Goal: Task Accomplishment & Management: Complete application form

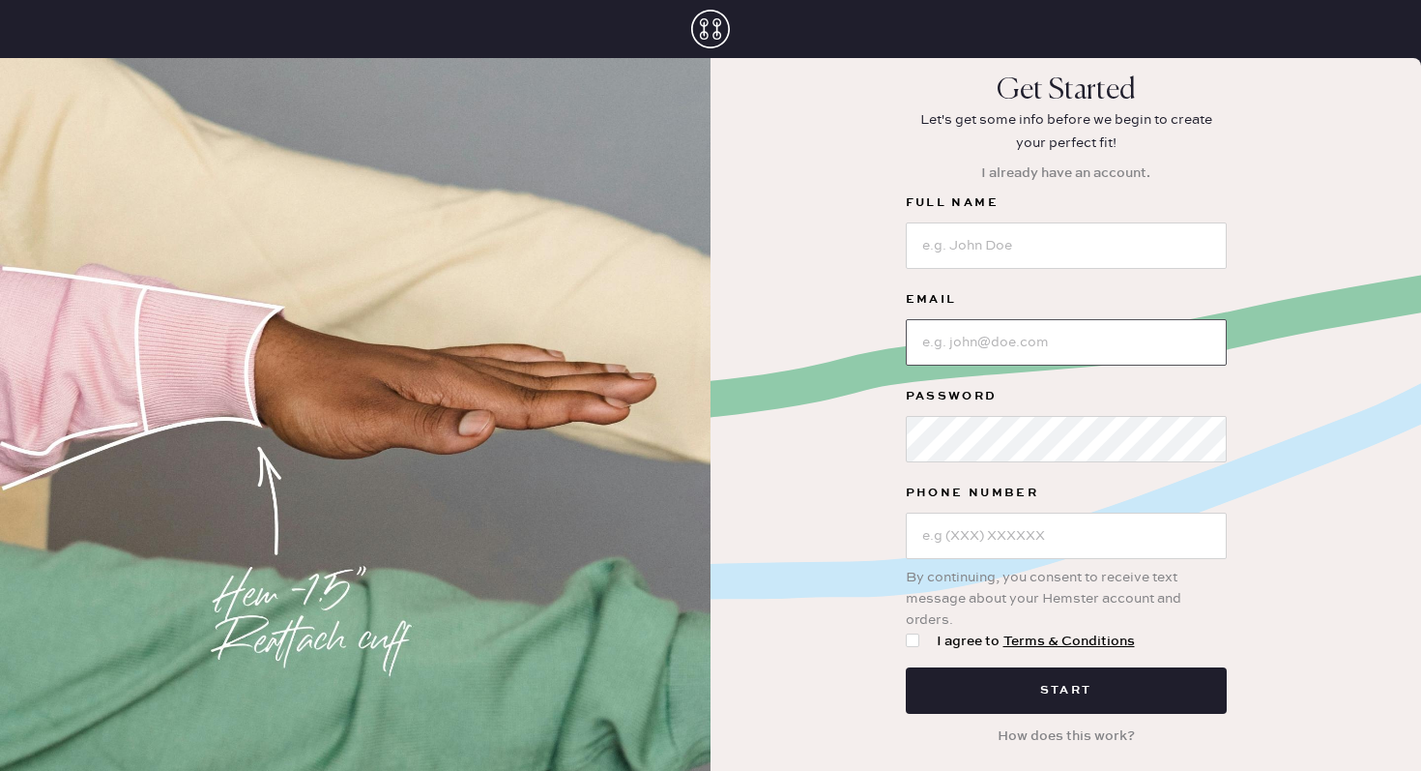
type input "reformationgeorgetown"
click at [979, 349] on input "reformationgeorgetown" at bounding box center [1066, 342] width 321 height 46
drag, startPoint x: 1119, startPoint y: 349, endPoint x: 897, endPoint y: 343, distance: 221.5
click at [897, 343] on div "Get Started Let's get some info before we begin to create your perfect fit! I a…" at bounding box center [1066, 413] width 711 height 681
click at [952, 347] on input at bounding box center [1066, 342] width 321 height 46
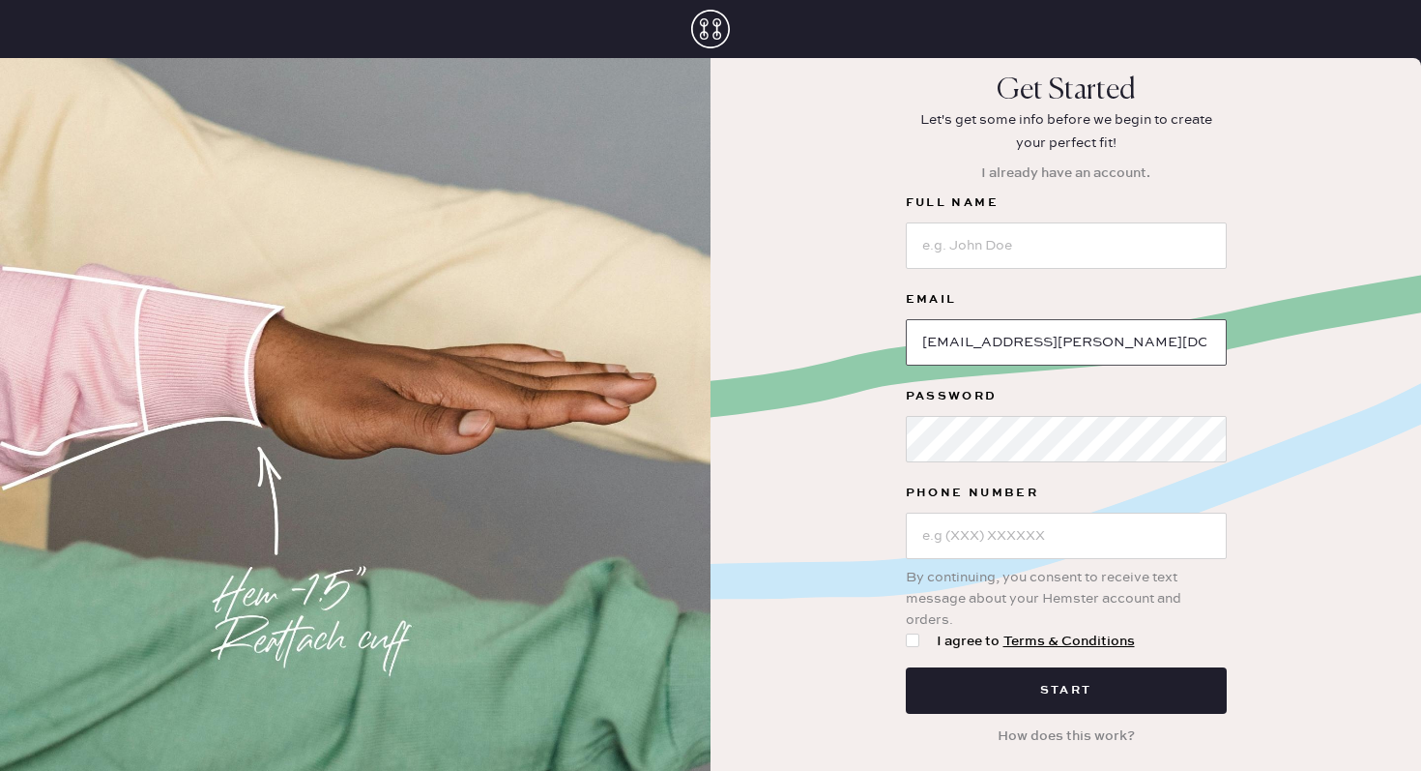
type input "[EMAIL_ADDRESS][PERSON_NAME][DOMAIN_NAME]"
drag, startPoint x: 1135, startPoint y: 341, endPoint x: 842, endPoint y: 334, distance: 293.0
click at [842, 335] on div "Get Started Let's get some info before we begin to create your perfect fit! I a…" at bounding box center [1066, 413] width 711 height 681
type input "reformationgeorgetown"
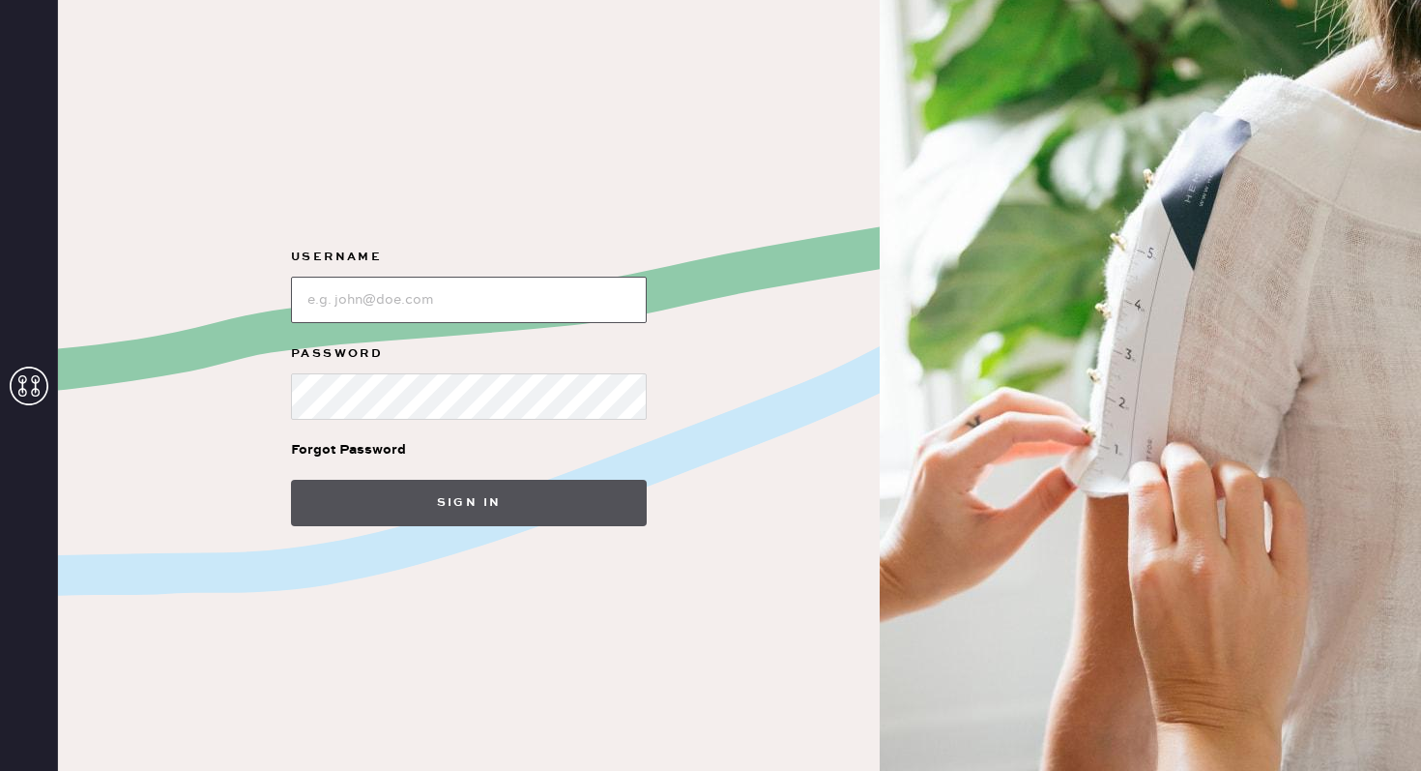
type input "reformationgeorgetown"
click at [368, 507] on button "Sign in" at bounding box center [469, 503] width 356 height 46
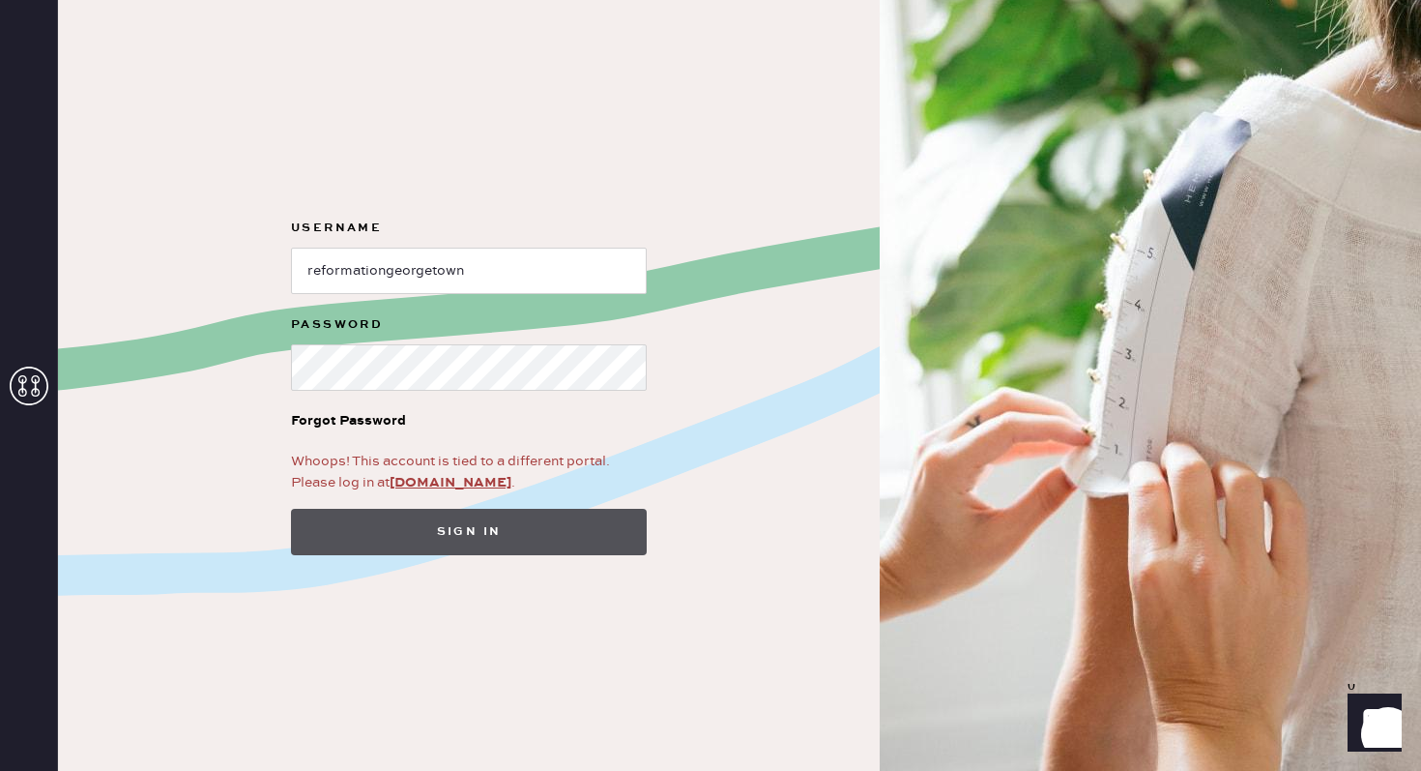
click at [406, 521] on button "Sign in" at bounding box center [469, 532] width 356 height 46
click at [473, 533] on button "Sign in" at bounding box center [469, 532] width 356 height 46
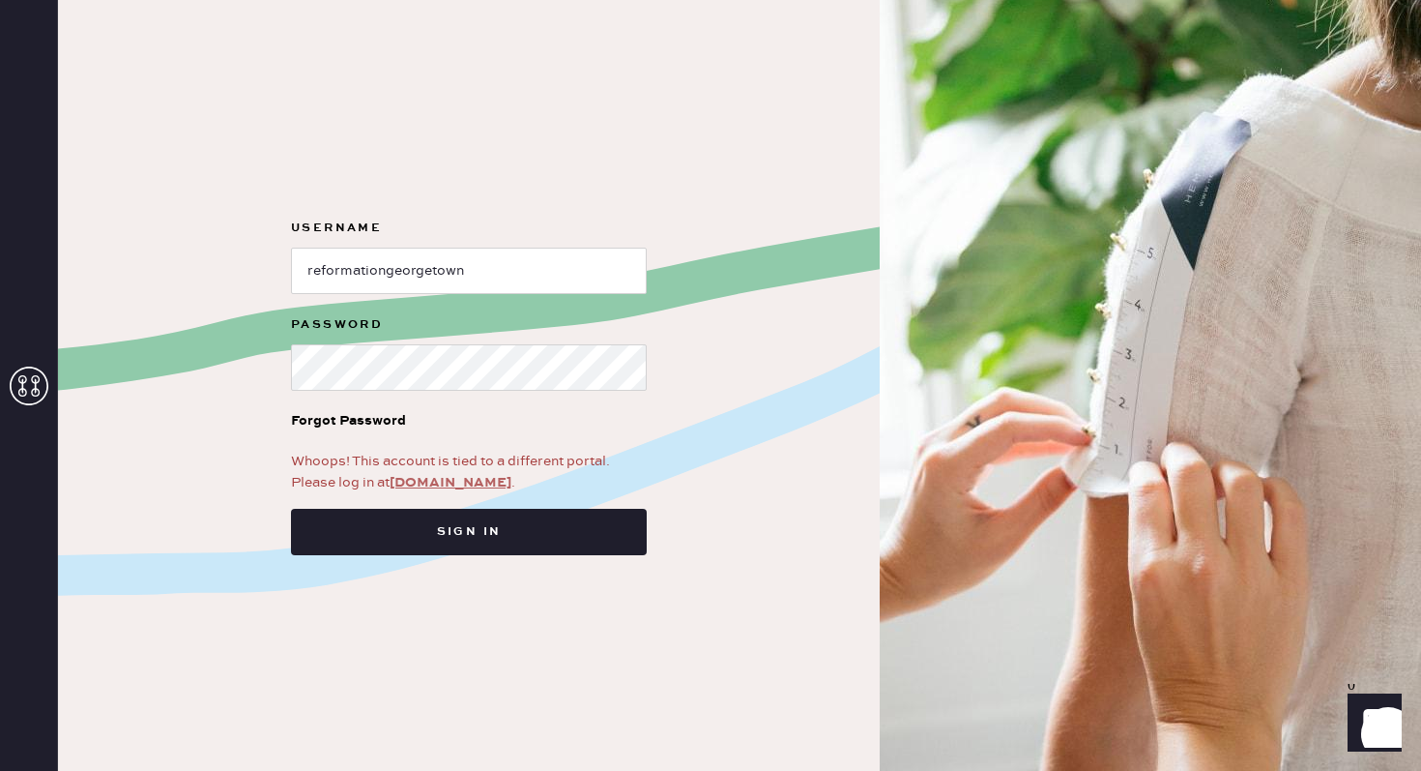
click at [449, 486] on link "app.hemster.co" at bounding box center [451, 482] width 122 height 17
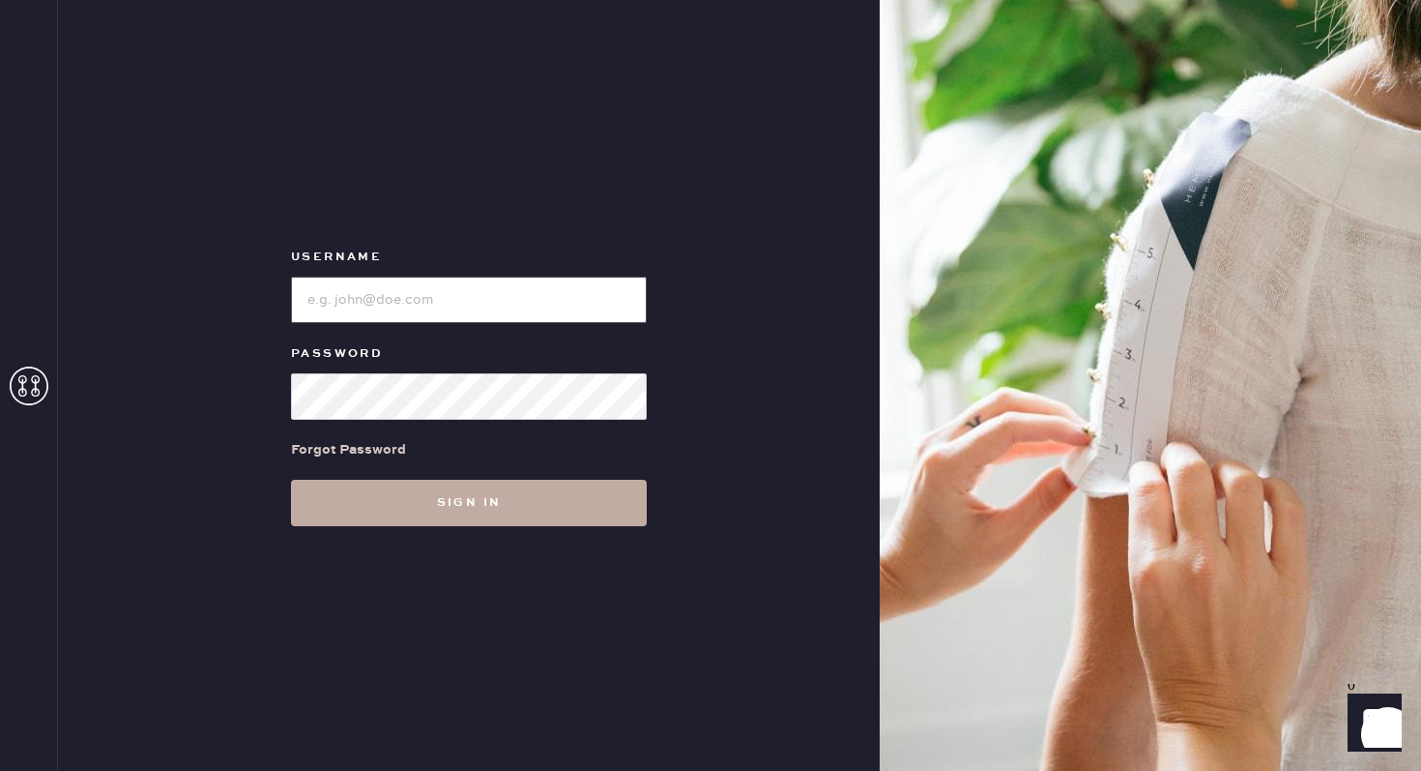
type input "reformationgeorgetown"
click at [514, 516] on button "Sign in" at bounding box center [469, 503] width 356 height 46
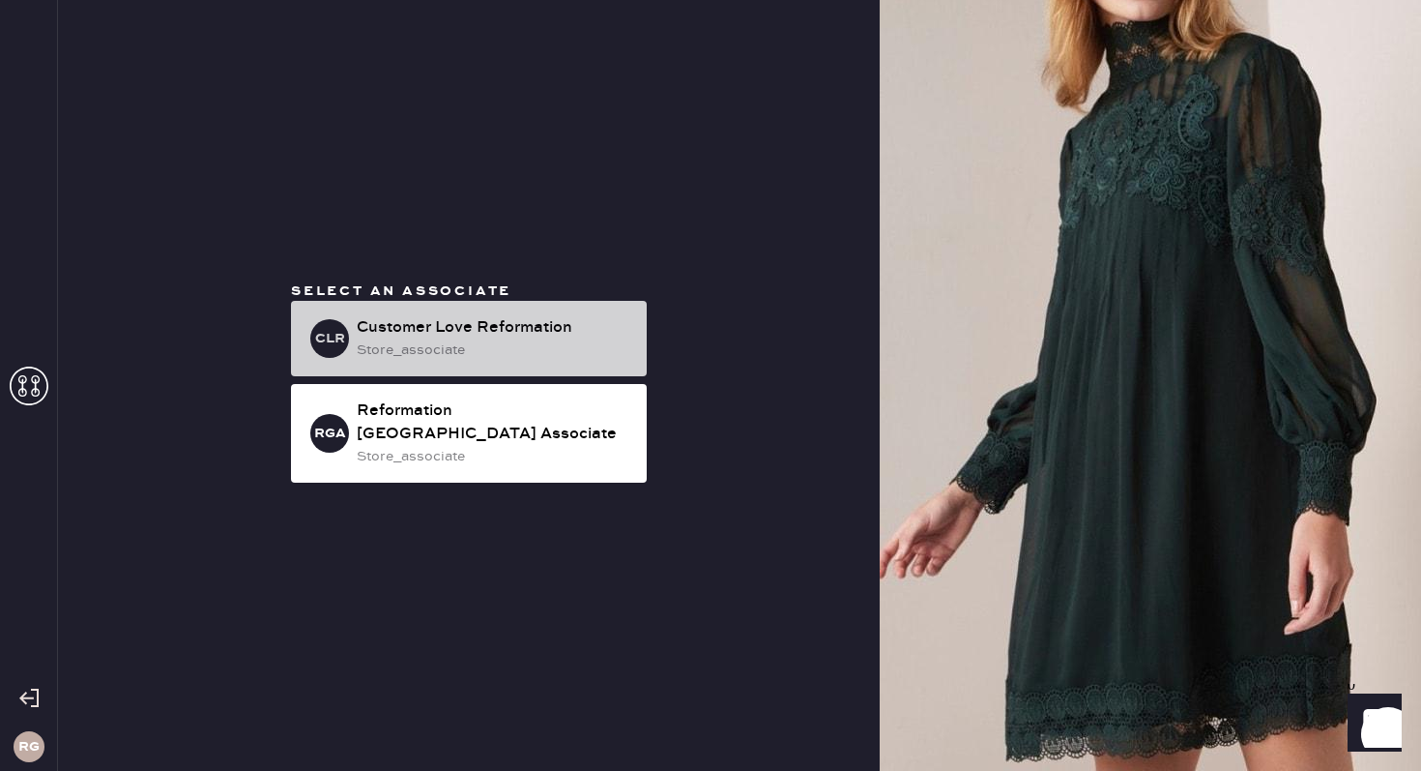
click at [433, 359] on div "store_associate" at bounding box center [494, 349] width 275 height 21
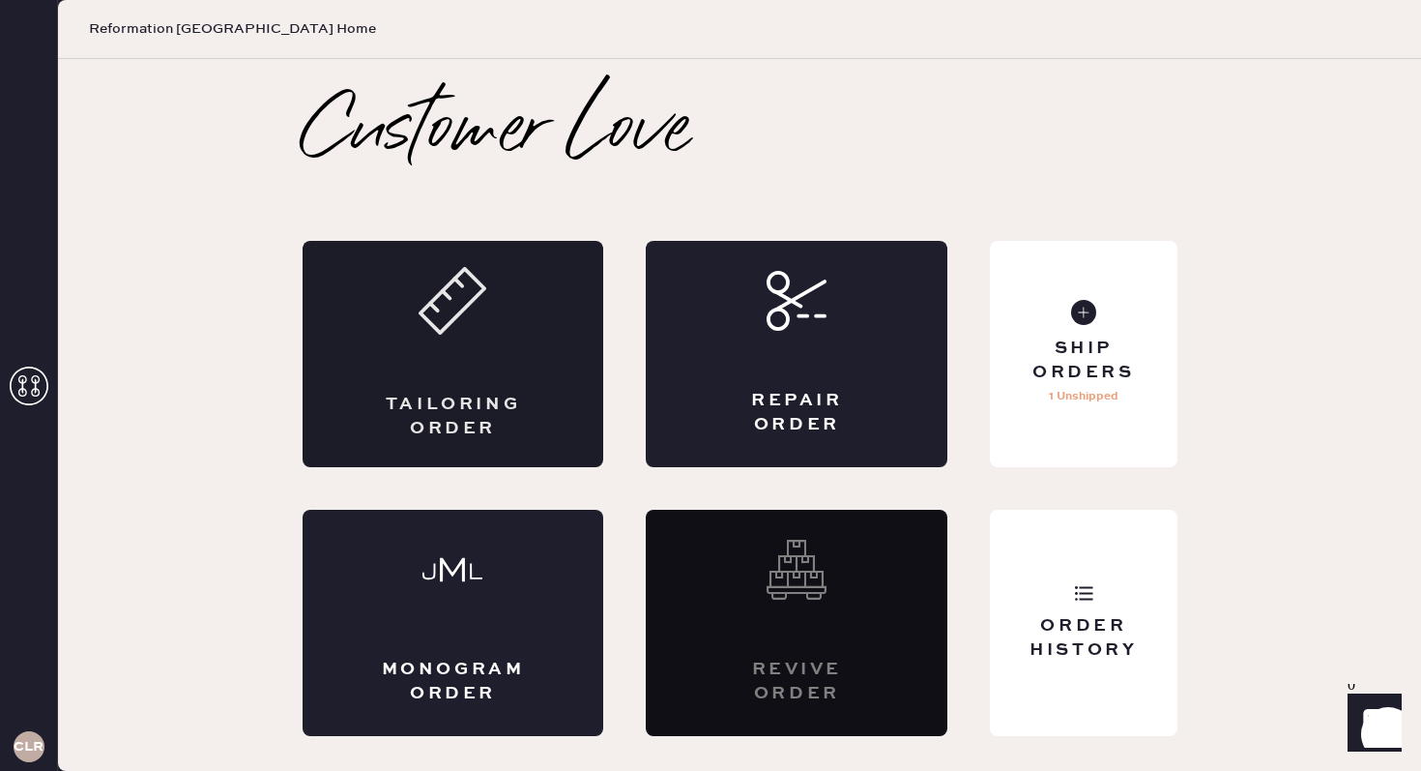
click at [466, 394] on div "Tailoring Order" at bounding box center [453, 417] width 147 height 48
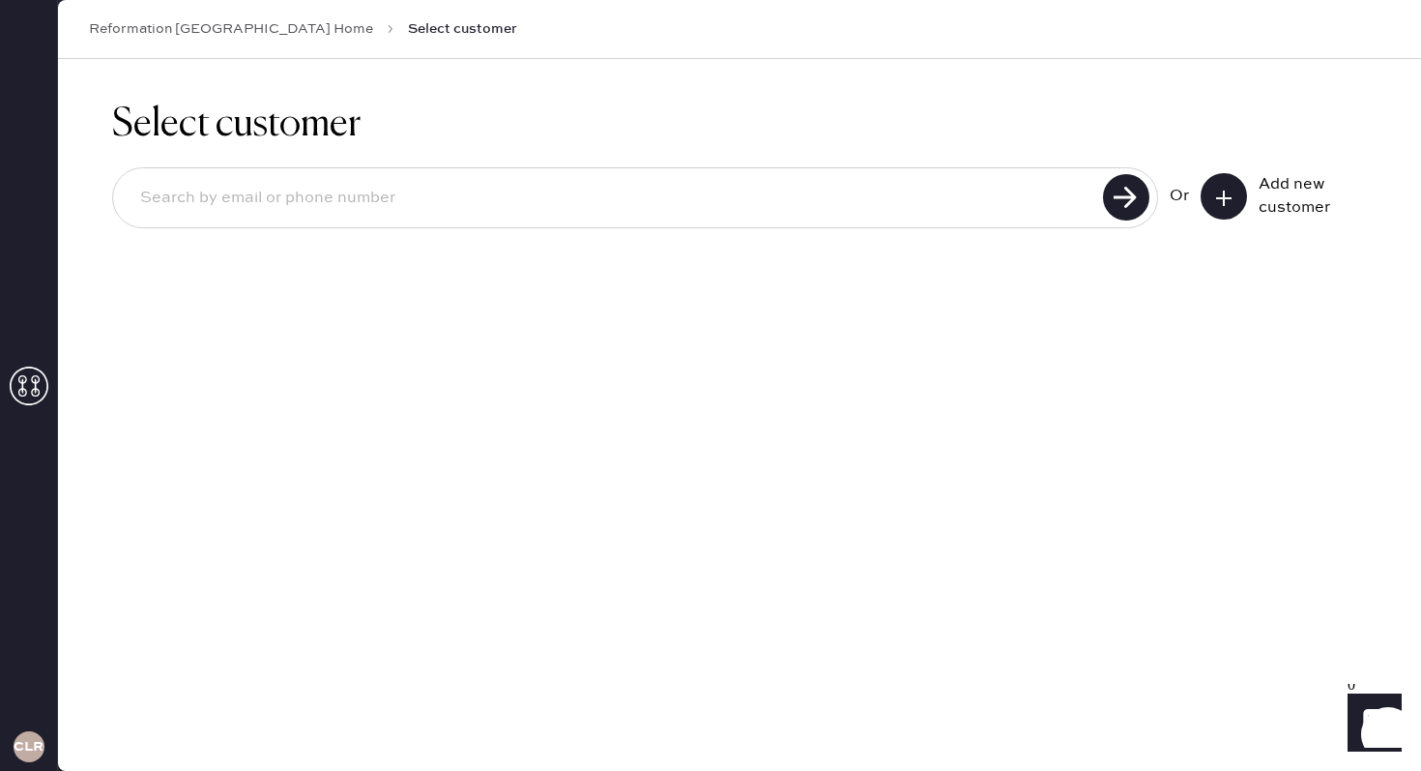
click at [372, 197] on input at bounding box center [611, 198] width 973 height 44
type input "melinakazanas@gmail.com"
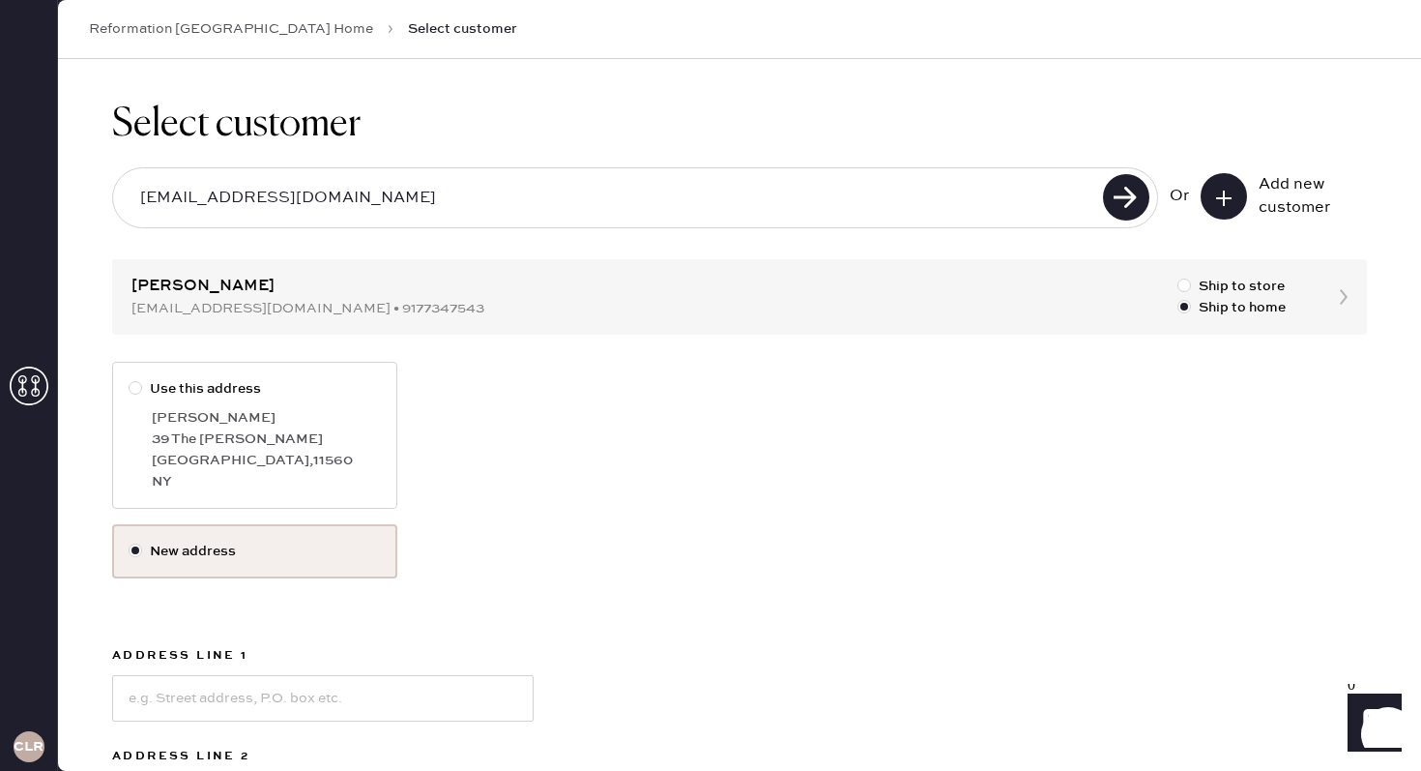
click at [311, 555] on label "New address" at bounding box center [255, 550] width 252 height 21
click at [130, 541] on input "New address" at bounding box center [129, 540] width 1 height 1
click at [306, 714] on input at bounding box center [323, 698] width 422 height 46
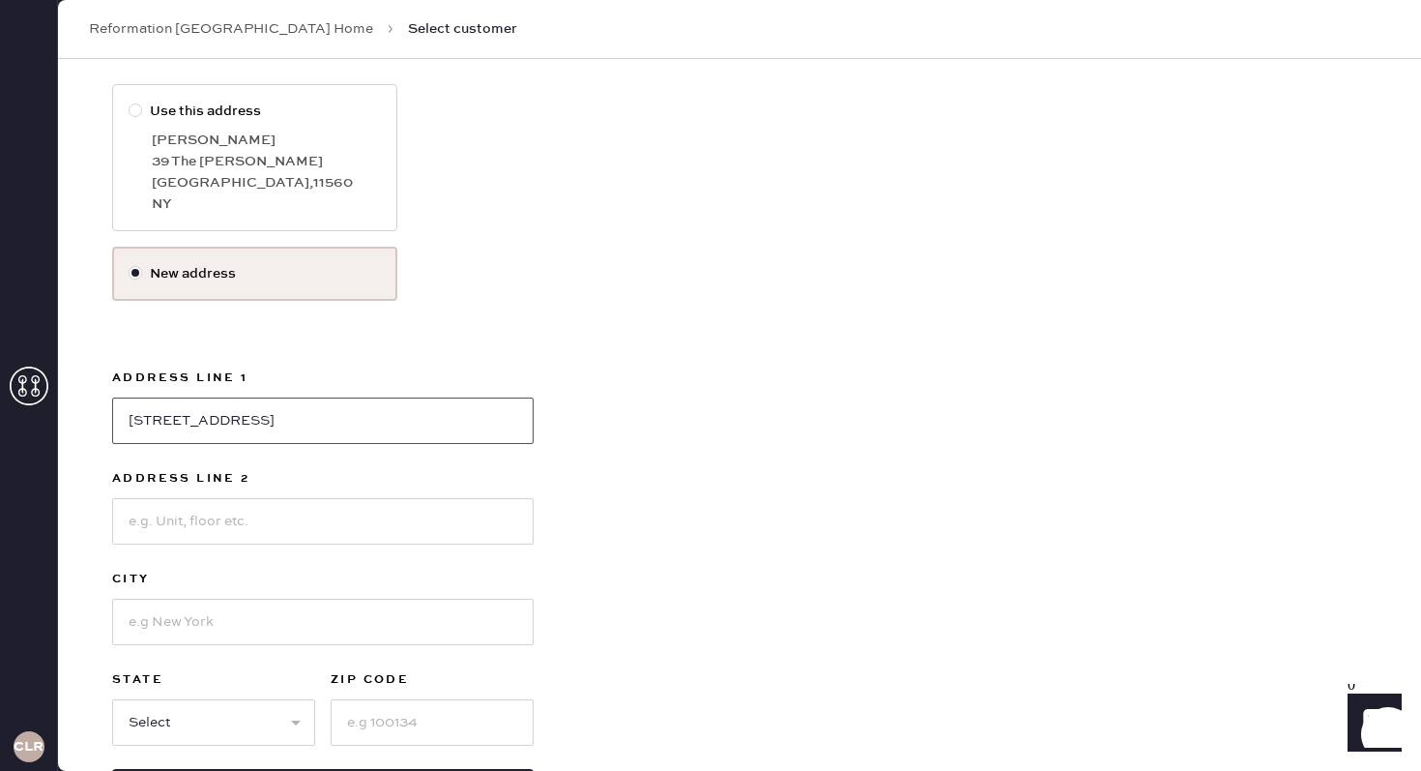
scroll to position [301, 0]
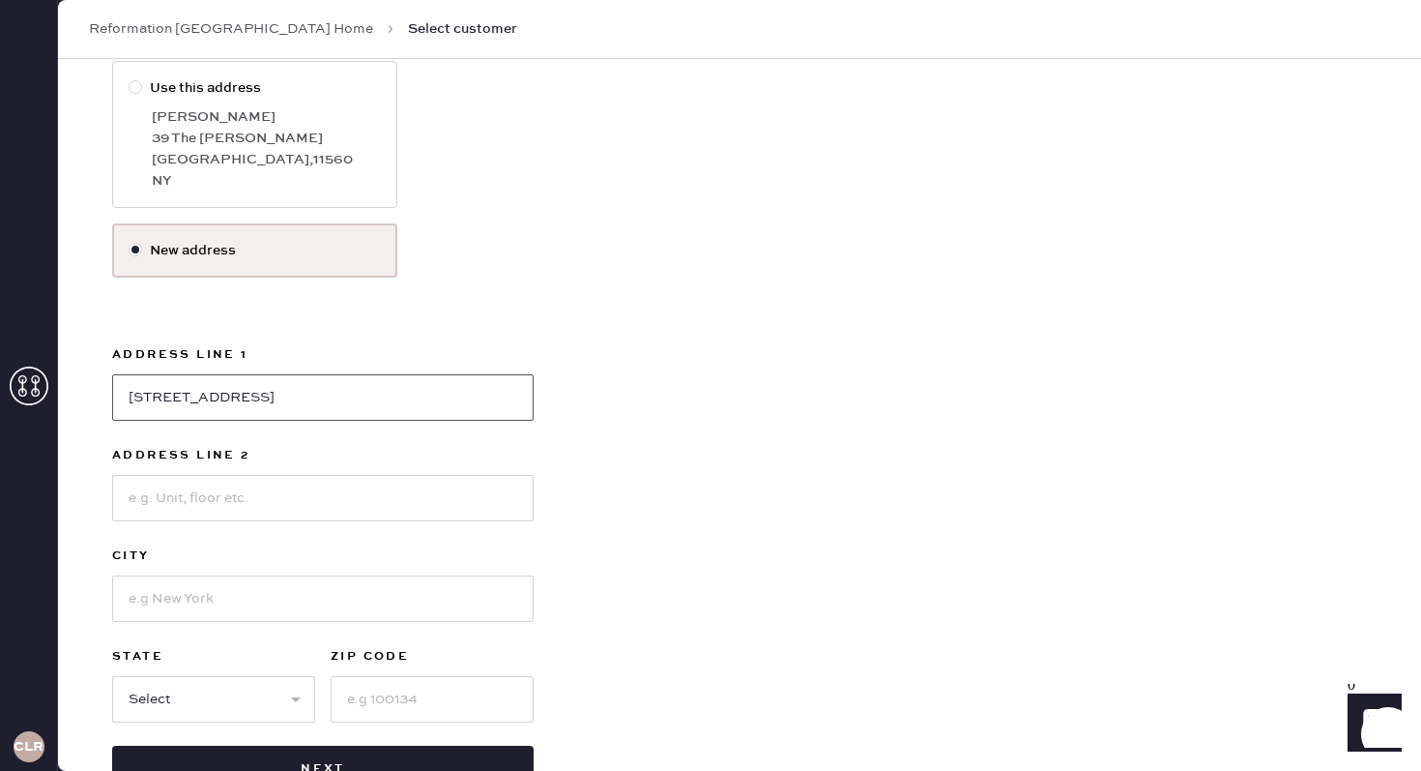
type input "1355 17th Street NW"
click at [213, 509] on input at bounding box center [323, 498] width 422 height 46
type input "A"
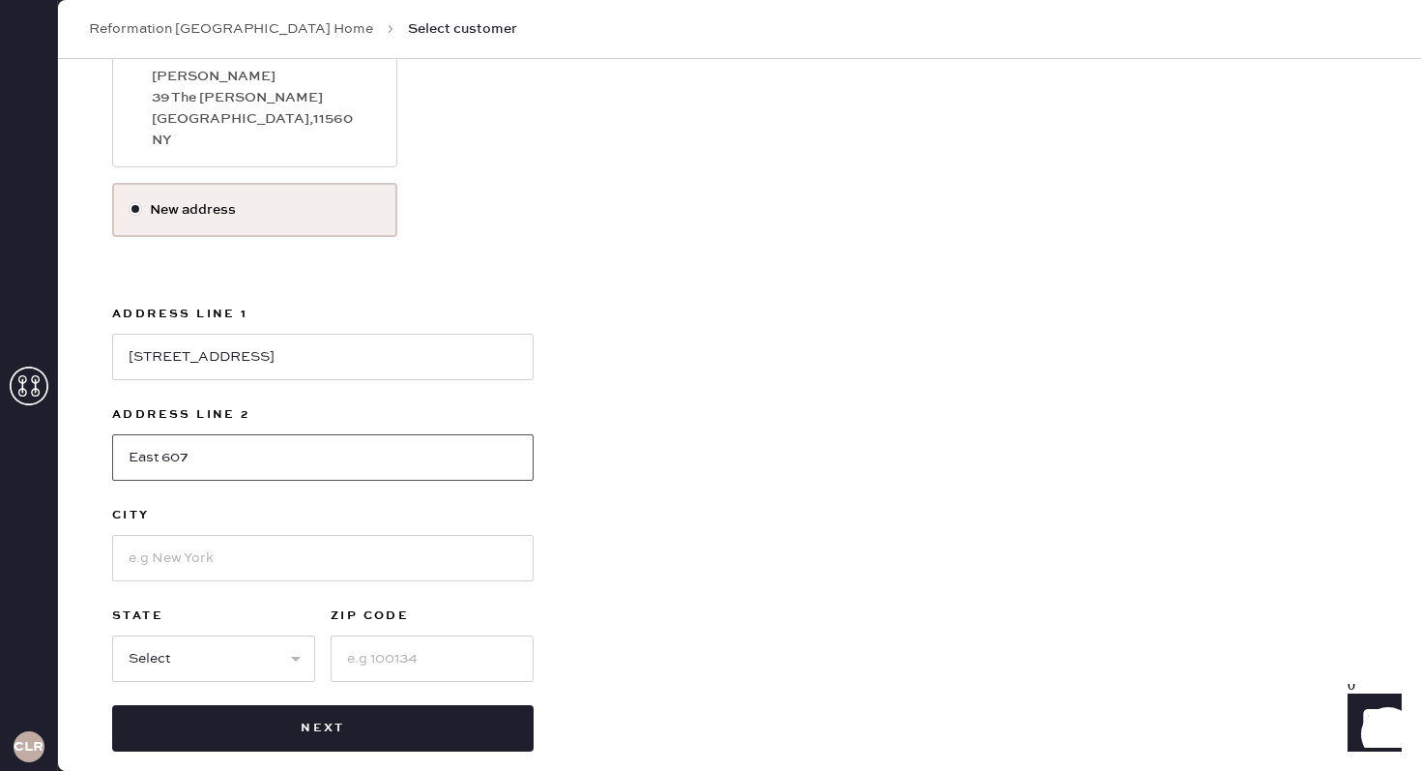
scroll to position [342, 0]
type input "East 607"
click at [200, 559] on input at bounding box center [323, 557] width 422 height 46
type input "Washington"
click at [420, 658] on input at bounding box center [432, 657] width 203 height 46
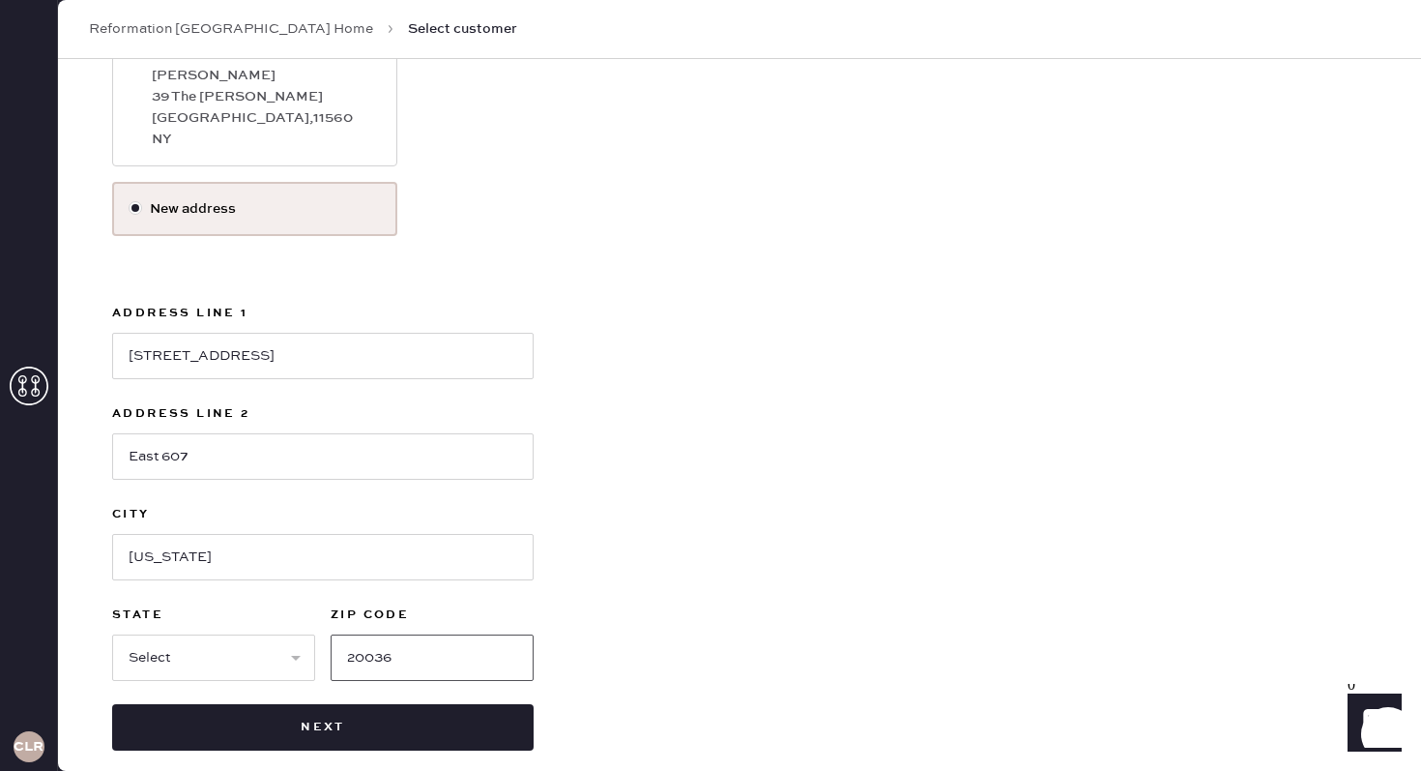
type input "20036"
click at [238, 657] on select "Select AK AL AR AZ CA CO CT DC DE FL GA HI IA ID IL IN KS KY LA MA MD ME MI MN …" at bounding box center [213, 657] width 203 height 46
select select "DC"
click at [112, 634] on select "Select AK AL AR AZ CA CO CT DC DE FL GA HI IA ID IL IN KS KY LA MA MD ME MI MN …" at bounding box center [213, 657] width 203 height 46
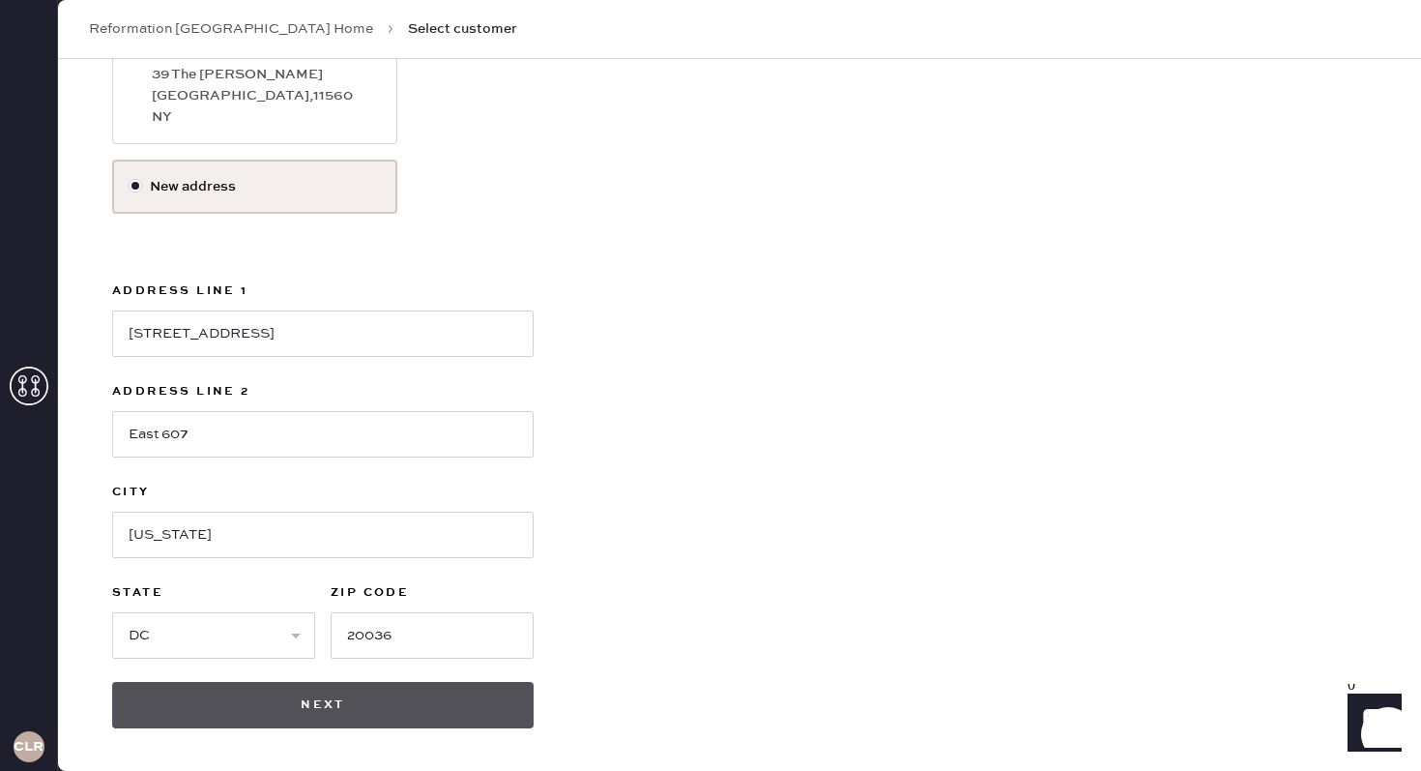
click at [355, 707] on button "Next" at bounding box center [323, 705] width 422 height 46
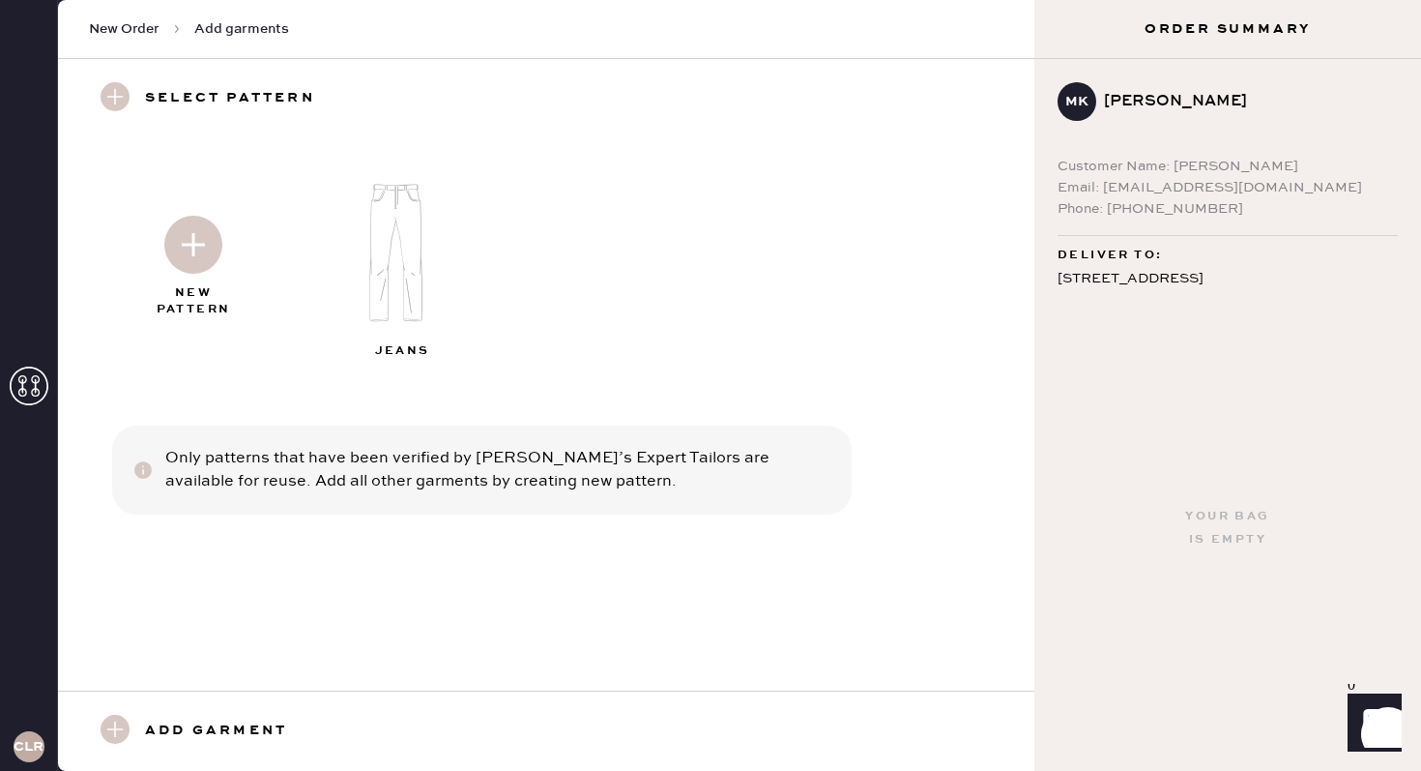
click at [199, 266] on img at bounding box center [193, 245] width 58 height 58
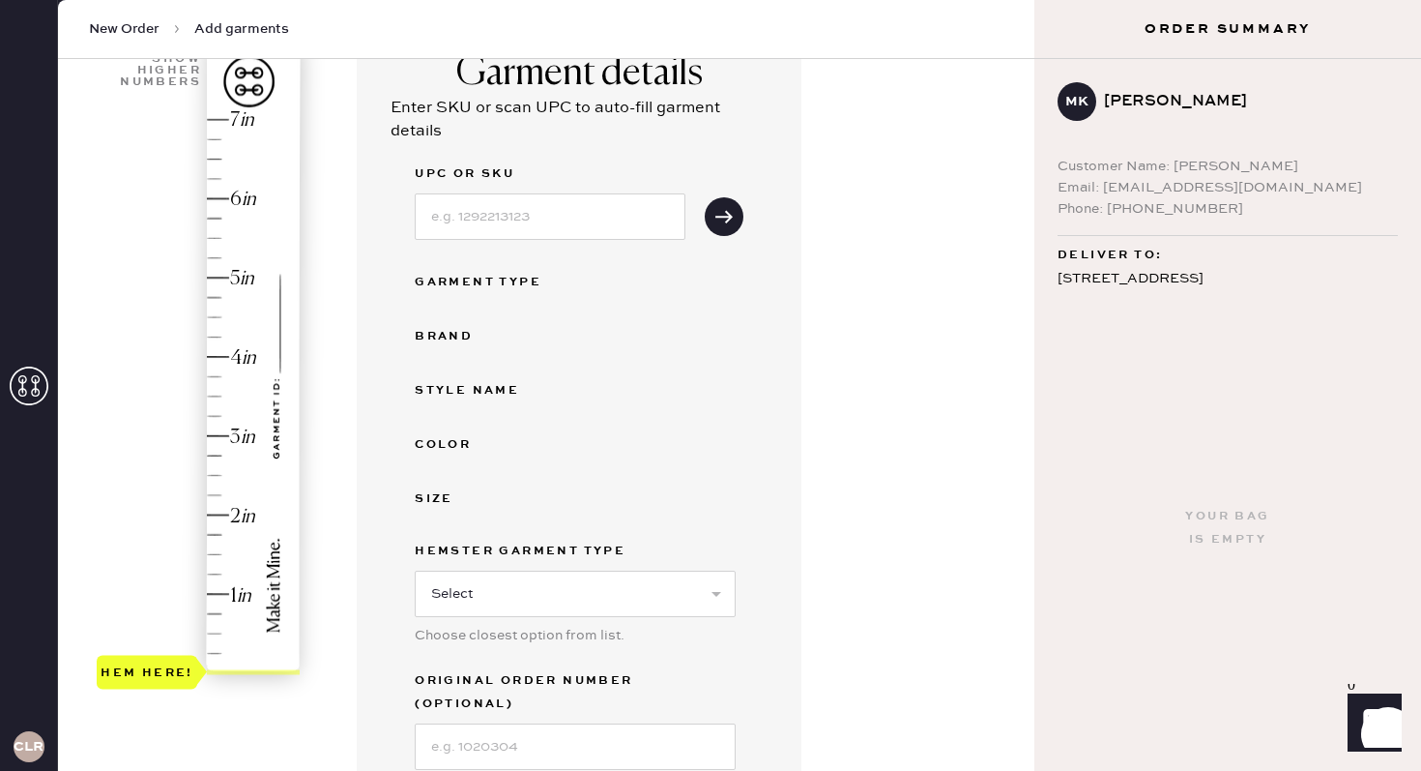
scroll to position [165, 0]
click at [465, 211] on input at bounding box center [550, 217] width 271 height 46
click at [529, 218] on input "1317553OOL0" at bounding box center [550, 217] width 271 height 46
click at [731, 223] on icon "submit" at bounding box center [723, 217] width 19 height 19
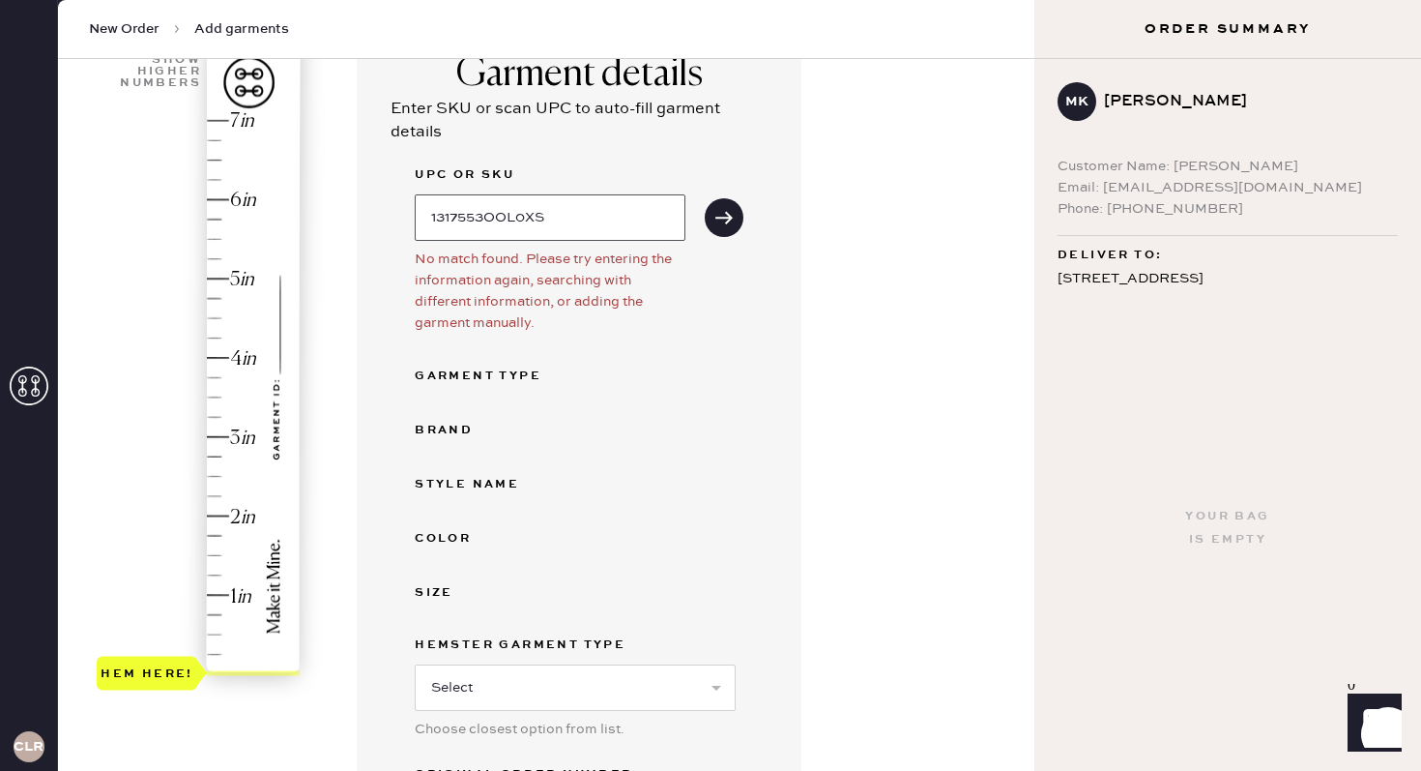
drag, startPoint x: 555, startPoint y: 219, endPoint x: 512, endPoint y: 218, distance: 42.5
click at [512, 219] on input "1317553OOL0XS" at bounding box center [550, 217] width 271 height 46
type input "1317553OOL0XS"
click at [727, 210] on icon "submit" at bounding box center [723, 217] width 19 height 19
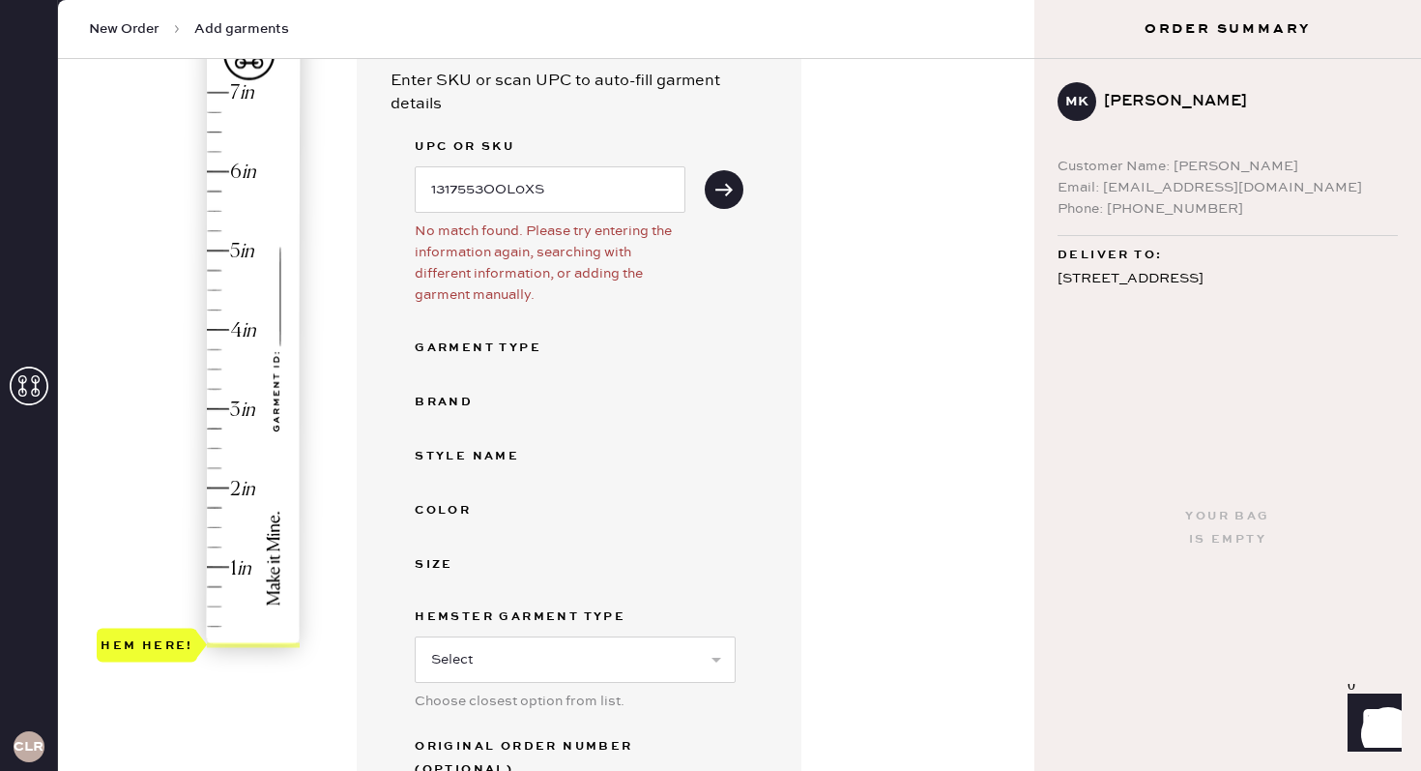
scroll to position [197, 0]
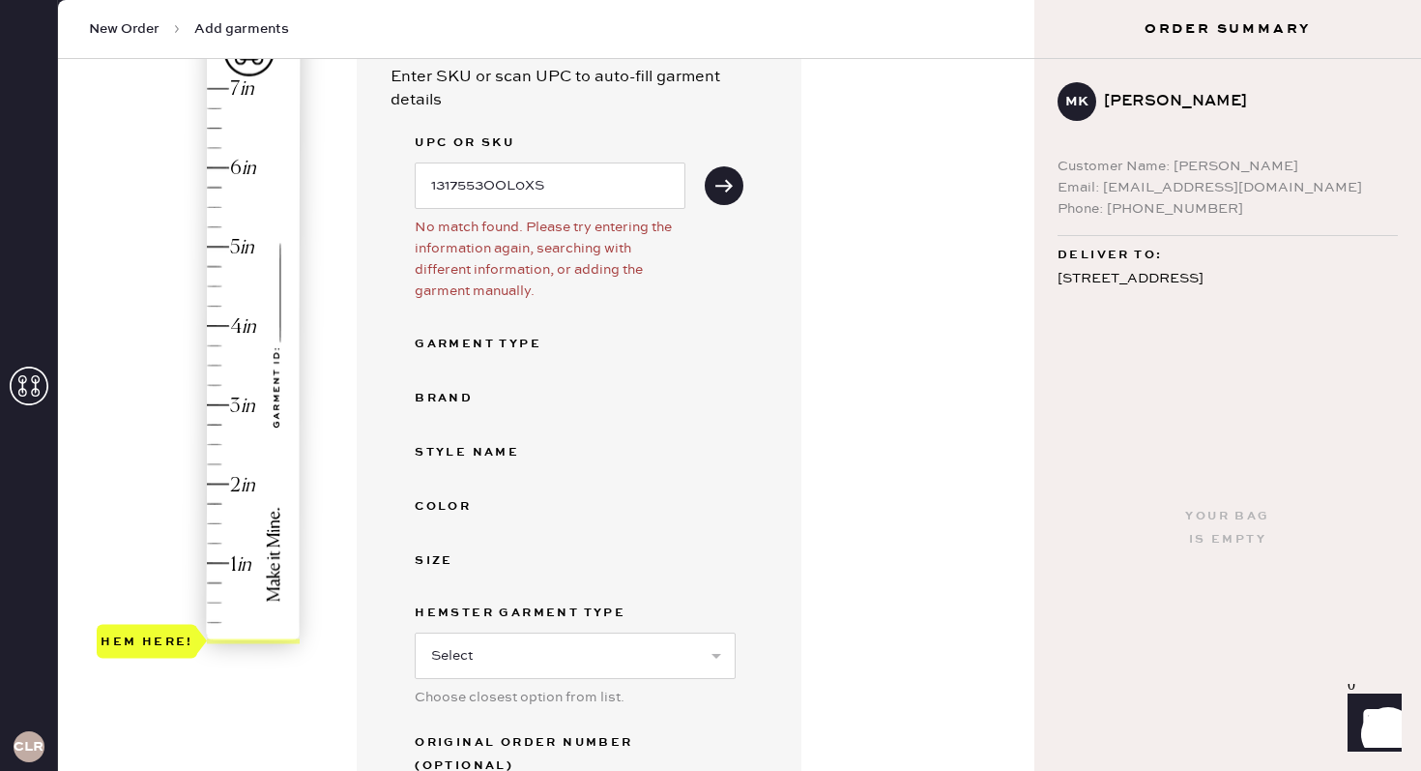
click at [467, 344] on div "Garment Type" at bounding box center [492, 344] width 155 height 23
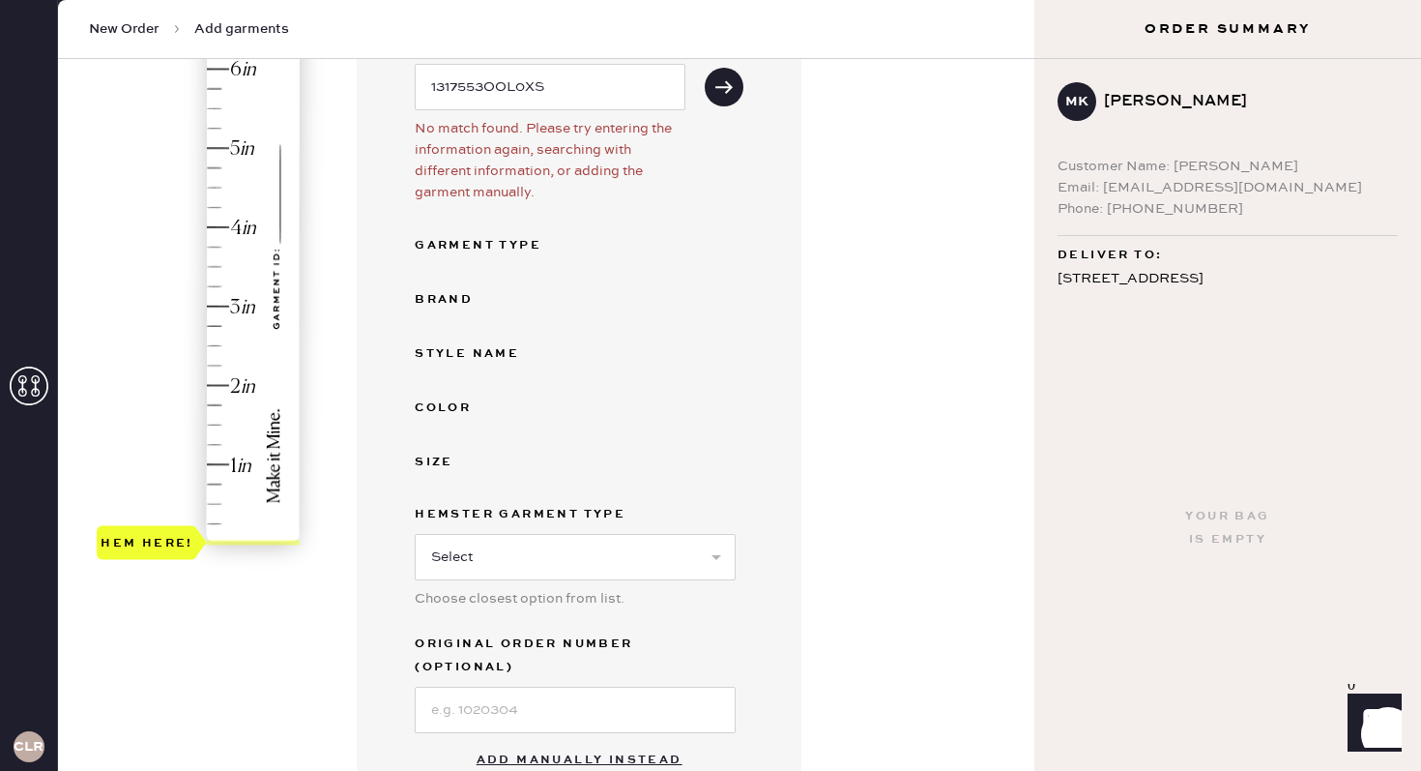
scroll to position [302, 0]
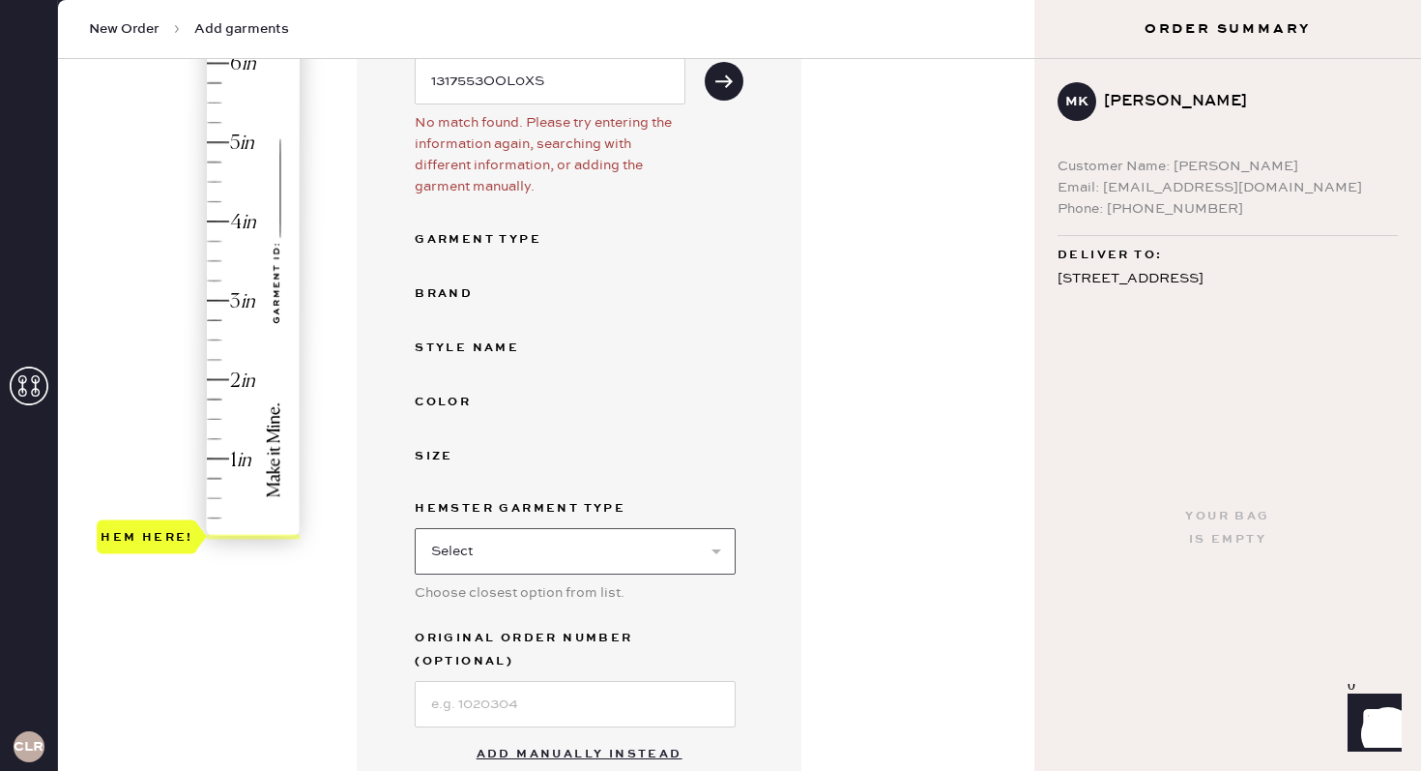
click at [552, 562] on select "Select Basic Skirt Jeans Leggings Pants Shorts Basic Sleeved Dress Basic Sleeve…" at bounding box center [575, 551] width 321 height 46
select select "7"
click at [415, 528] on select "Select Basic Skirt Jeans Leggings Pants Shorts Basic Sleeved Dress Basic Sleeve…" at bounding box center [575, 551] width 321 height 46
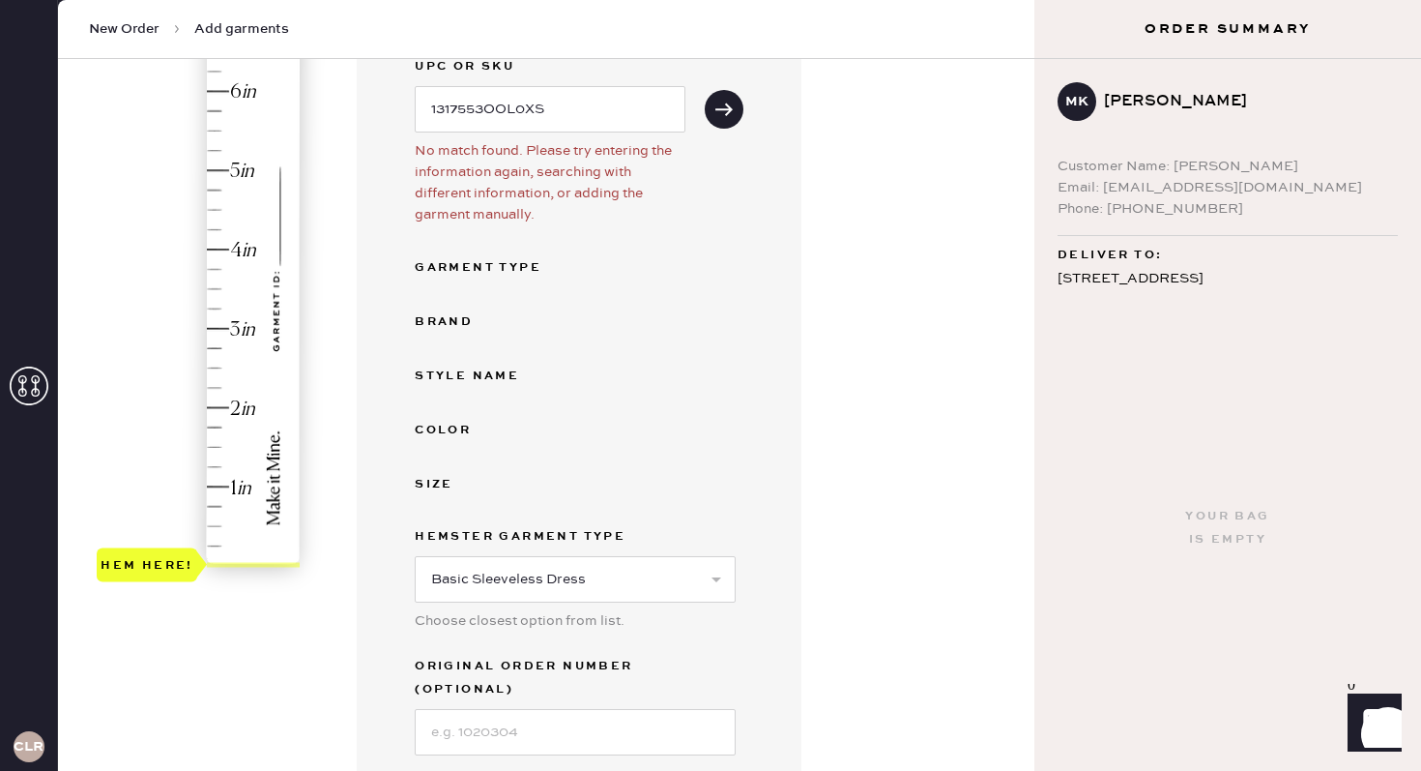
scroll to position [259, 0]
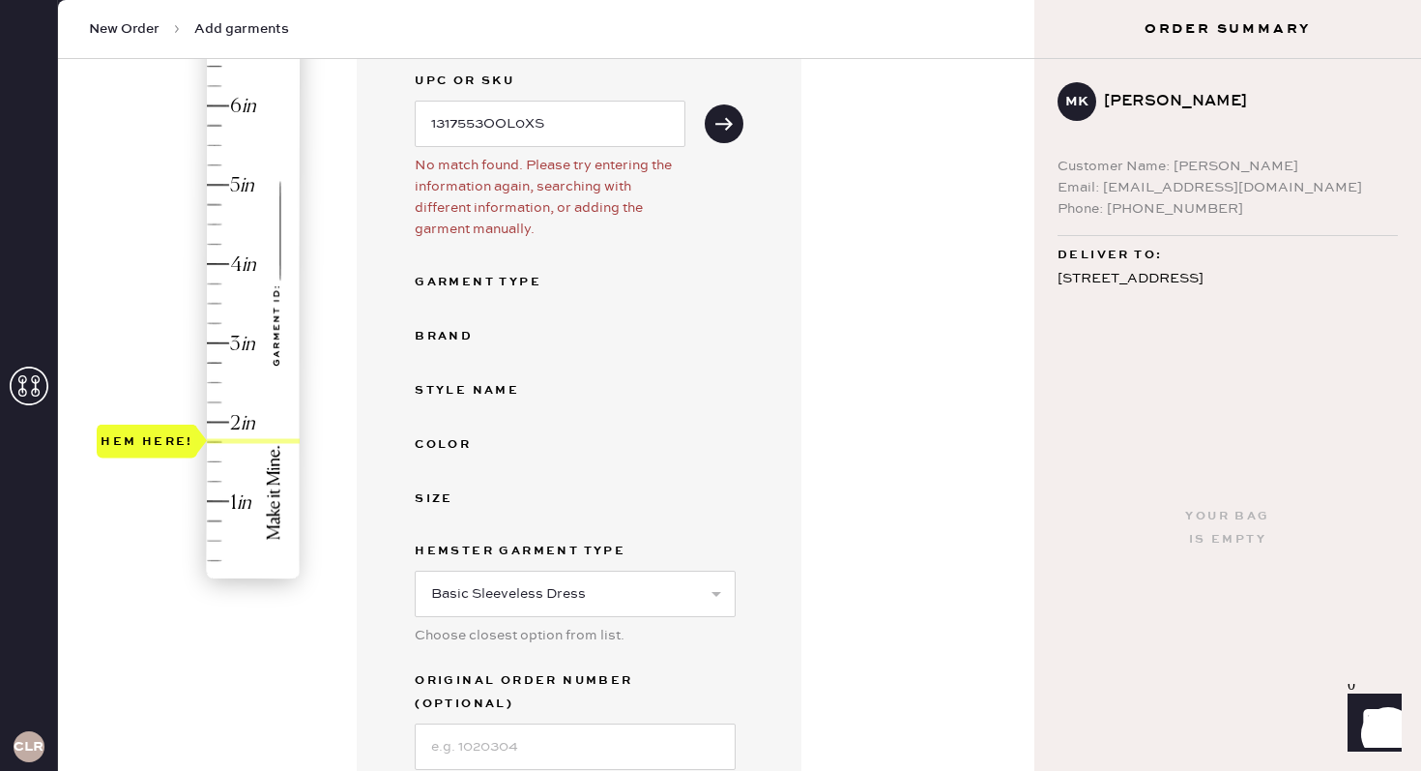
type input "2"
drag, startPoint x: 154, startPoint y: 580, endPoint x: 154, endPoint y: 430, distance: 149.9
click at [154, 430] on div "Hem here!" at bounding box center [147, 421] width 93 height 23
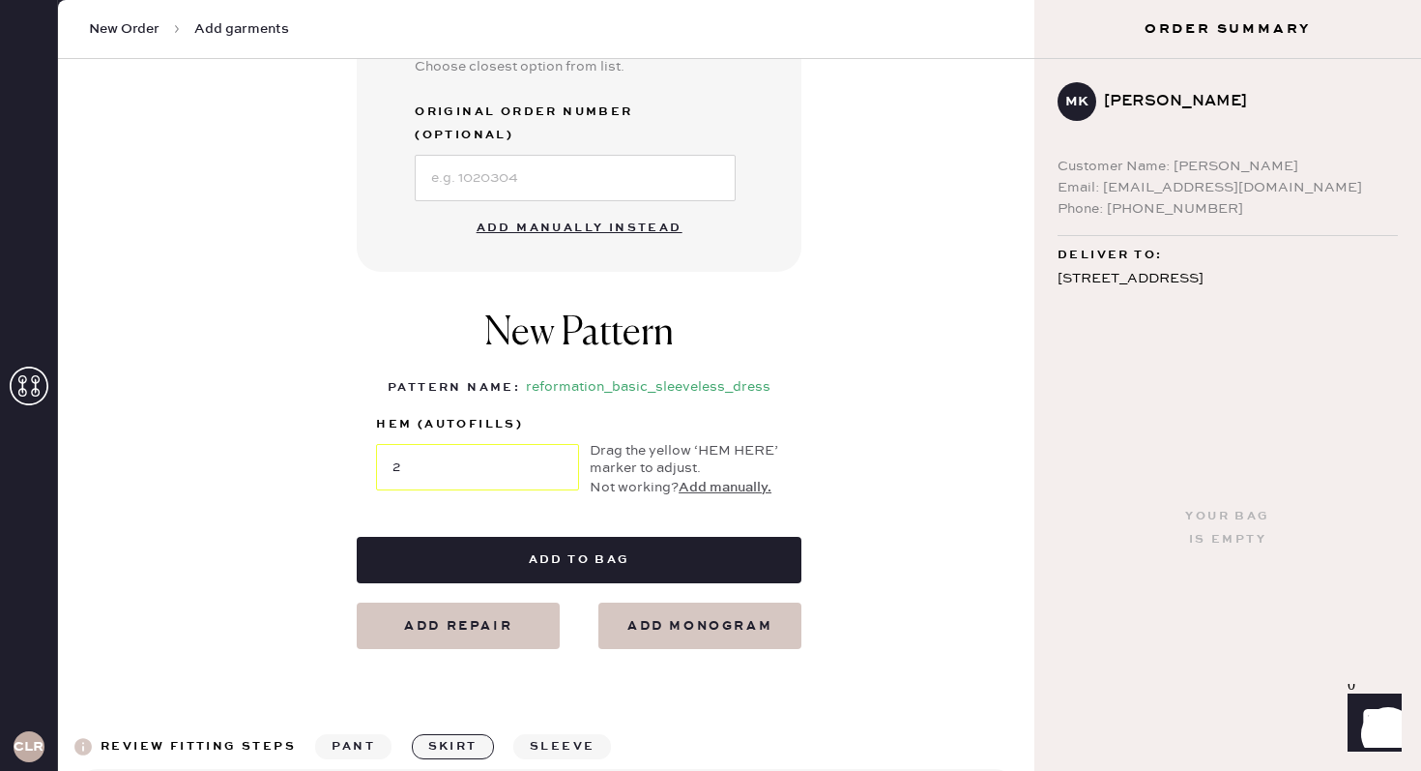
scroll to position [834, 0]
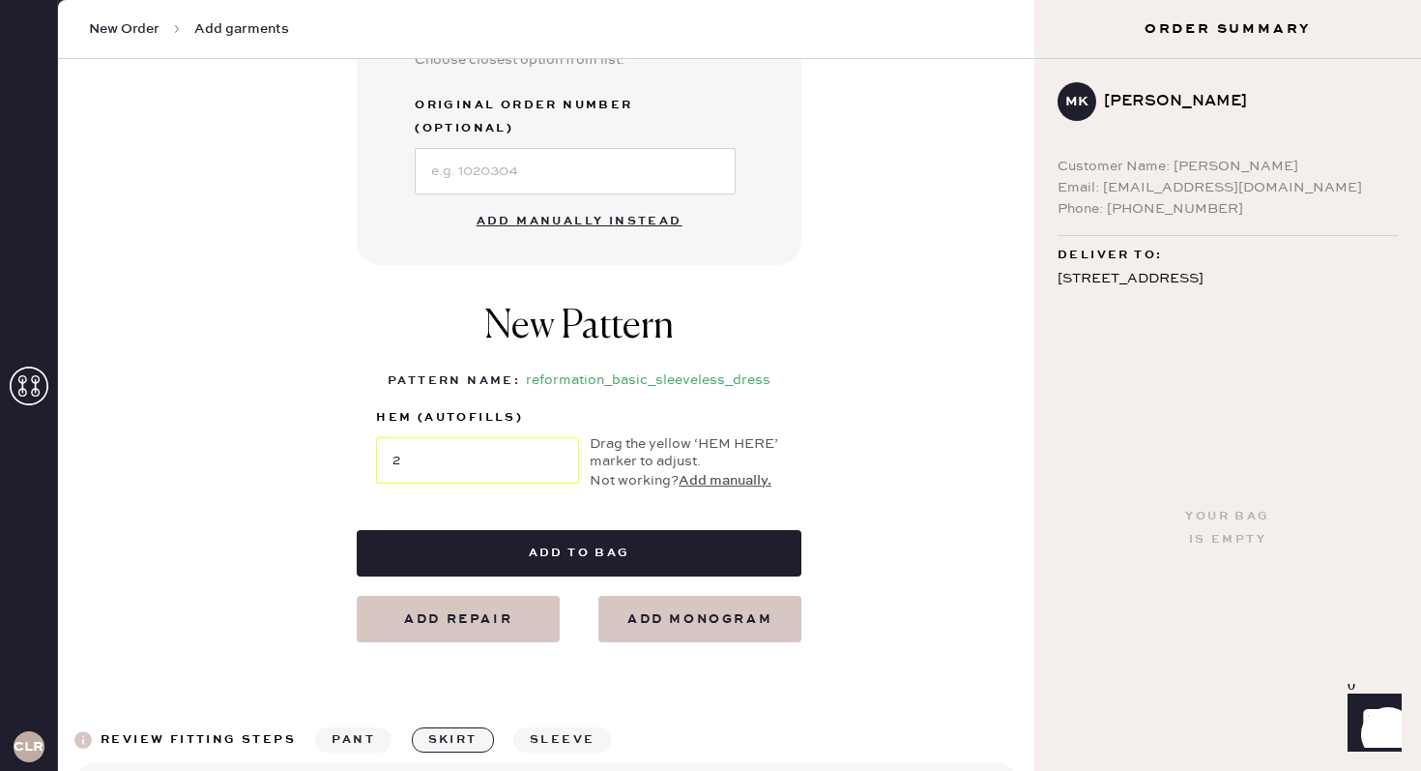
click at [721, 470] on button "Add manually." at bounding box center [725, 480] width 93 height 21
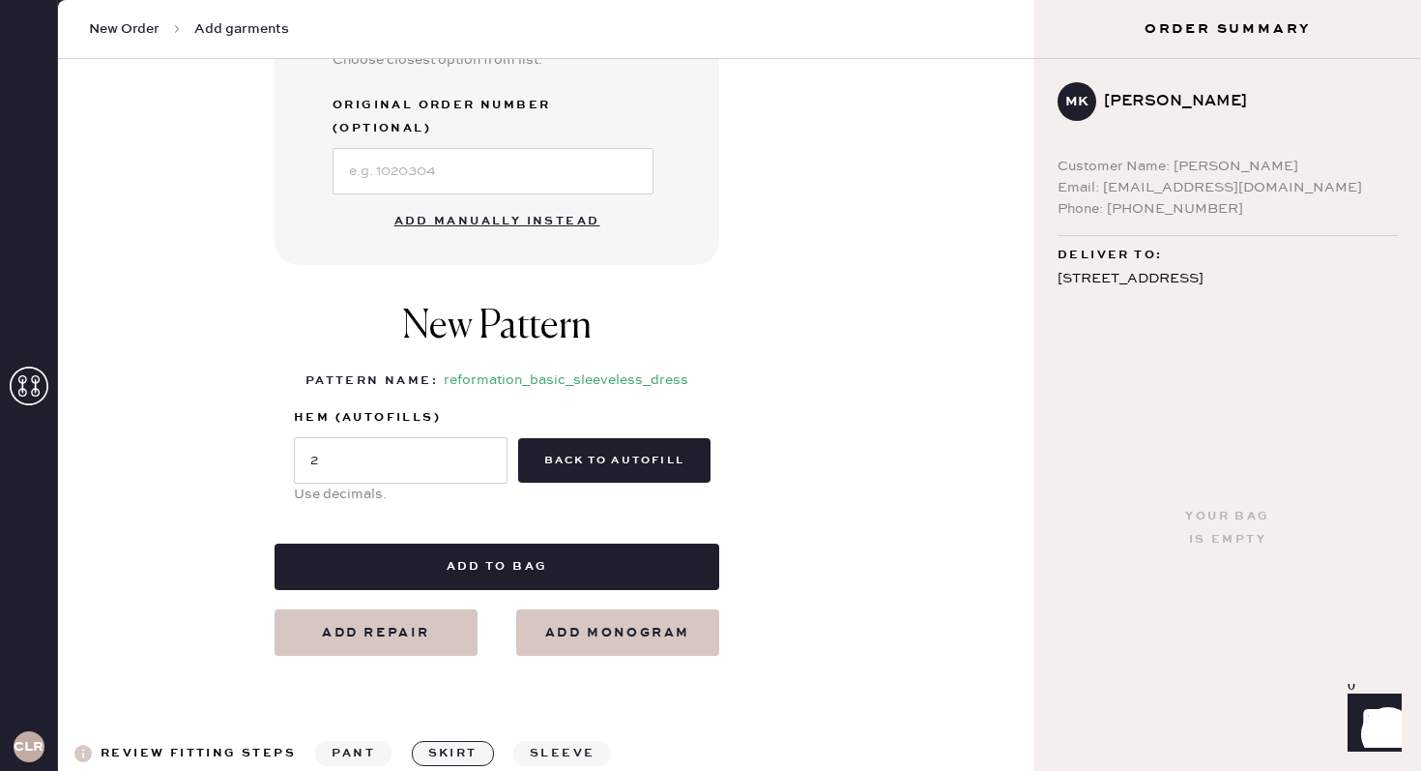
click at [495, 202] on button "Add manually instead" at bounding box center [497, 221] width 229 height 39
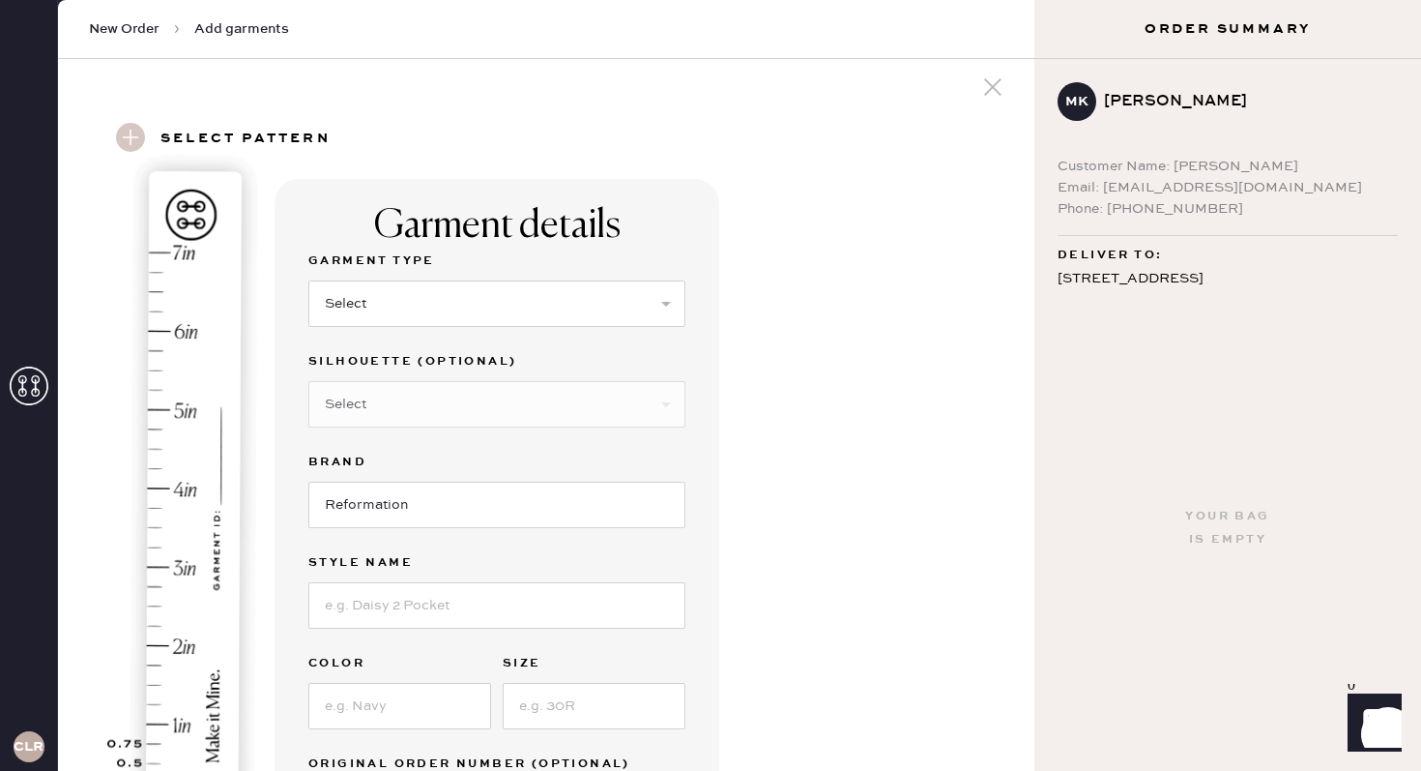
scroll to position [0, 0]
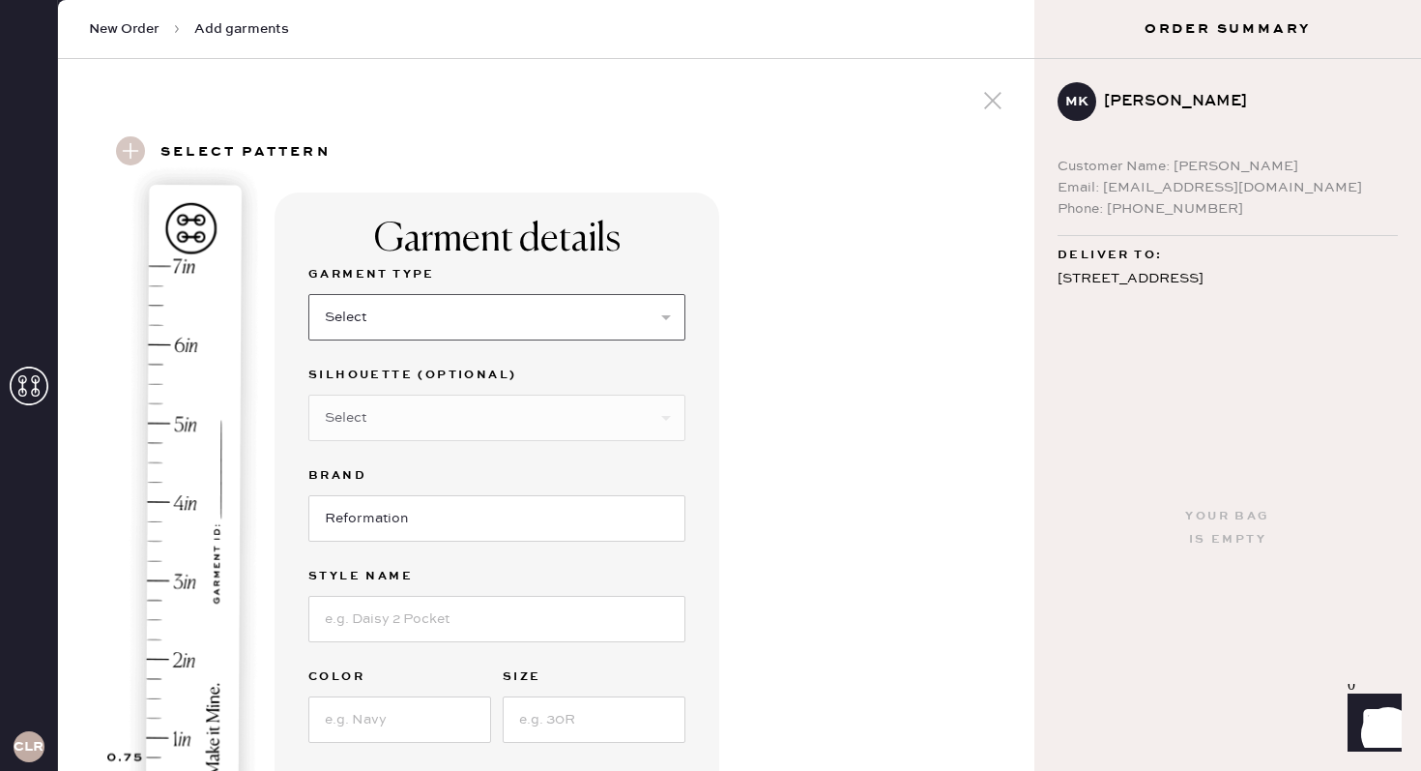
click at [462, 314] on select "Select Basic Skirt Jeans Leggings Pants Shorts Basic Sleeved Dress Basic Sleeve…" at bounding box center [496, 317] width 377 height 46
select select "7"
click at [308, 294] on select "Select Basic Skirt Jeans Leggings Pants Shorts Basic Sleeved Dress Basic Sleeve…" at bounding box center [496, 317] width 377 height 46
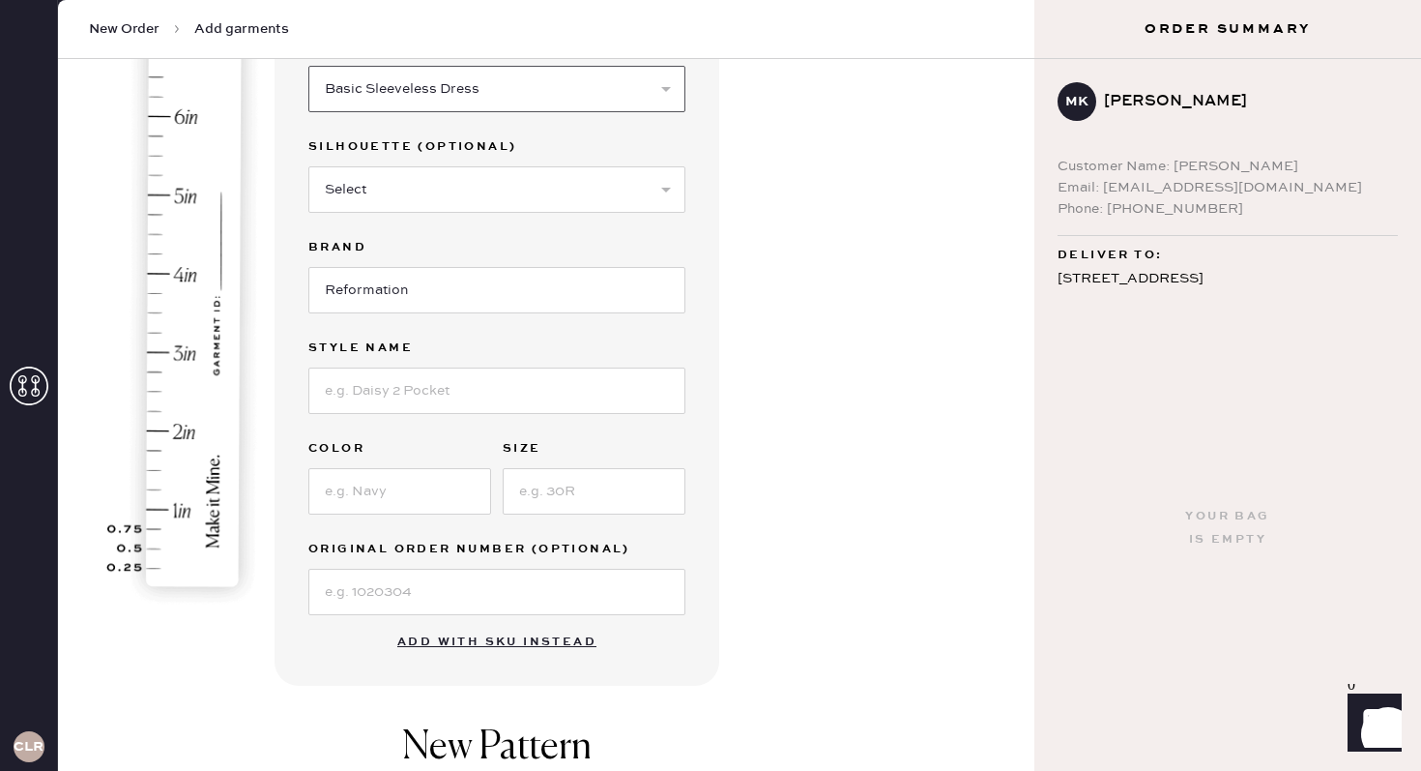
scroll to position [235, 0]
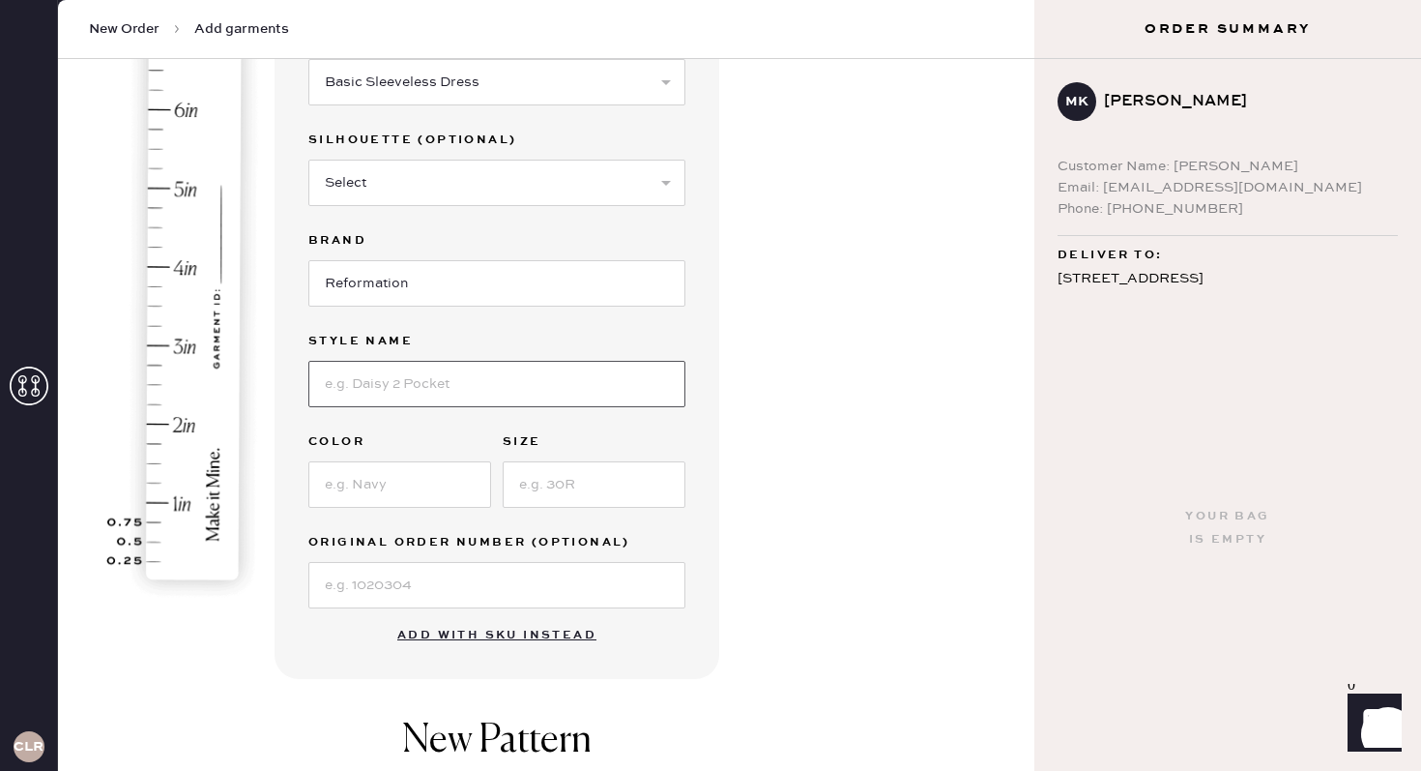
click at [404, 386] on input at bounding box center [496, 384] width 377 height 46
type input "Kelsey Knit Dress"
click at [375, 484] on input at bounding box center [399, 484] width 183 height 46
click at [510, 428] on div "Garment Type Select Basic Skirt Jeans Leggings Pants Shorts Basic Sleeved Dress…" at bounding box center [496, 318] width 377 height 580
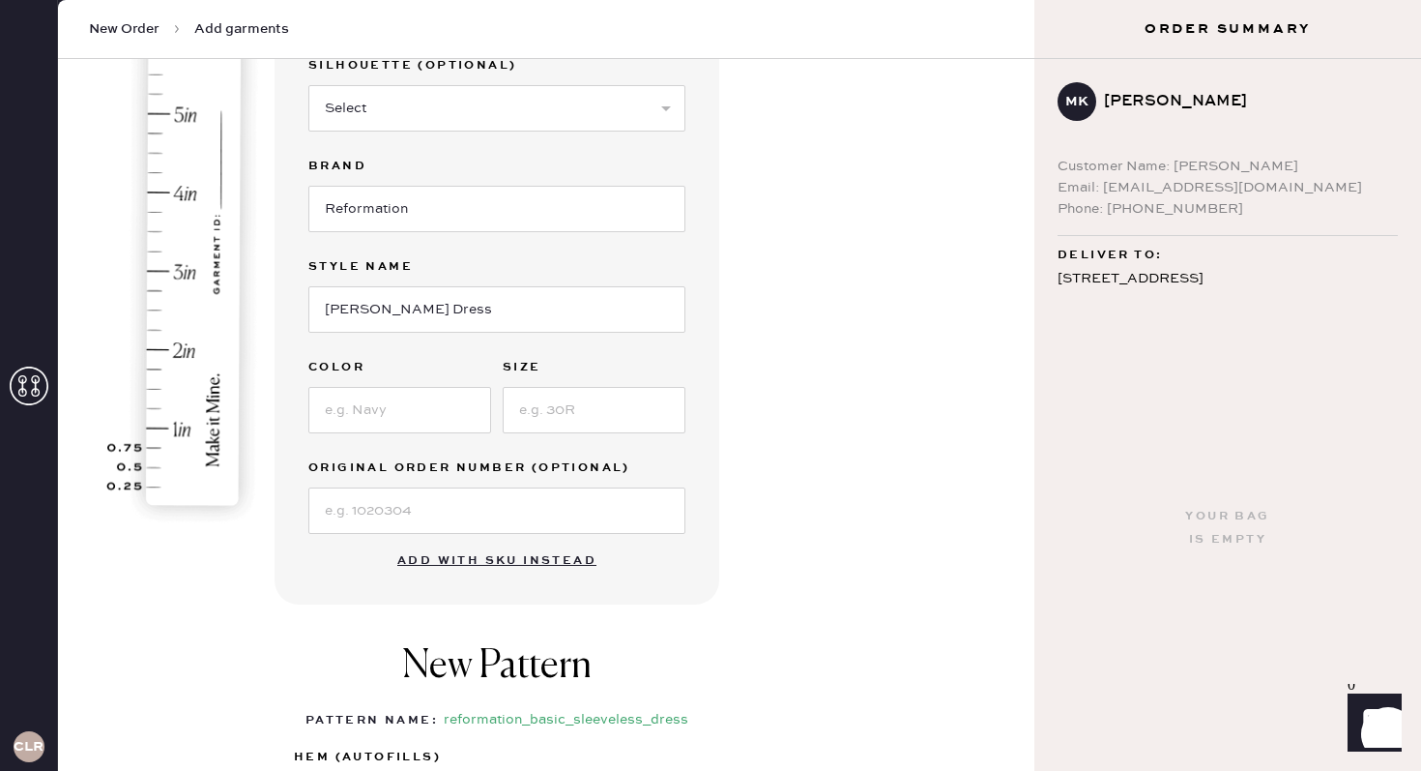
scroll to position [323, 0]
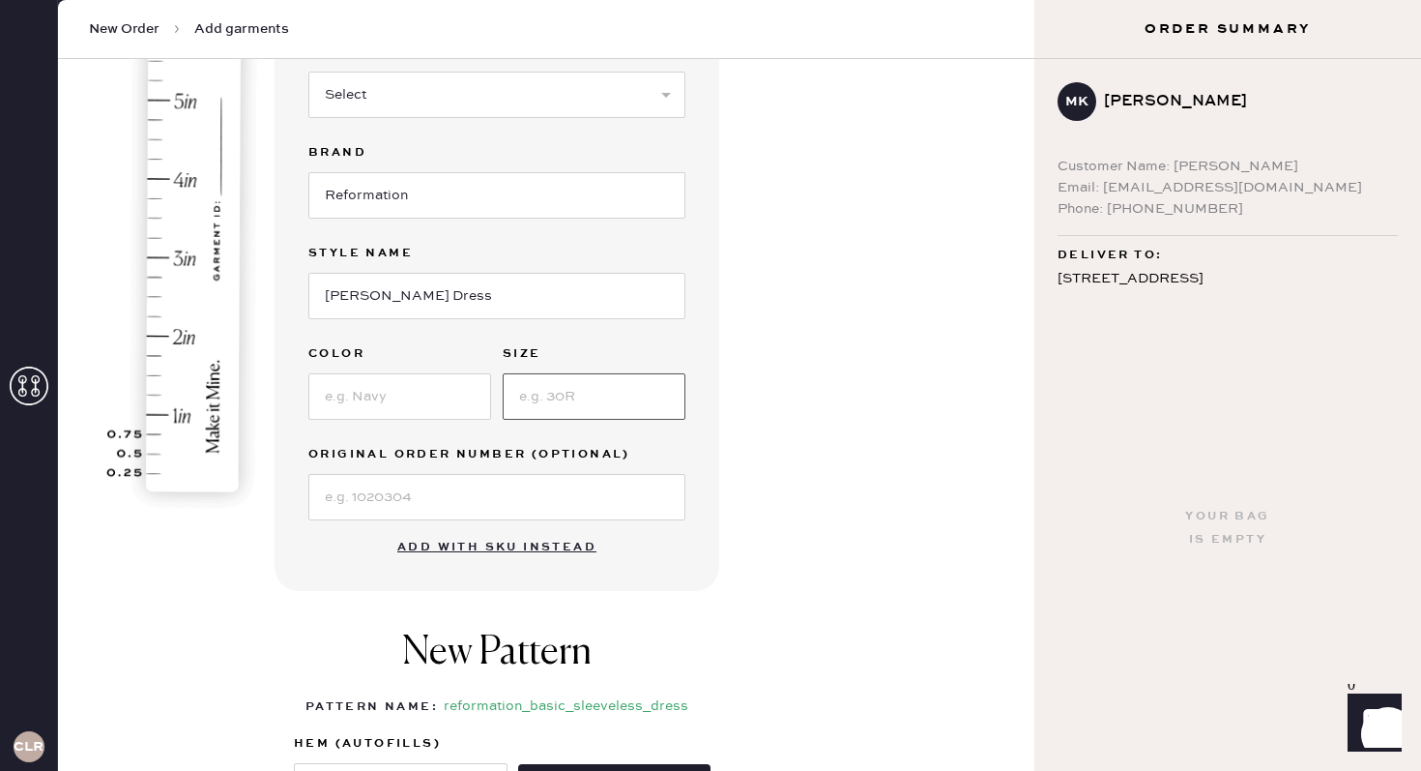
click at [546, 387] on input at bounding box center [594, 396] width 183 height 46
type input "XS"
click at [420, 392] on input at bounding box center [399, 396] width 183 height 46
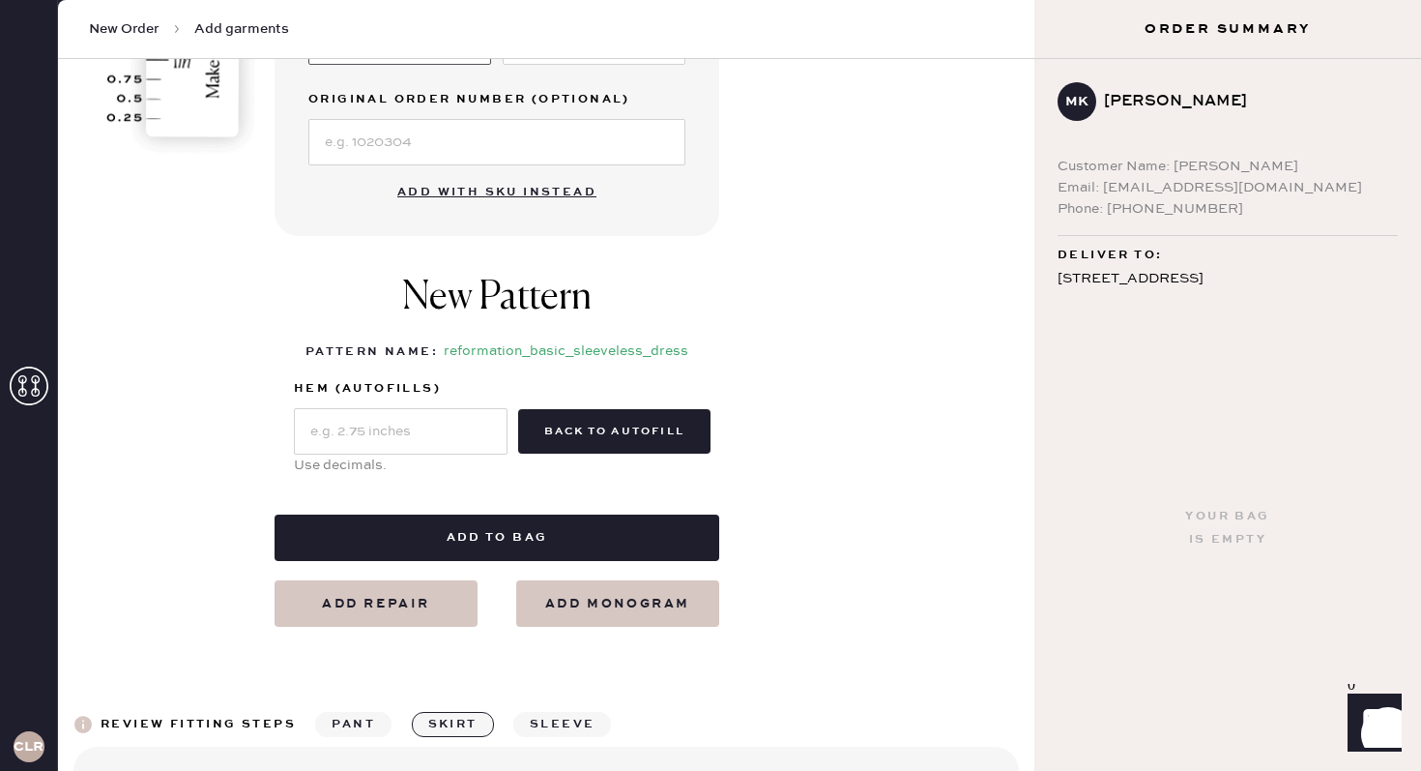
scroll to position [676, 0]
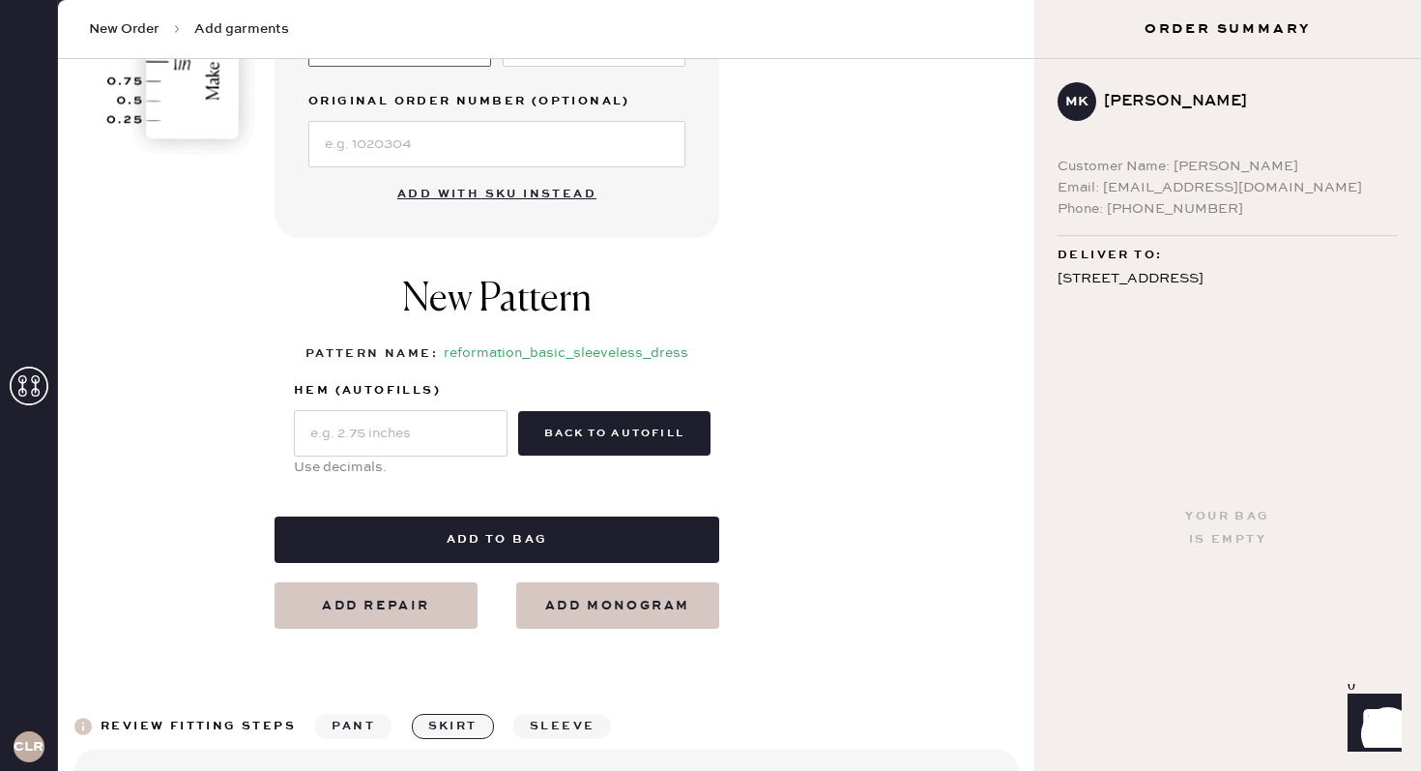
type input "Mole"
click at [354, 429] on input "text" at bounding box center [401, 433] width 214 height 46
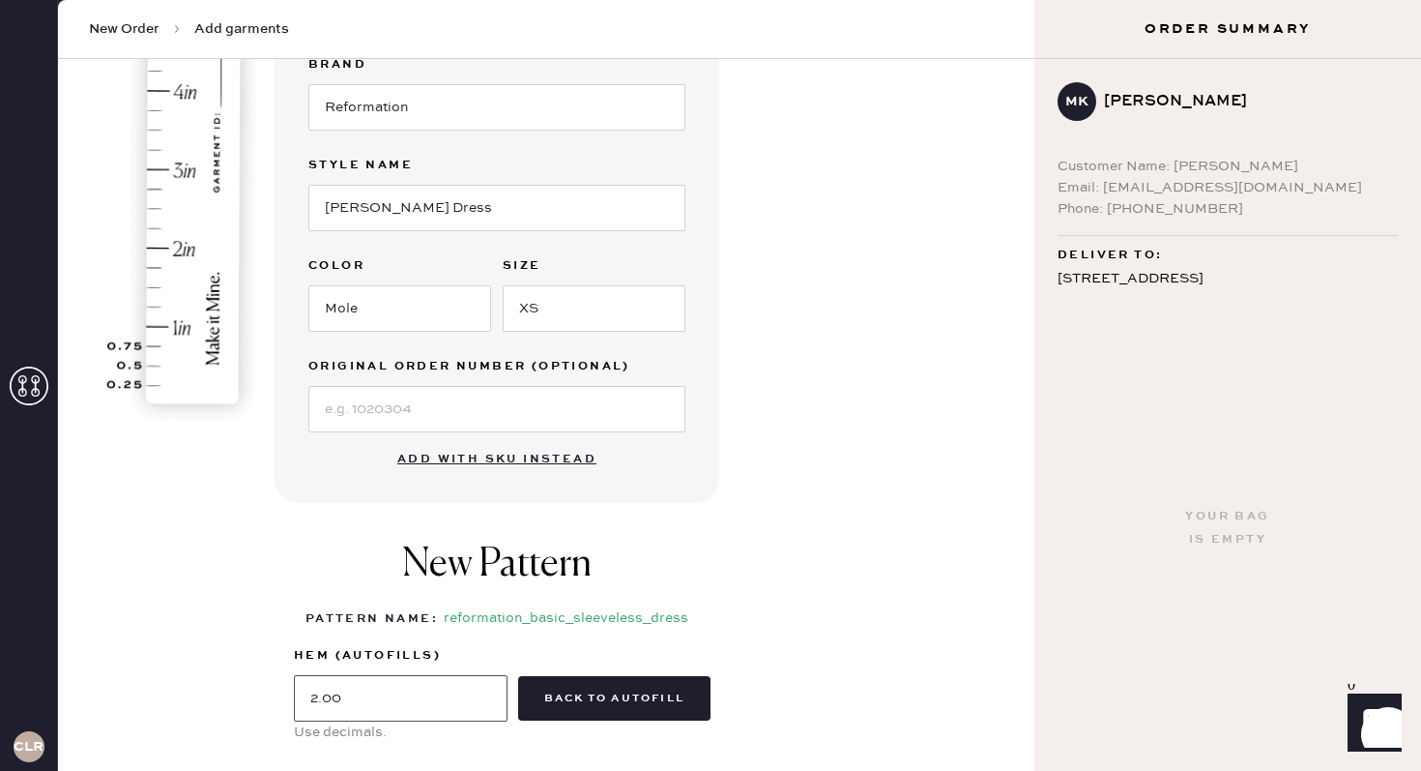
scroll to position [425, 0]
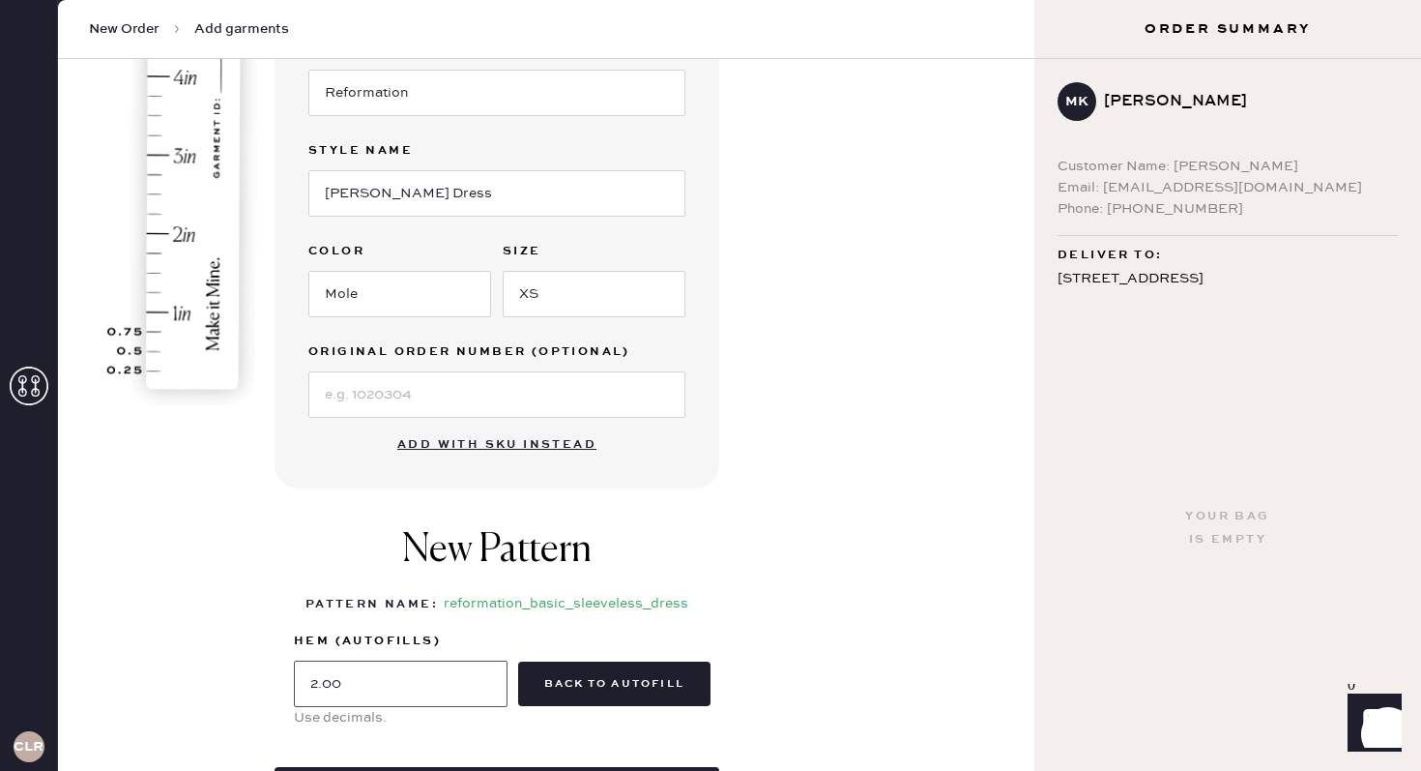
type input "2.00"
click at [172, 229] on img at bounding box center [186, 74] width 240 height 677
click at [160, 233] on img at bounding box center [186, 74] width 240 height 677
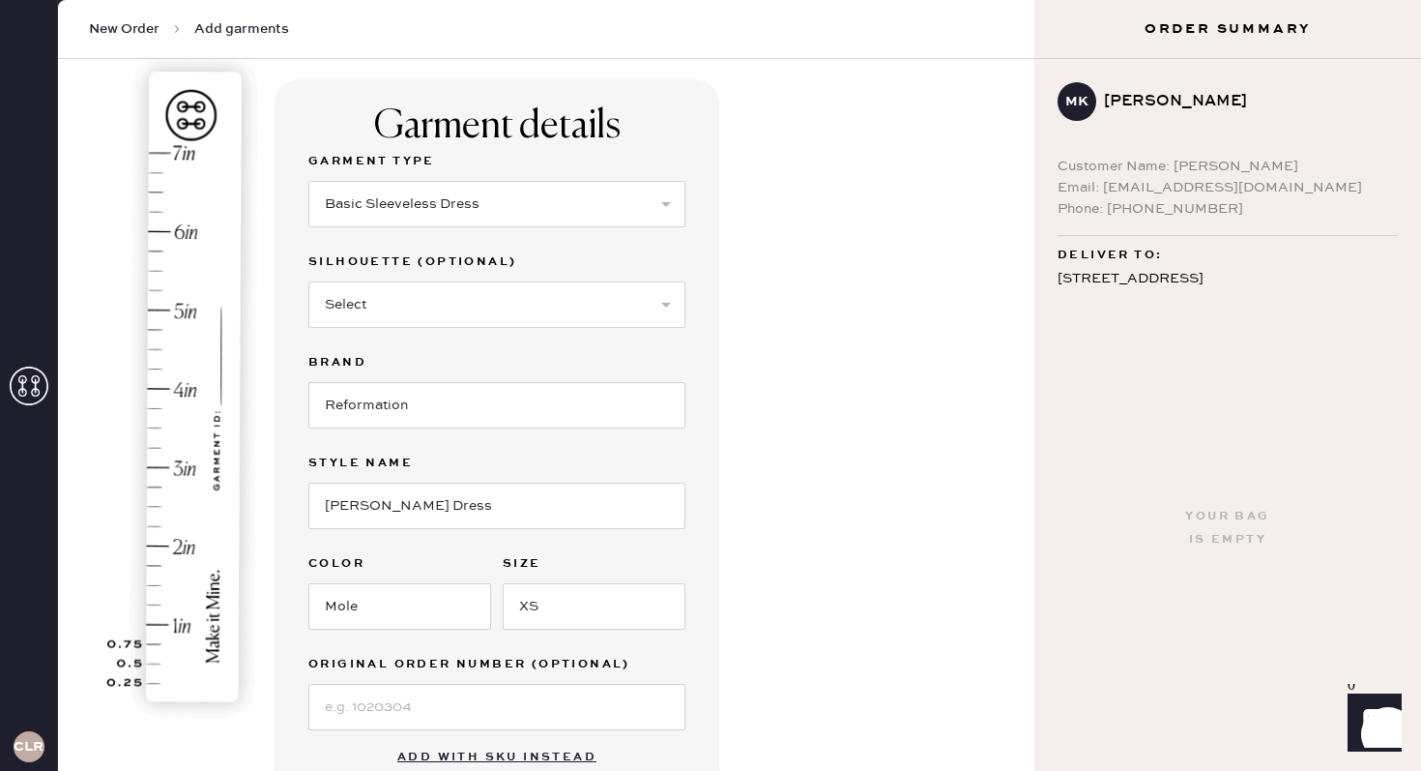
scroll to position [125, 0]
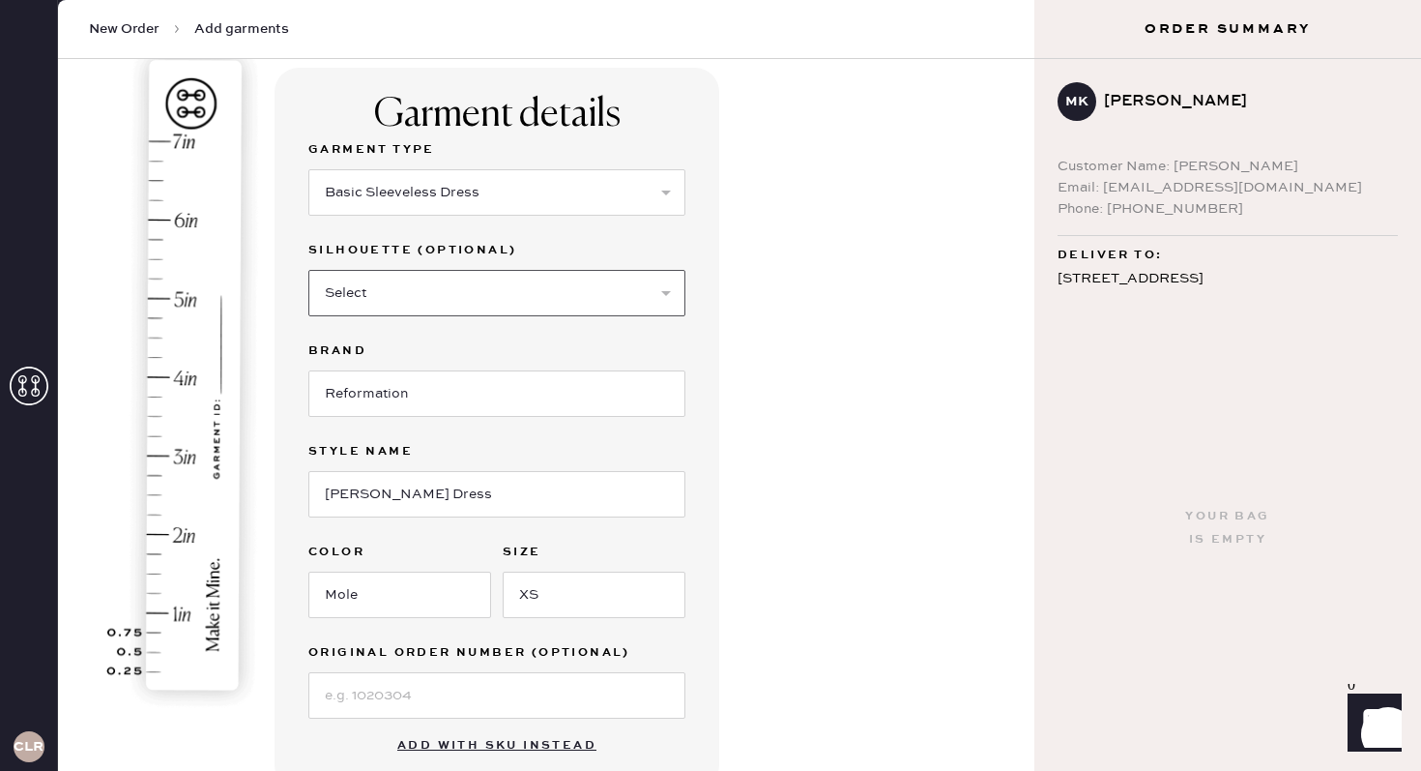
click at [464, 298] on select "Select Maxi Dress Midi Dress Mini Dress Other" at bounding box center [496, 293] width 377 height 46
click at [583, 293] on select "Select Maxi Dress Midi Dress Mini Dress Other" at bounding box center [496, 293] width 377 height 46
select select "31"
click at [308, 270] on select "Select Maxi Dress Midi Dress Mini Dress Other" at bounding box center [496, 293] width 377 height 46
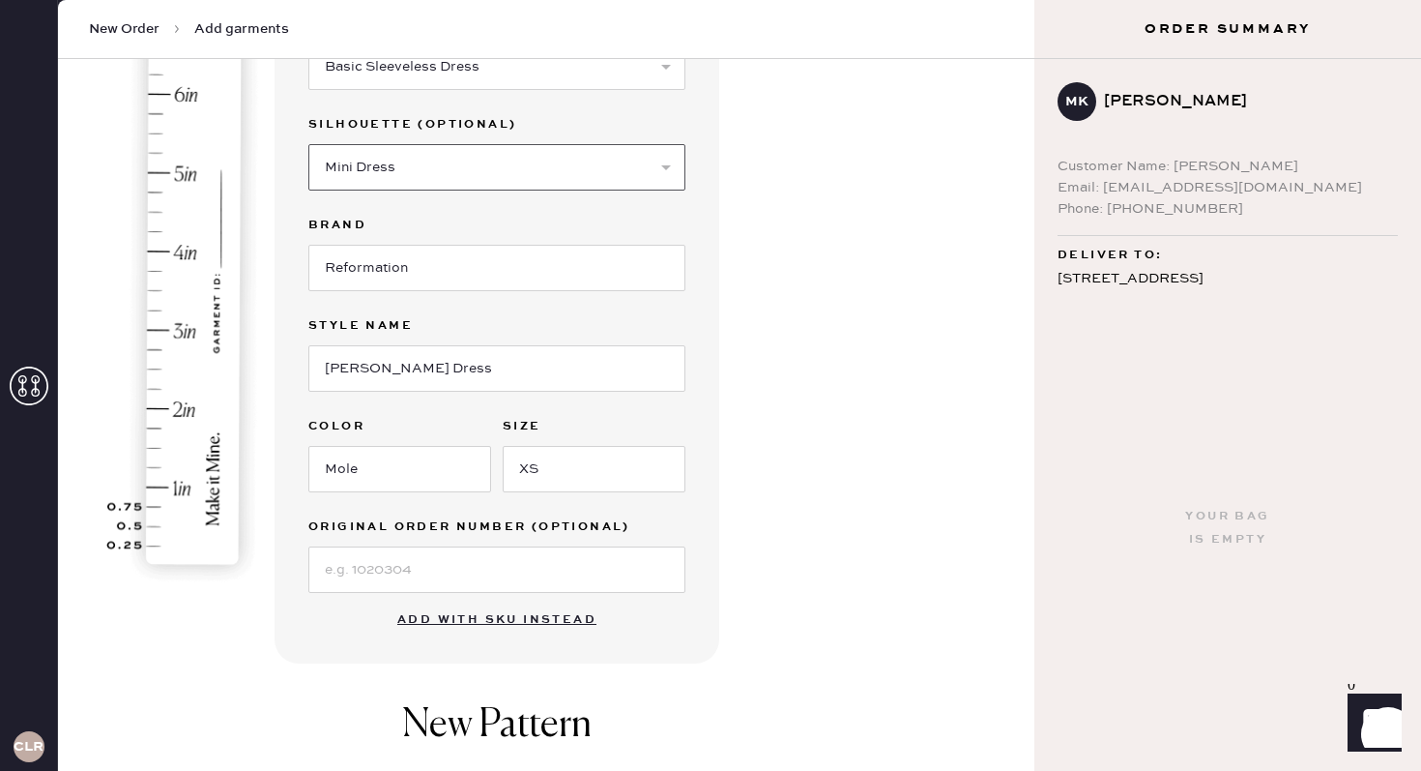
scroll to position [234, 0]
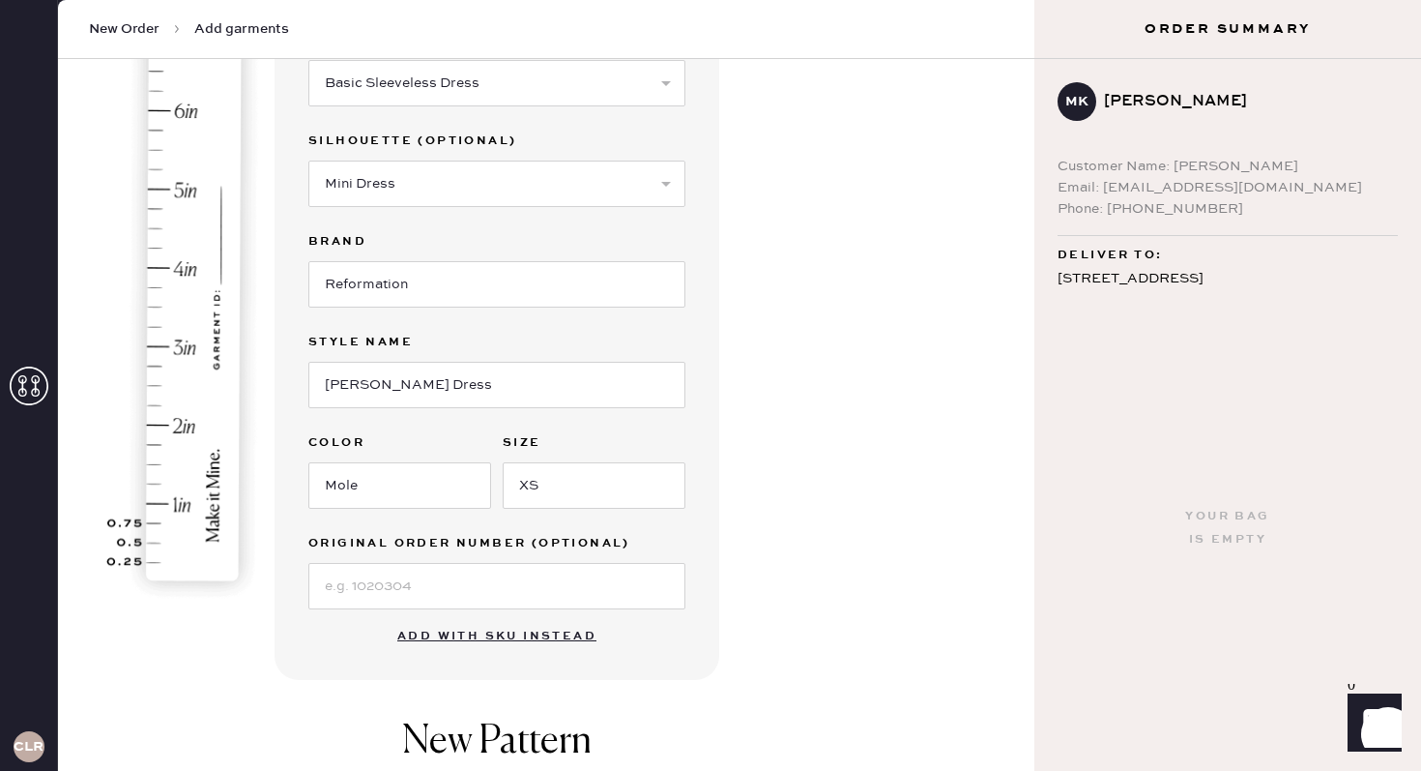
click at [174, 428] on img at bounding box center [186, 265] width 240 height 677
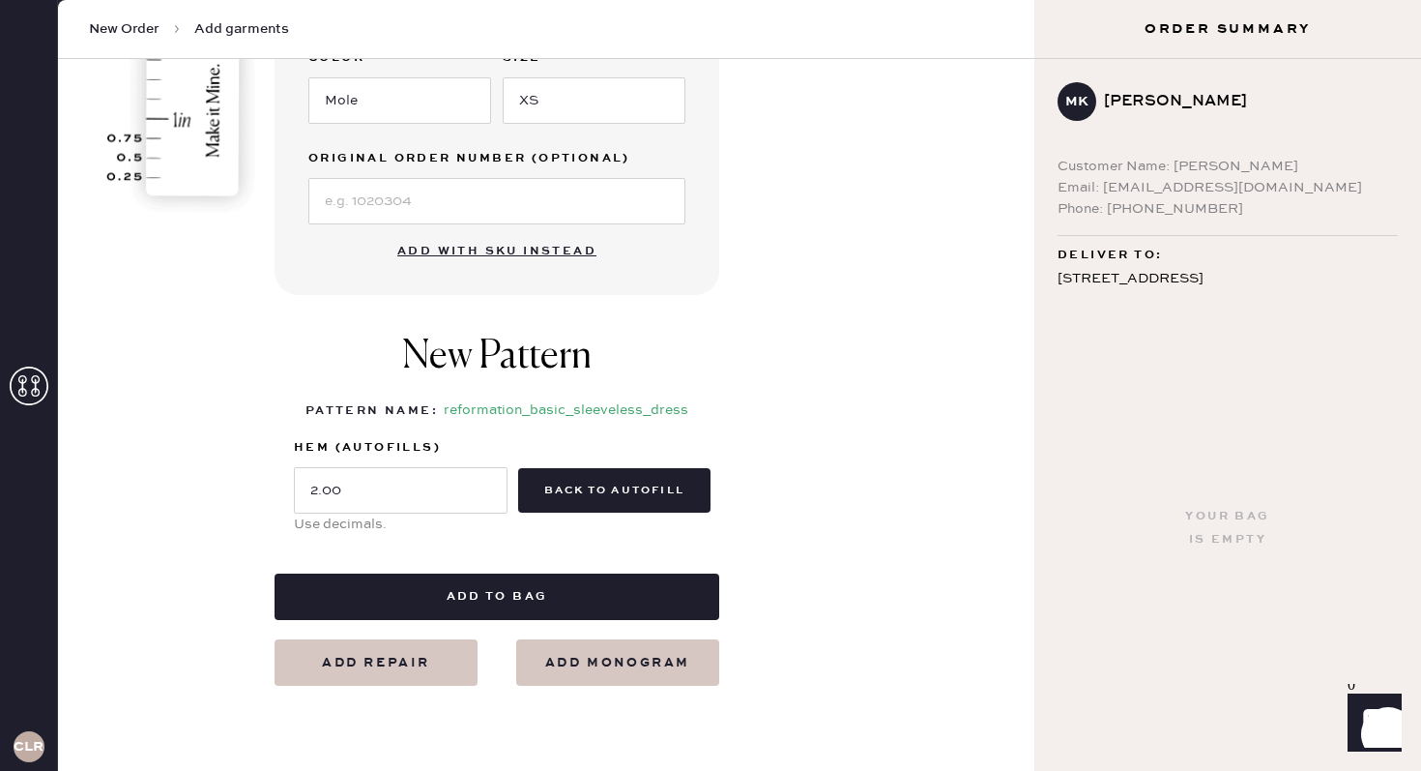
scroll to position [627, 0]
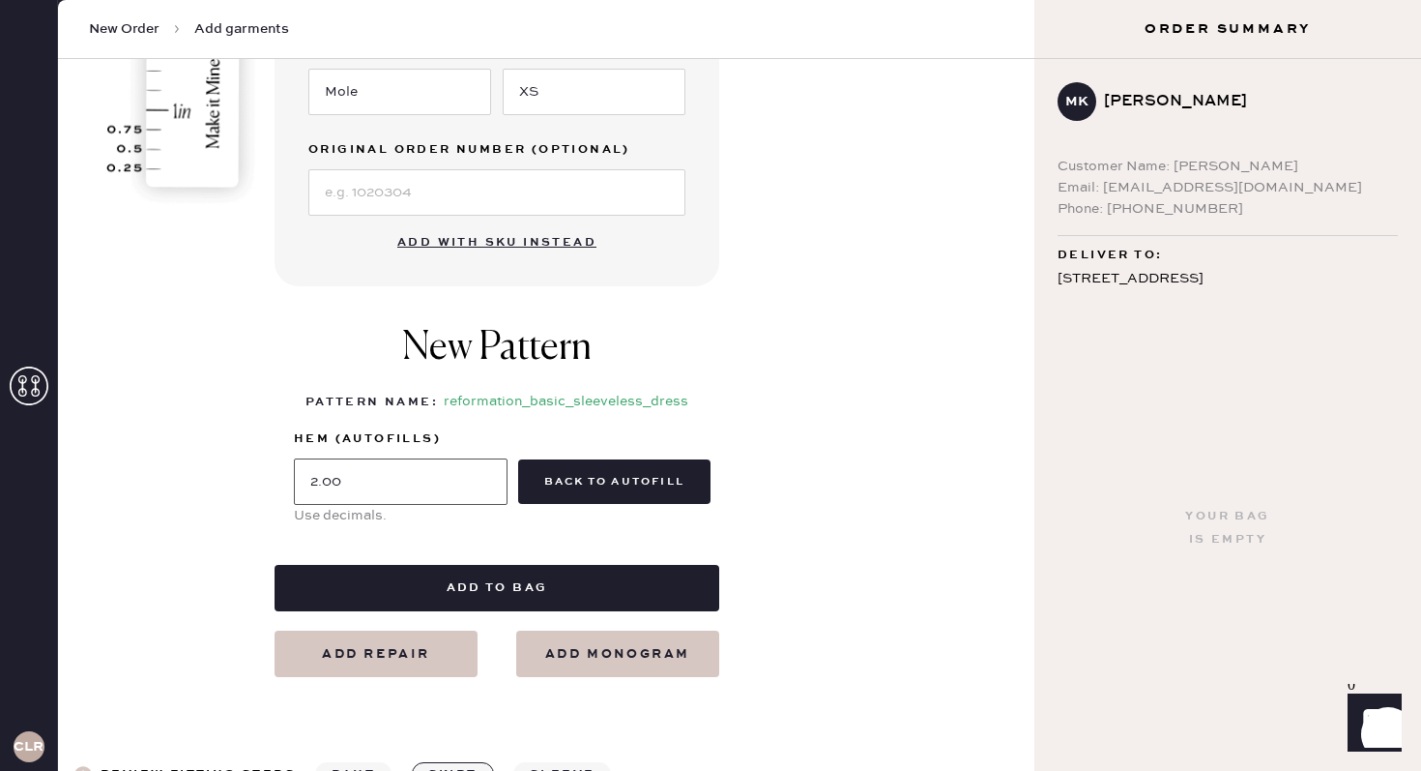
click at [436, 481] on input "2.00" at bounding box center [401, 481] width 214 height 46
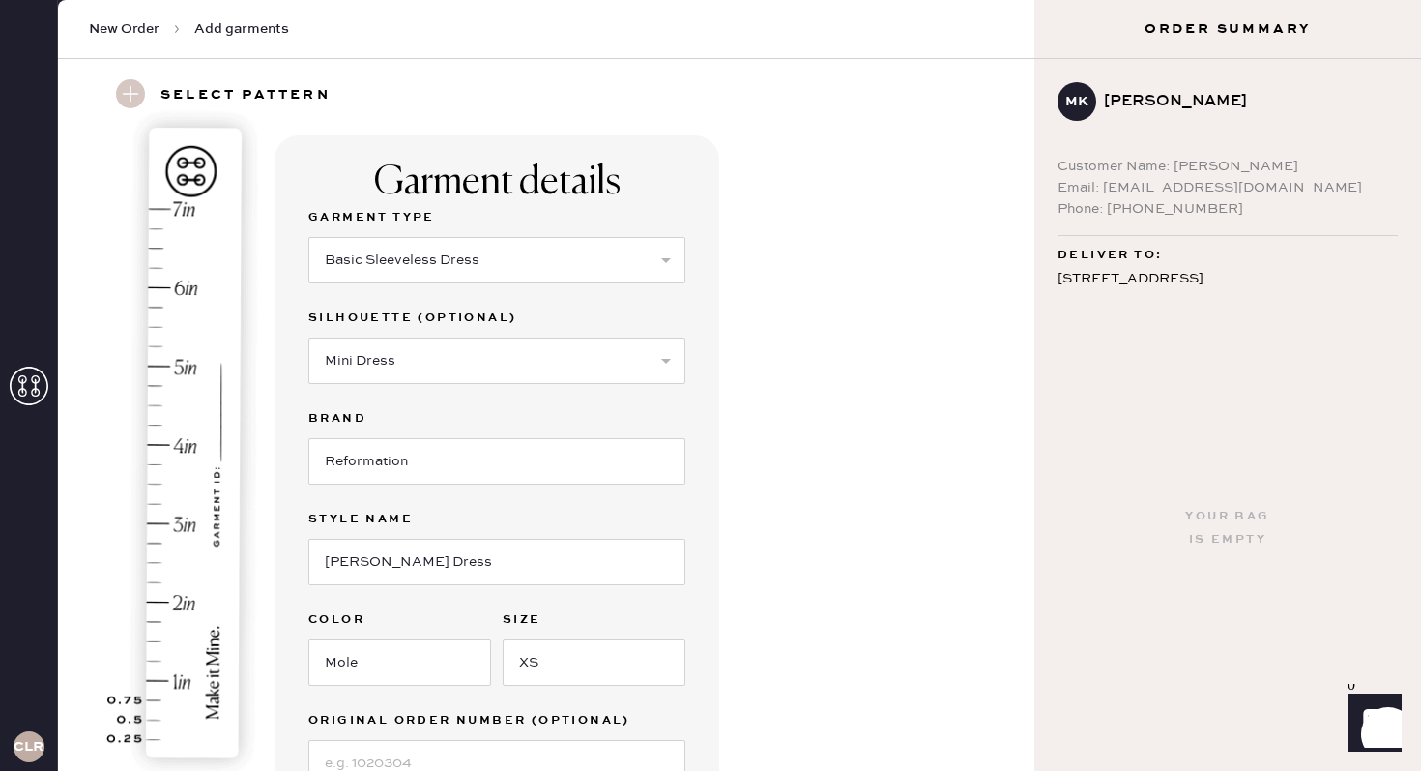
scroll to position [47, 0]
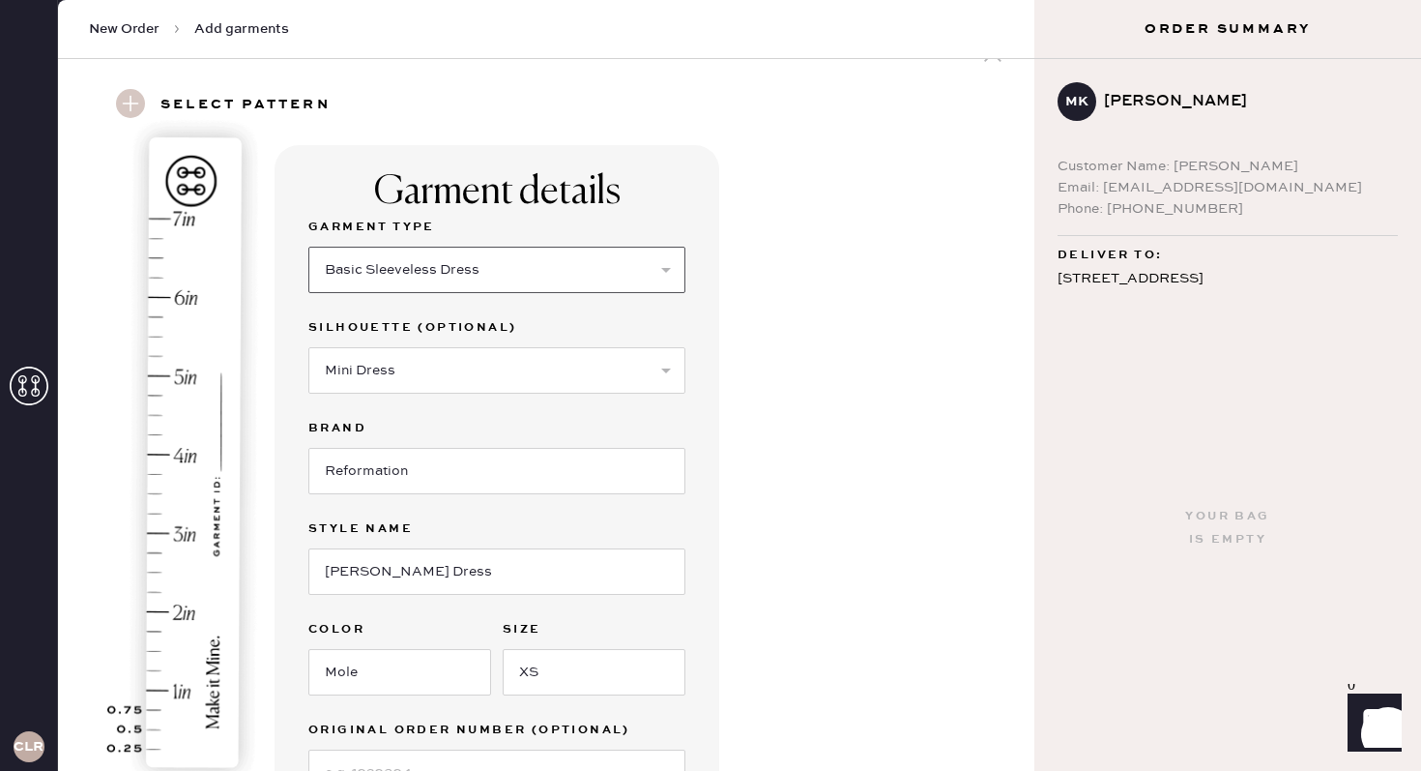
click at [404, 257] on select "Select Basic Skirt Jeans Leggings Pants Shorts Basic Sleeved Dress Basic Sleeve…" at bounding box center [496, 270] width 377 height 46
click at [308, 247] on select "Select Basic Skirt Jeans Leggings Pants Shorts Basic Sleeved Dress Basic Sleeve…" at bounding box center [496, 270] width 377 height 46
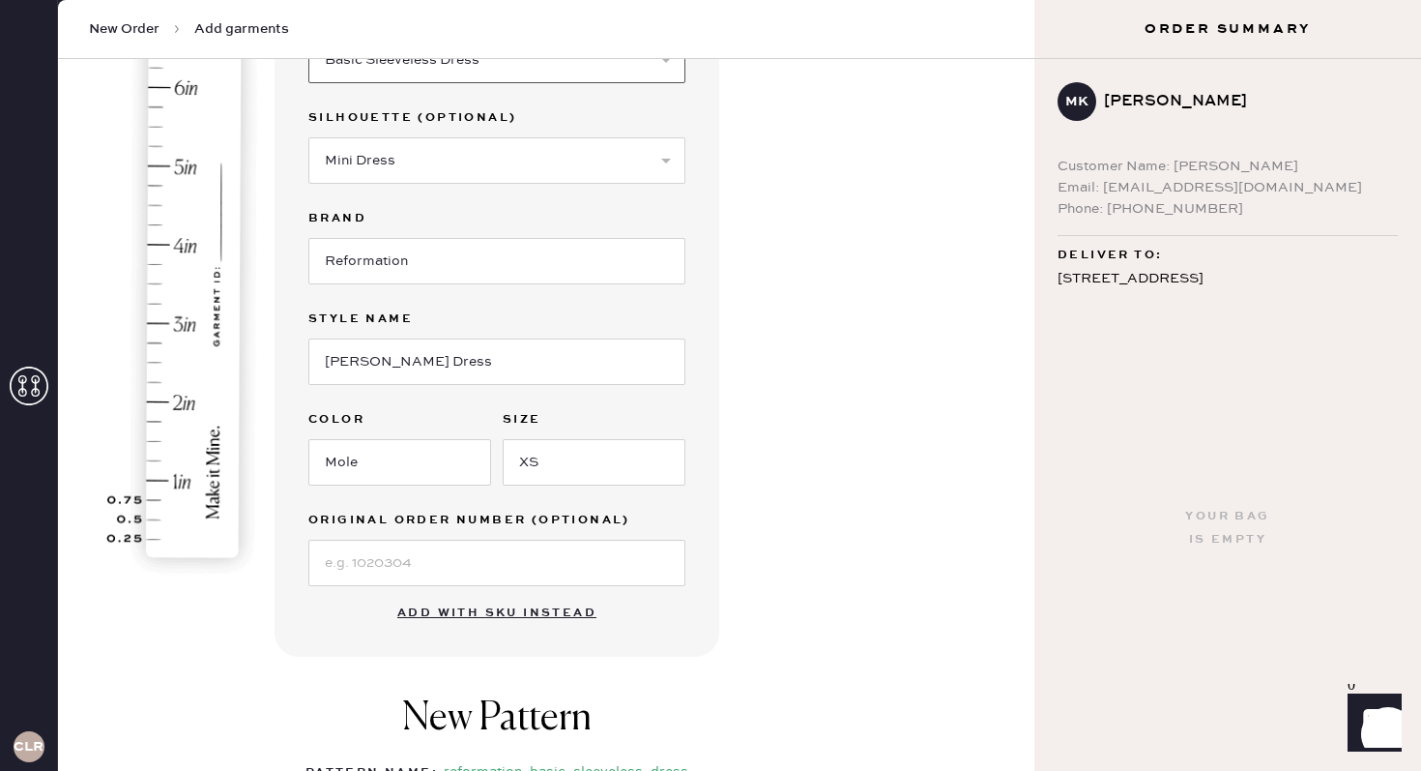
scroll to position [467, 0]
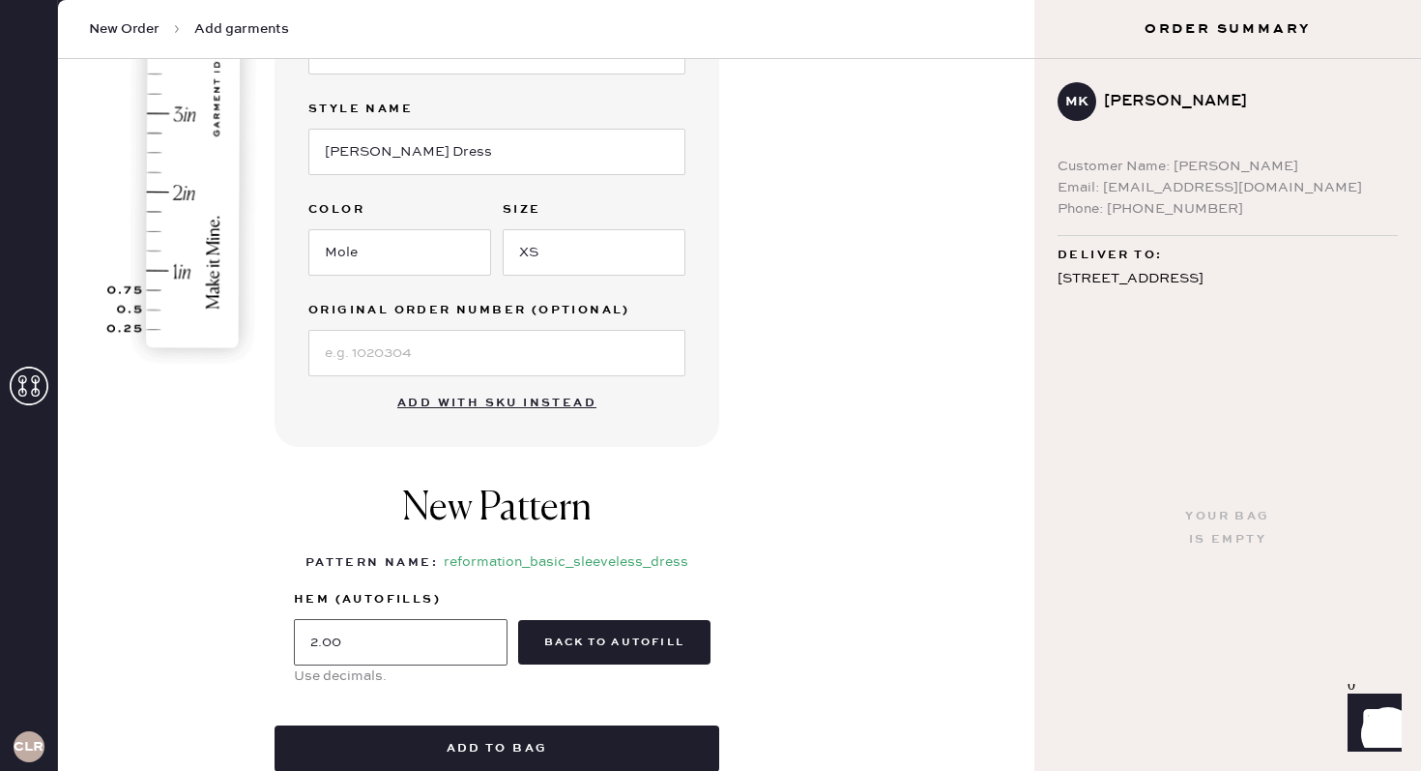
click at [430, 646] on input "2.00" at bounding box center [401, 642] width 214 height 46
click at [587, 656] on button "back to autofill" at bounding box center [614, 642] width 192 height 44
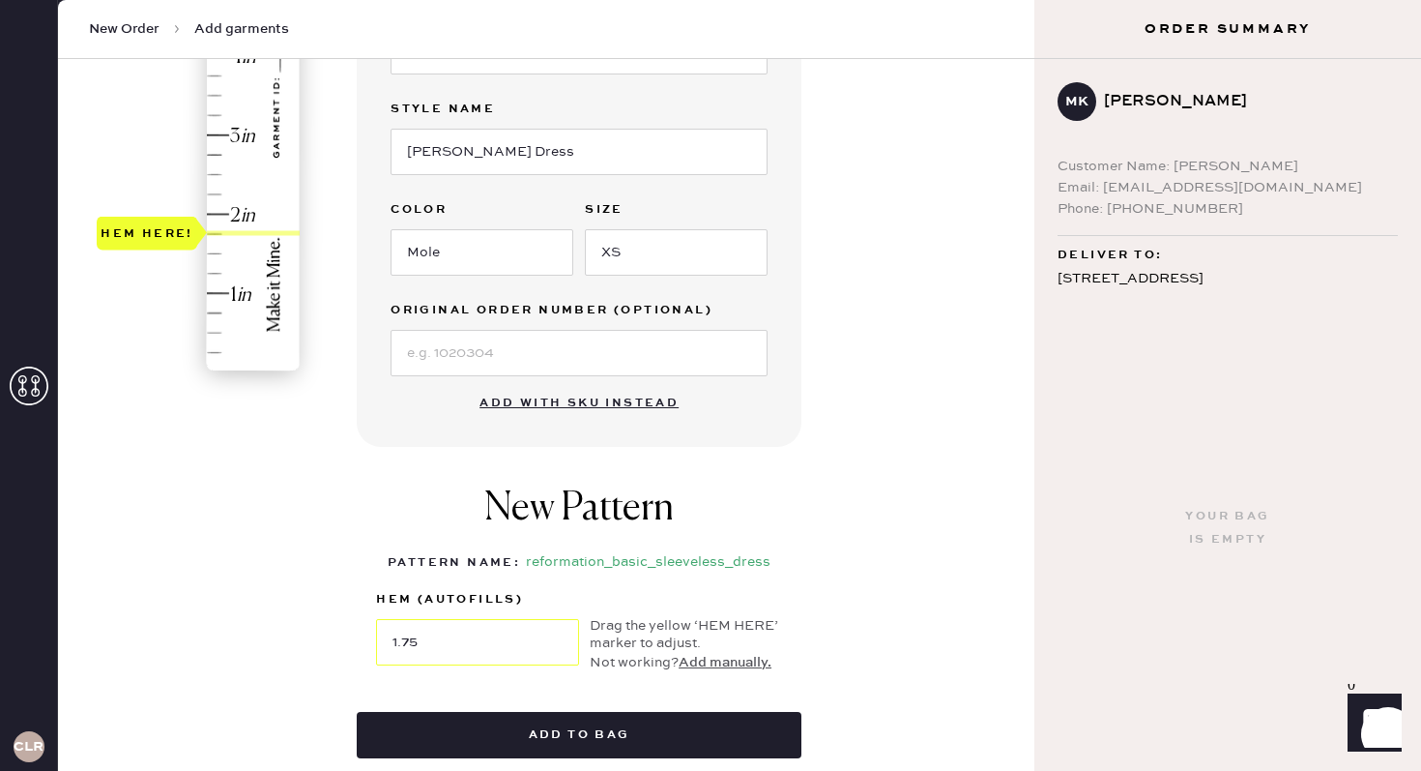
click at [222, 221] on div "Hem here!" at bounding box center [200, 96] width 206 height 570
type input "2"
click at [221, 215] on div "Hem here!" at bounding box center [200, 96] width 206 height 570
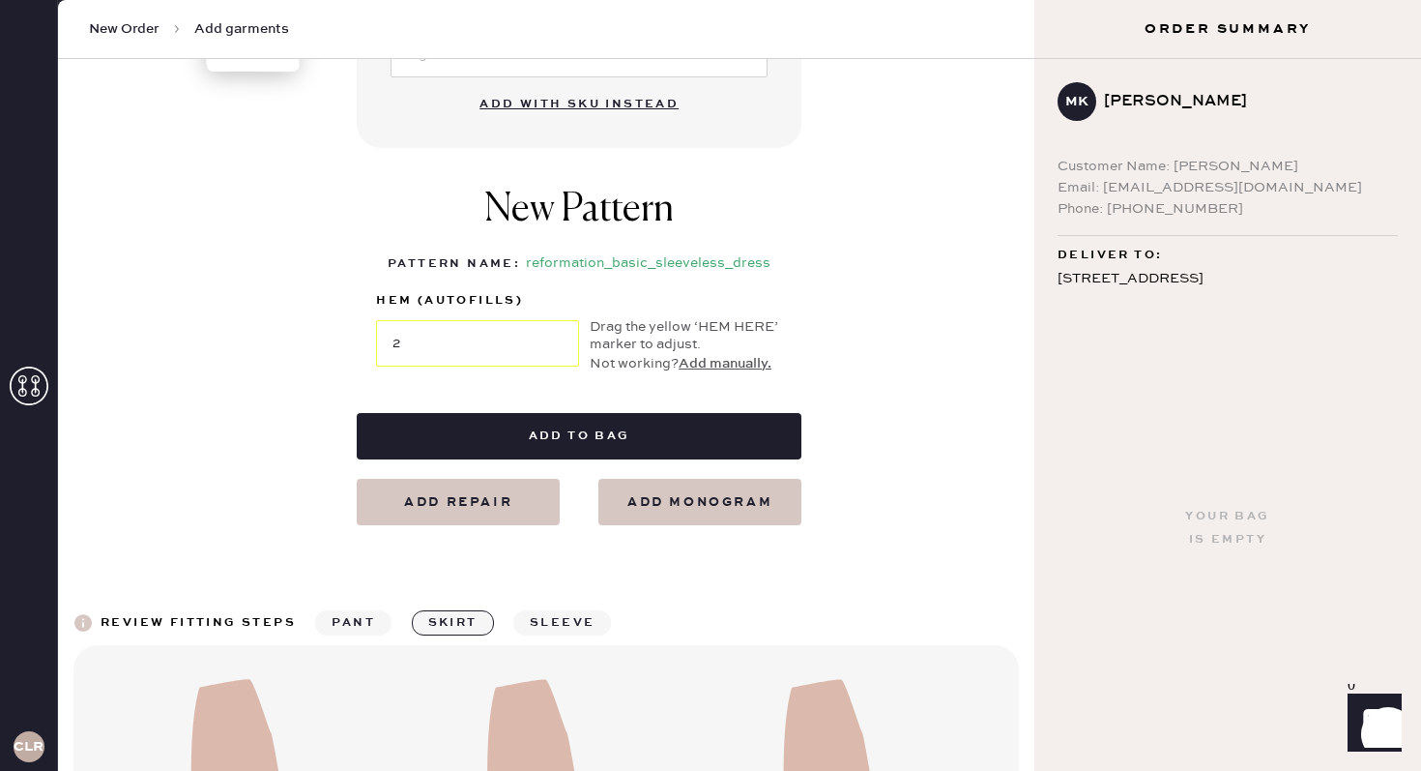
scroll to position [850, 0]
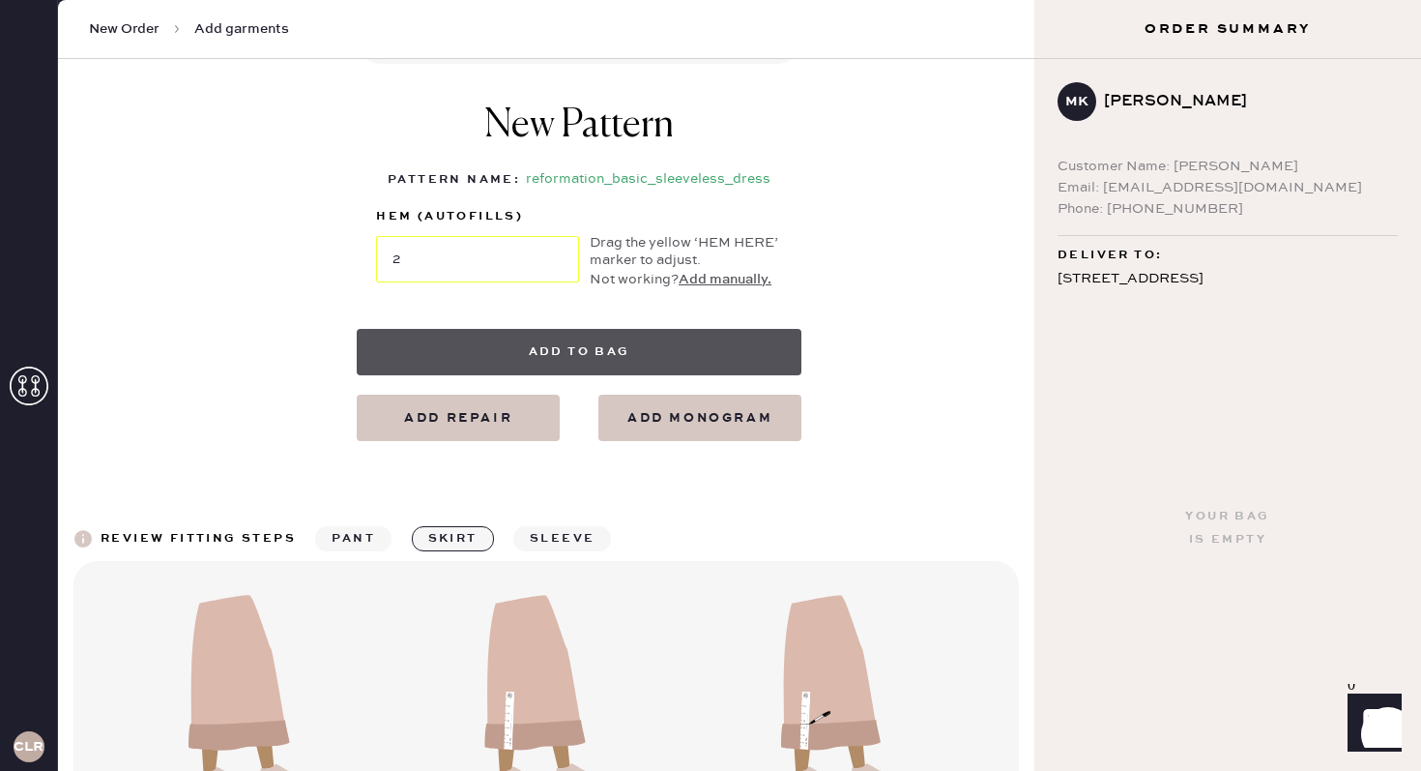
click at [474, 360] on button "Add to bag" at bounding box center [579, 352] width 445 height 46
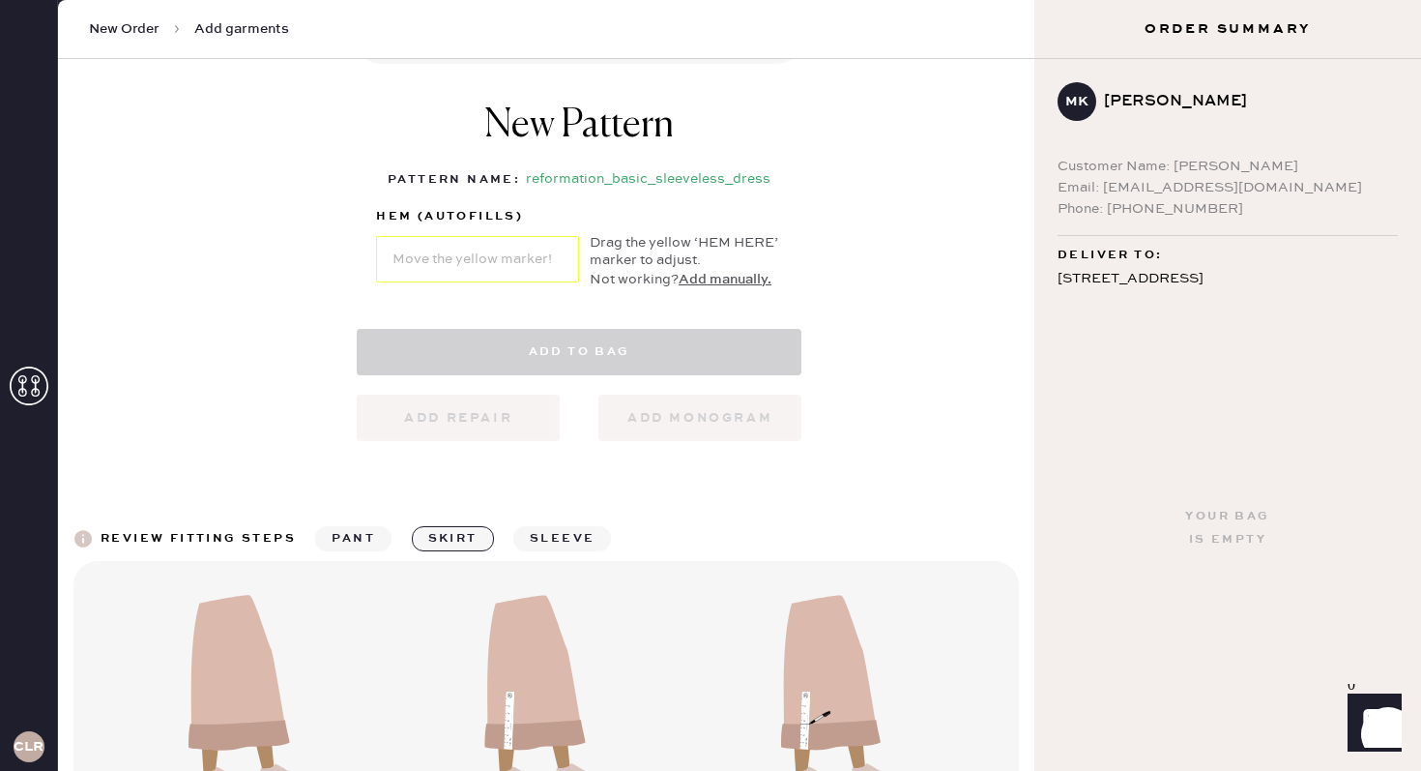
select select "7"
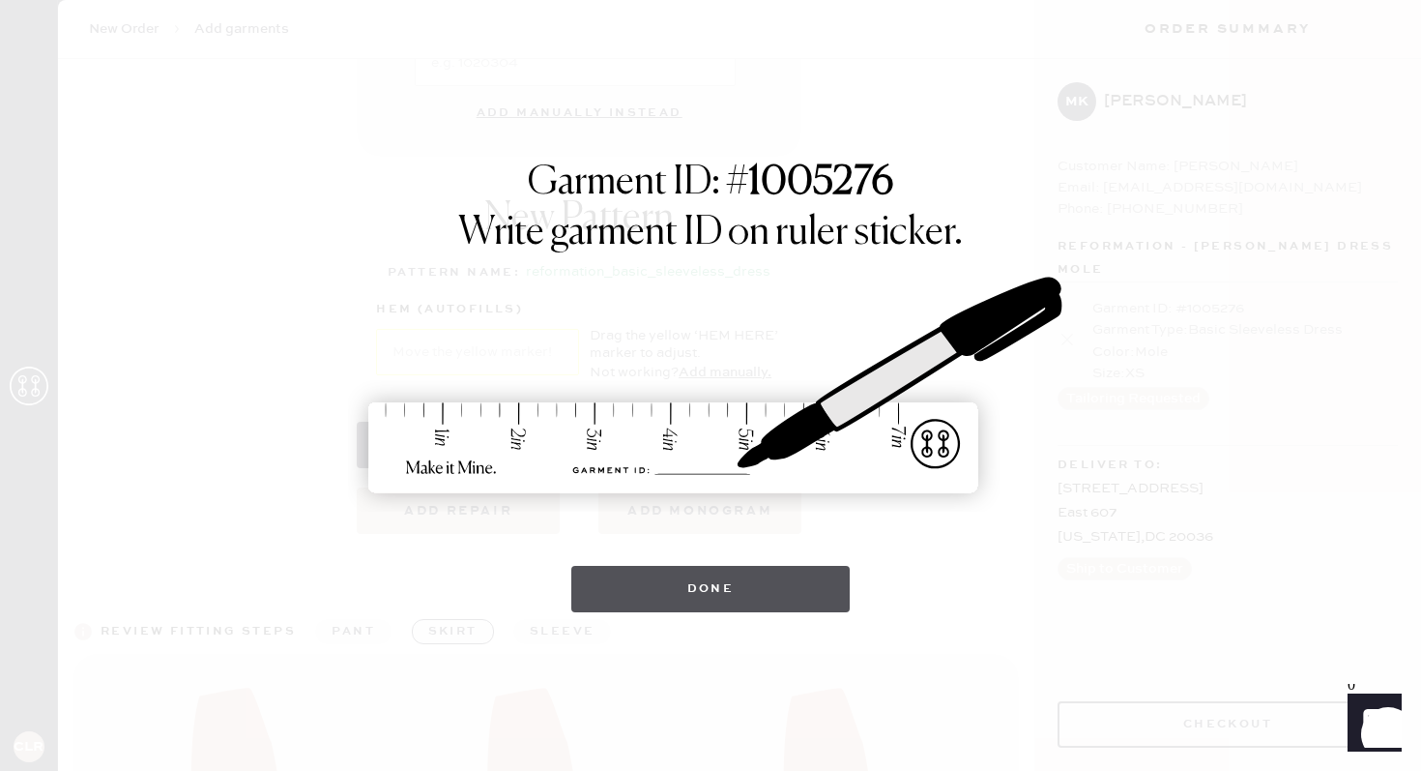
click at [712, 595] on button "Done" at bounding box center [710, 589] width 279 height 46
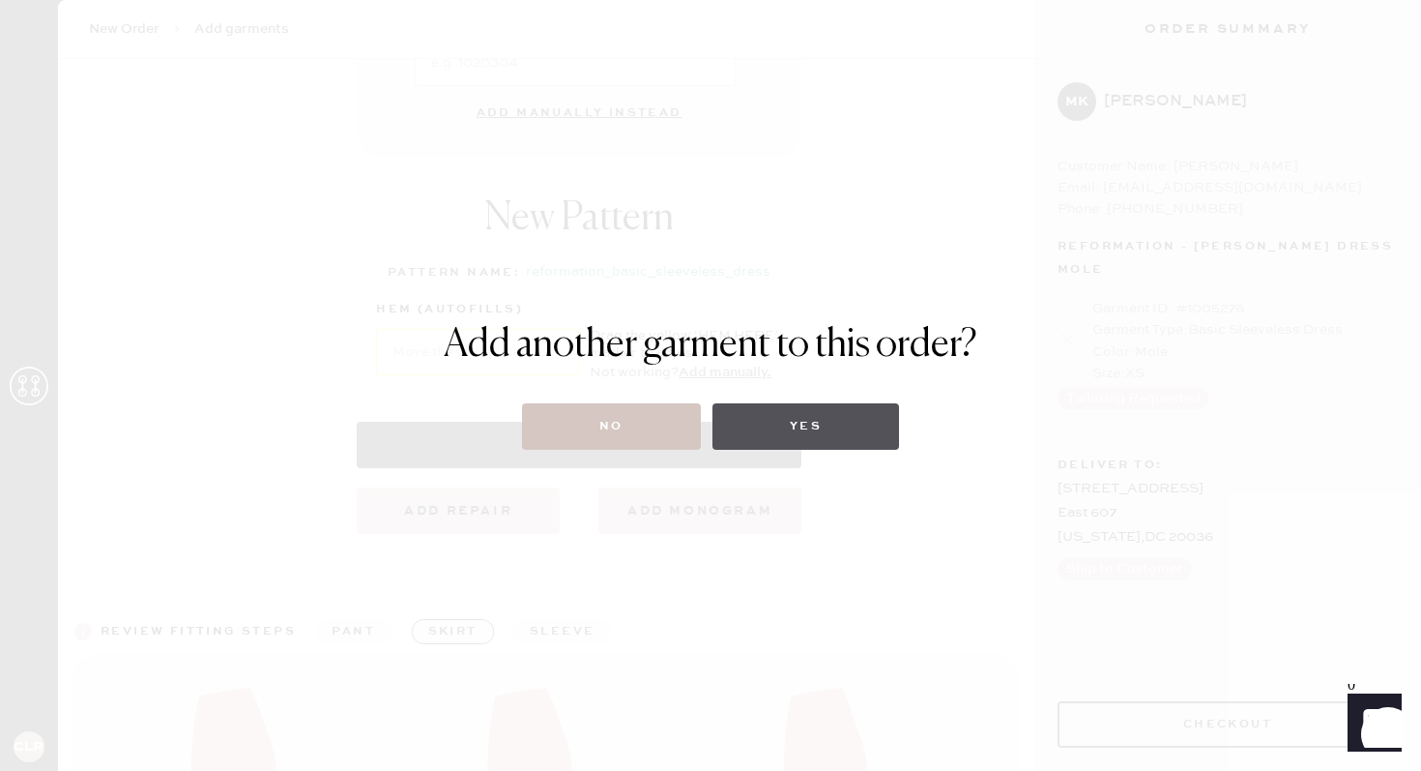
click at [761, 439] on button "Yes" at bounding box center [806, 426] width 187 height 46
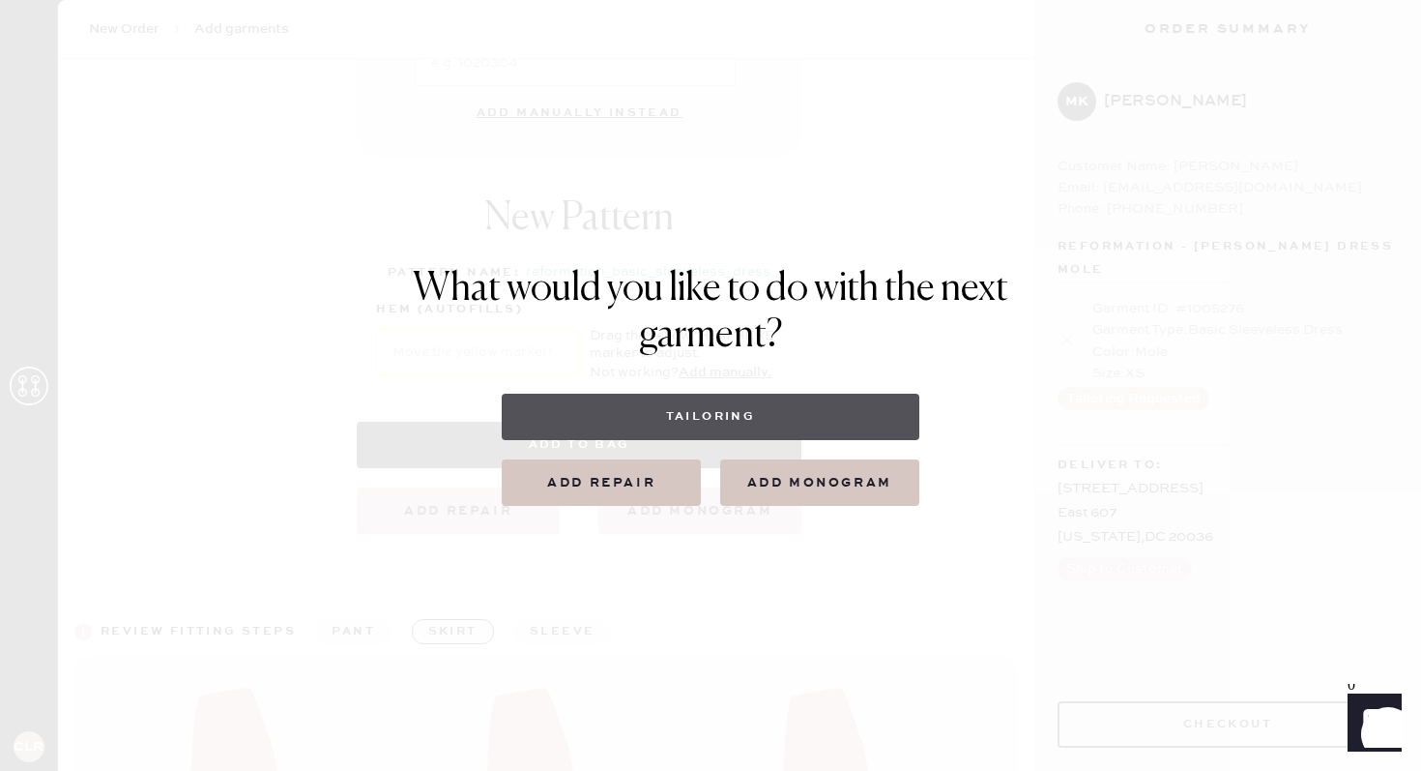
click at [740, 424] on button "Tailoring" at bounding box center [710, 416] width 417 height 46
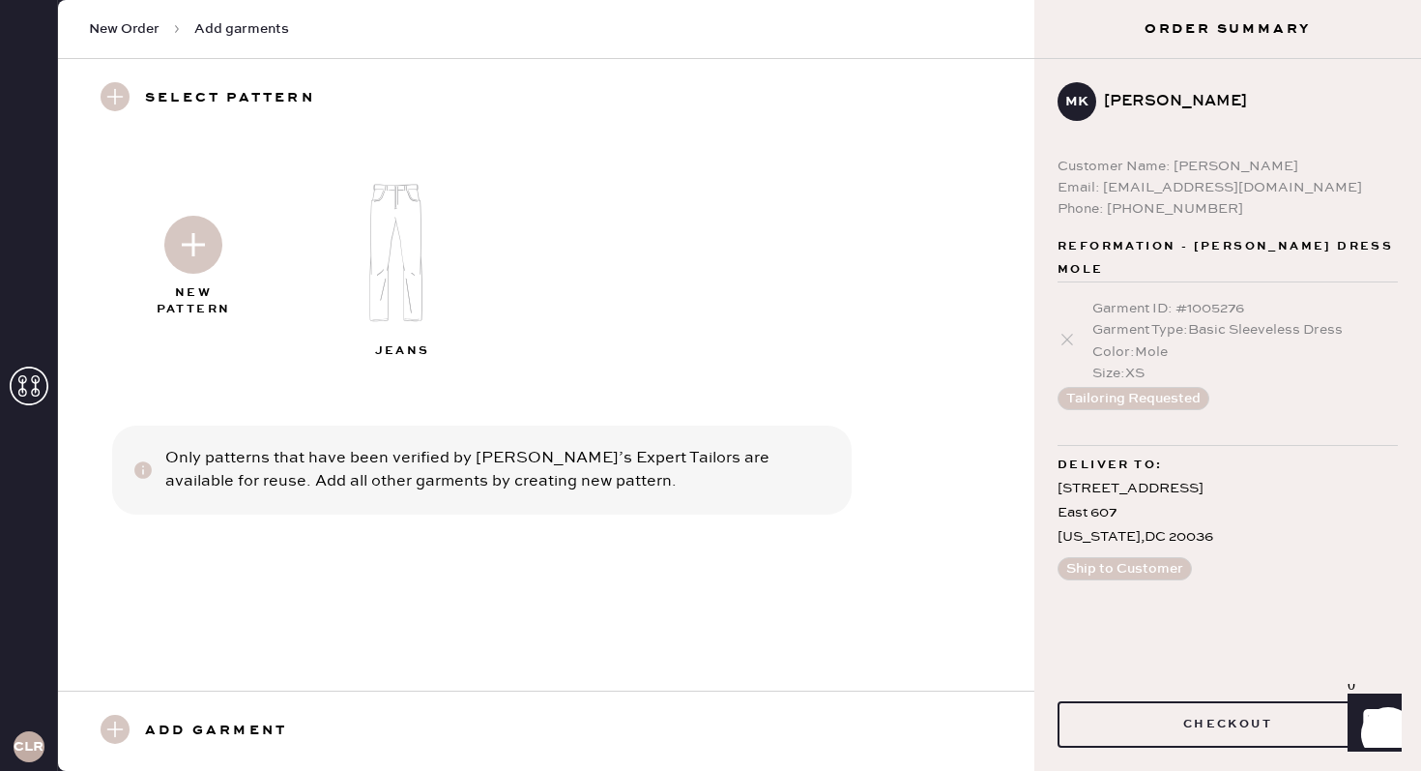
click at [183, 257] on img at bounding box center [193, 245] width 58 height 58
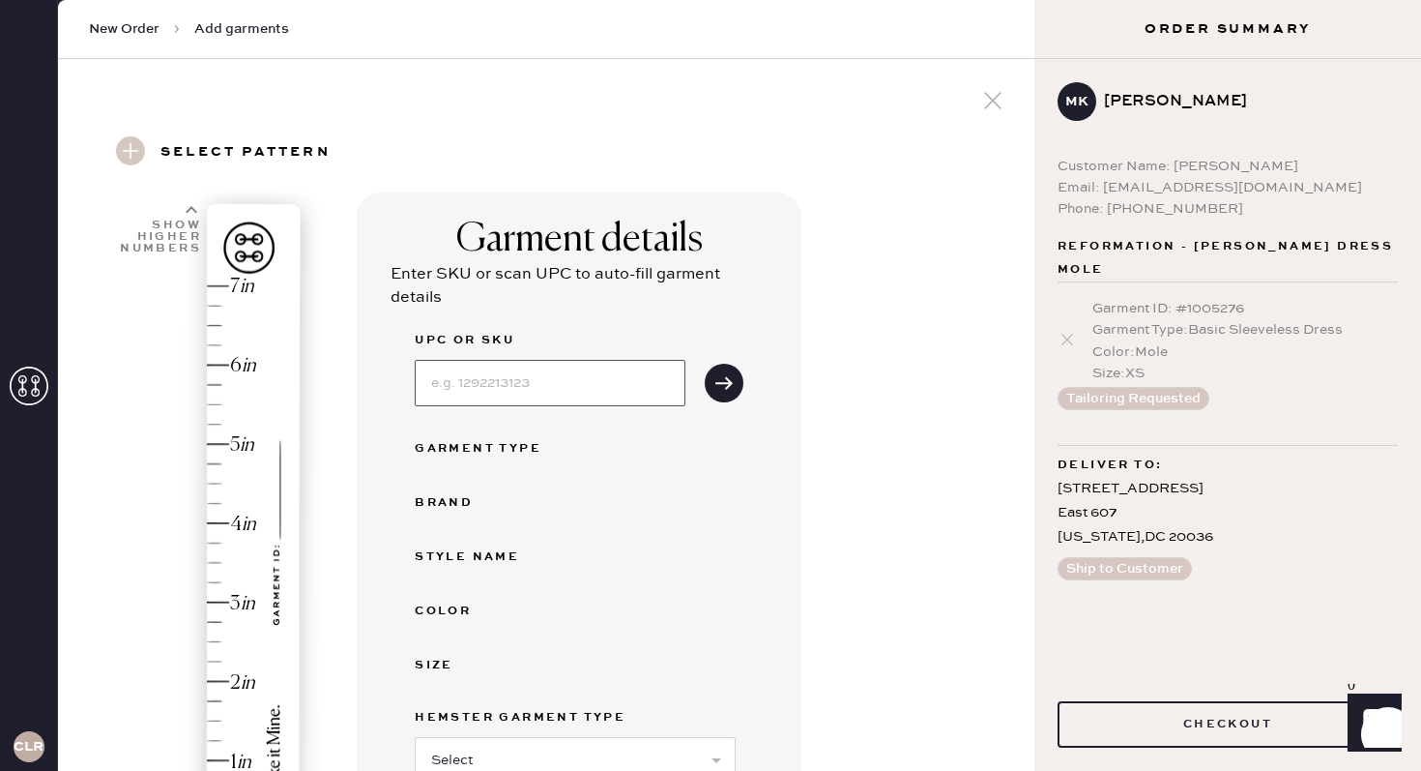
click at [510, 390] on input at bounding box center [550, 383] width 271 height 46
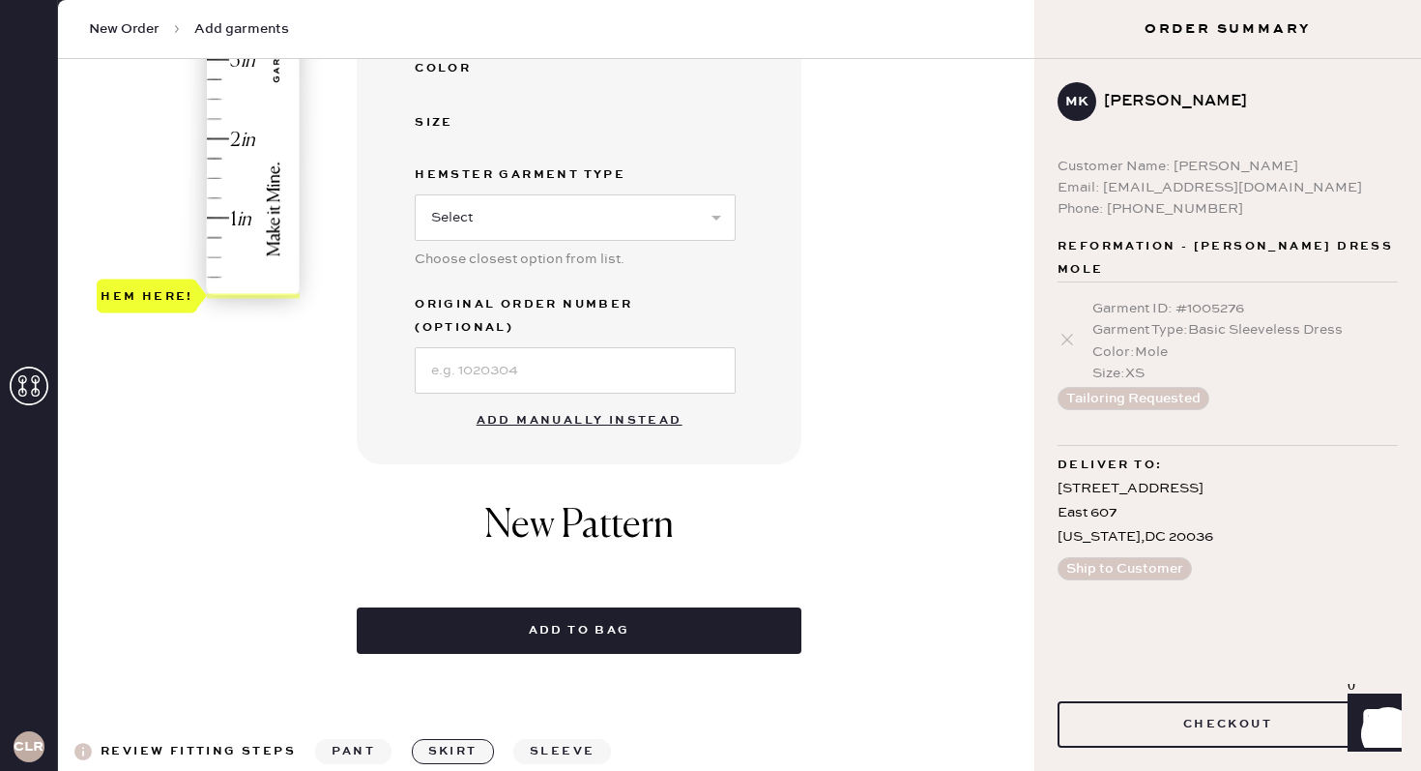
scroll to position [761, 0]
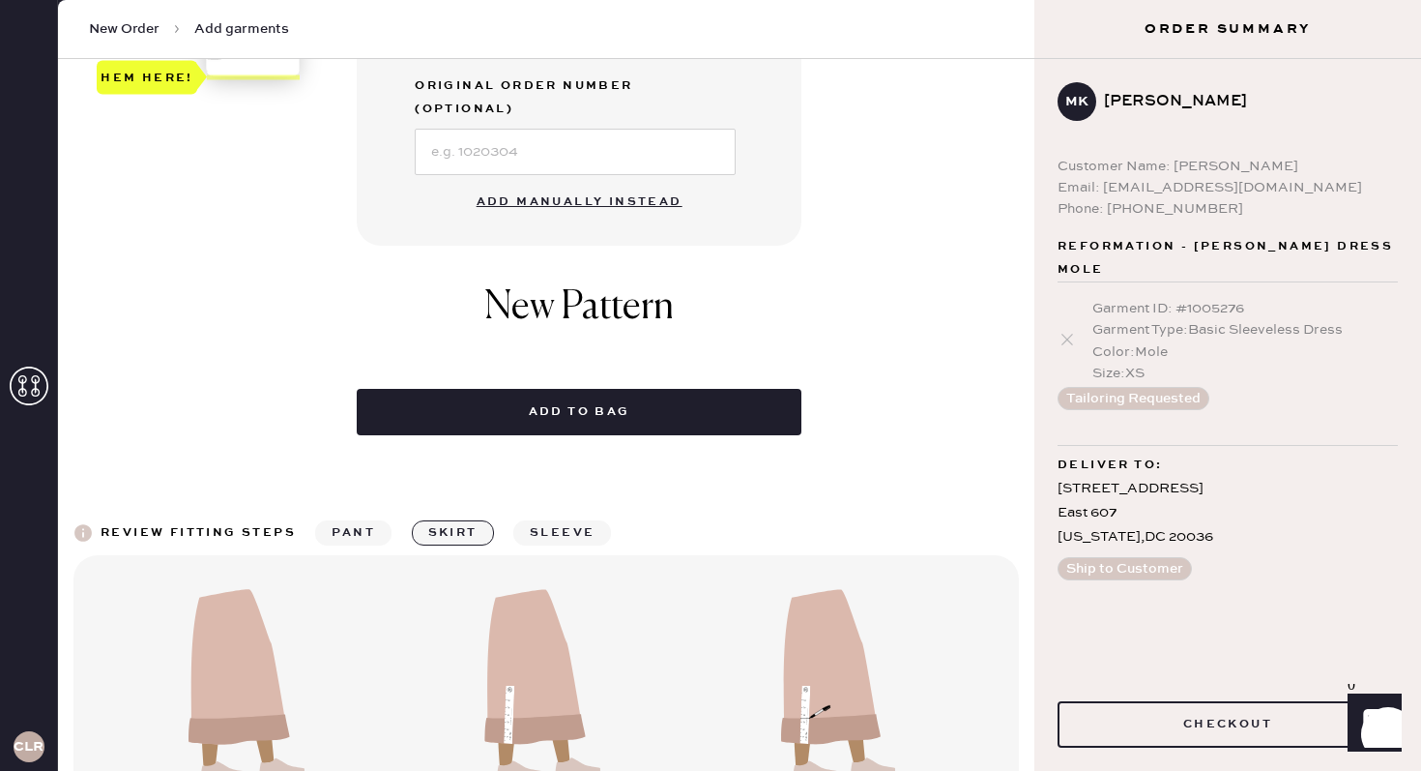
click at [620, 183] on button "Add manually instead" at bounding box center [579, 202] width 229 height 39
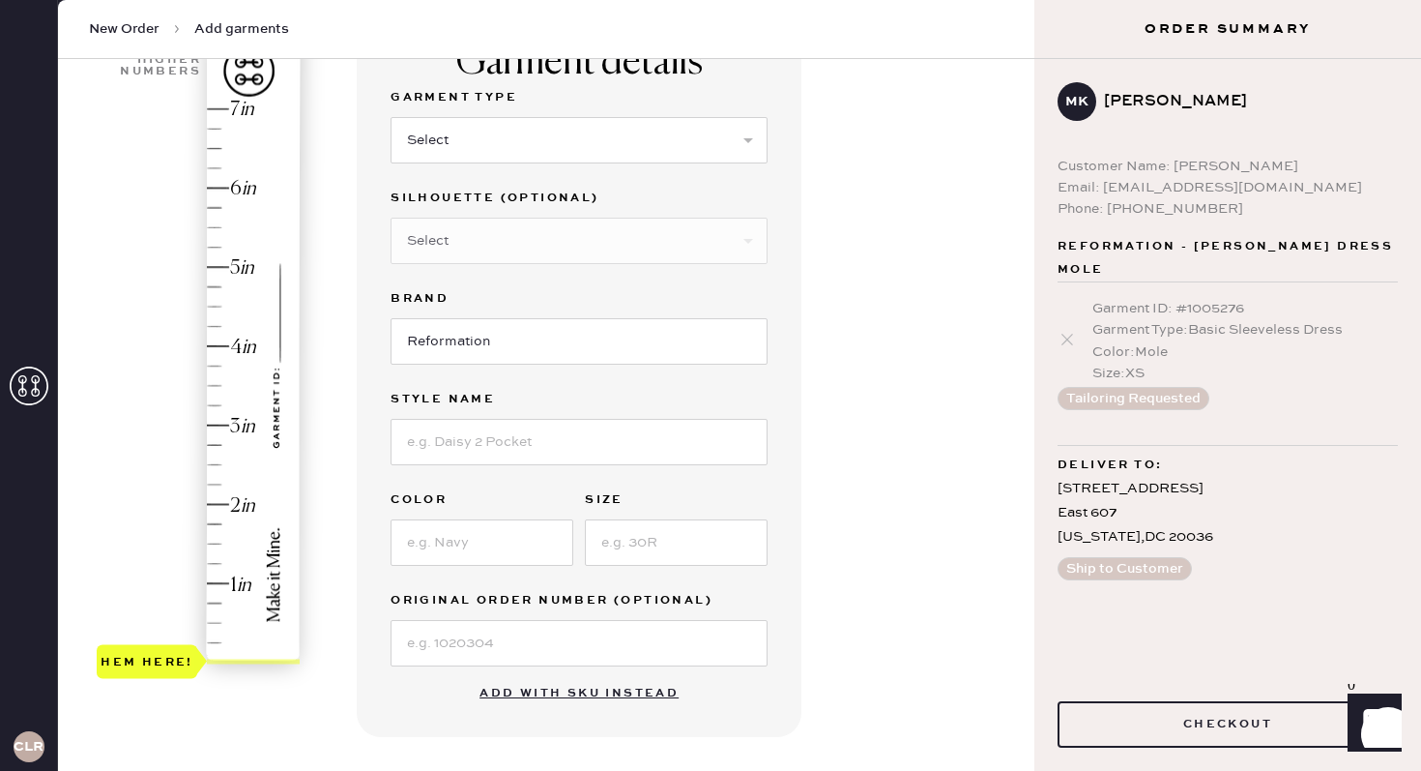
scroll to position [0, 0]
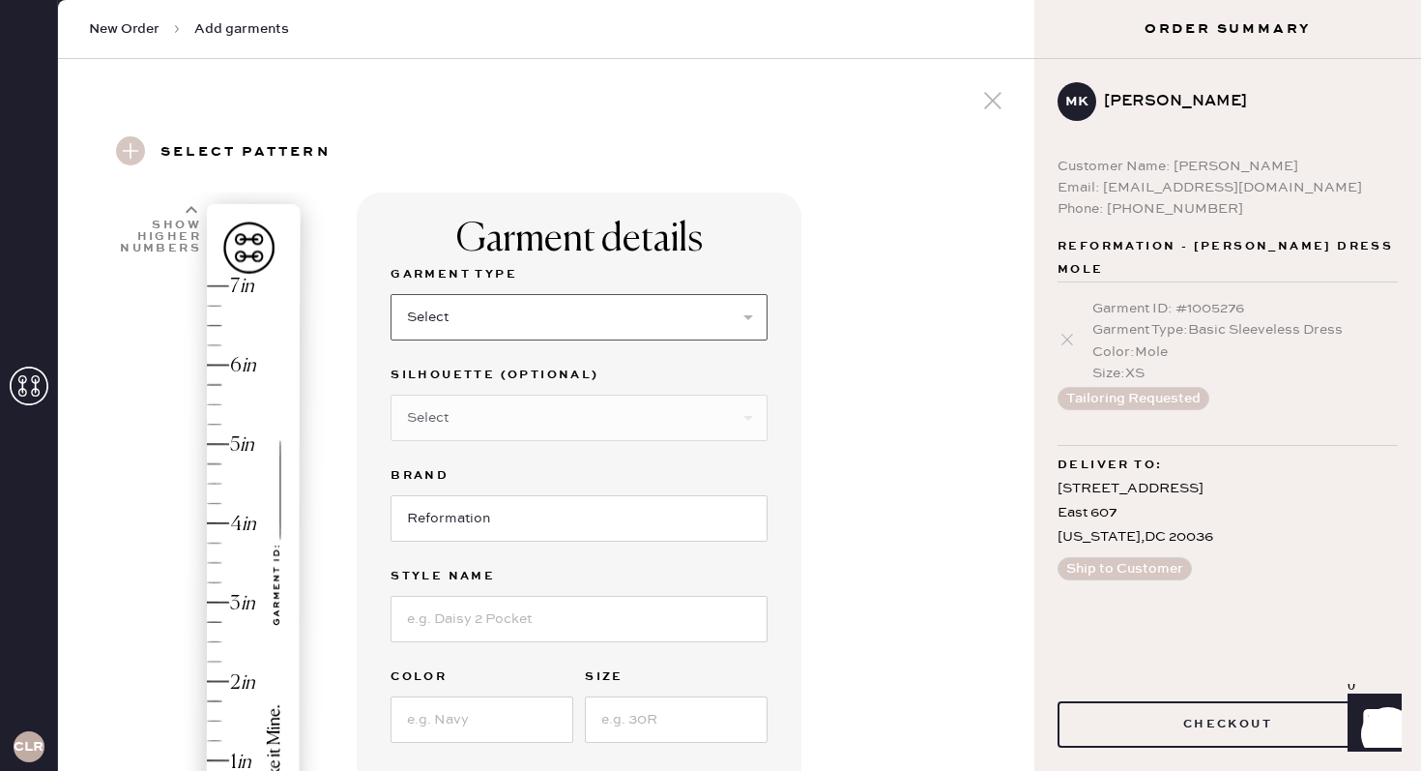
click at [510, 318] on select "Select Basic Skirt Jeans Leggings Pants Shorts Basic Sleeved Dress Basic Sleeve…" at bounding box center [579, 317] width 377 height 46
select select "7"
click at [391, 294] on select "Select Basic Skirt Jeans Leggings Pants Shorts Basic Sleeved Dress Basic Sleeve…" at bounding box center [579, 317] width 377 height 46
click at [503, 413] on select "Select Maxi Dress Midi Dress Mini Dress Other" at bounding box center [579, 417] width 377 height 46
select select "31"
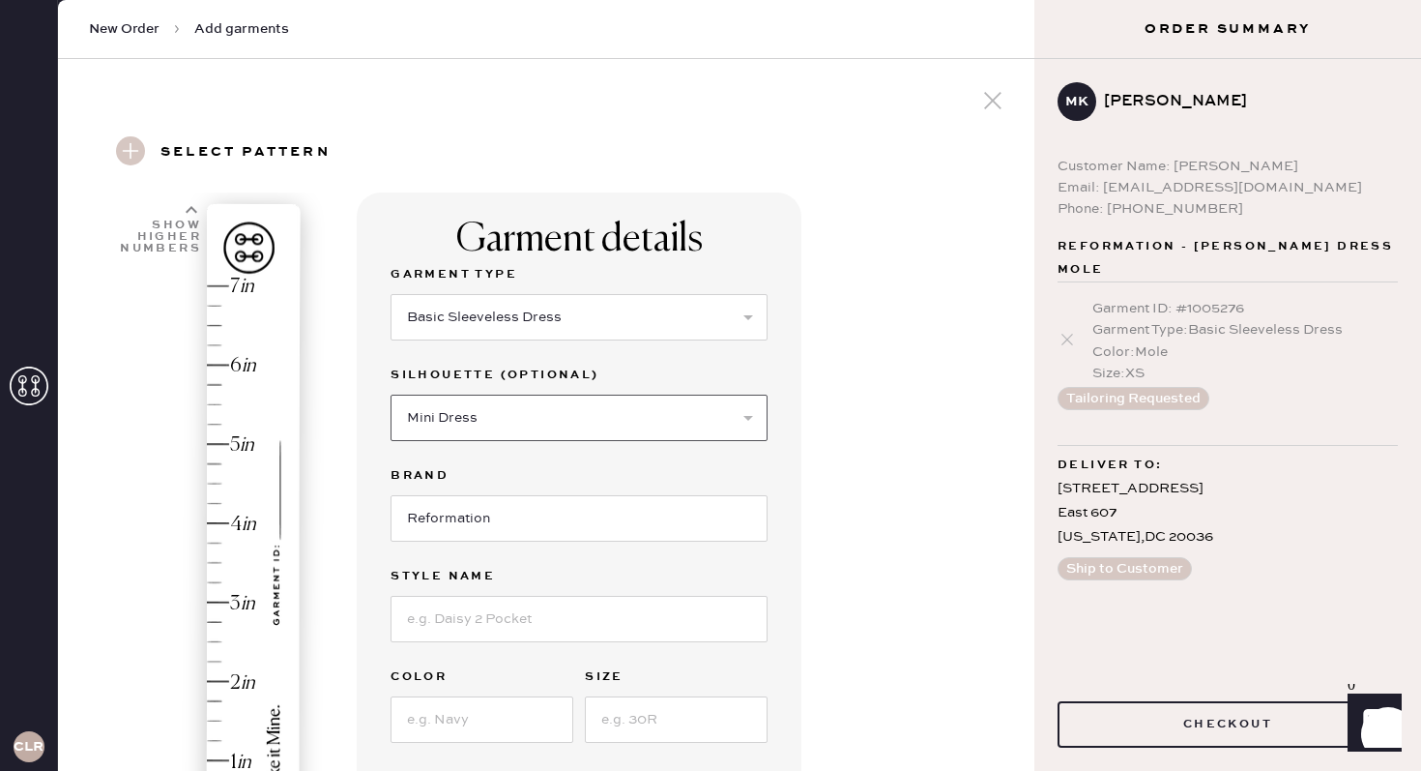
click at [391, 394] on select "Select Maxi Dress Midi Dress Mini Dress Other" at bounding box center [579, 417] width 377 height 46
click at [466, 525] on input "Reformation" at bounding box center [579, 518] width 377 height 46
click at [465, 613] on input at bounding box center [579, 619] width 377 height 46
type input "Nataly knit dress"
click at [459, 713] on input at bounding box center [482, 719] width 183 height 46
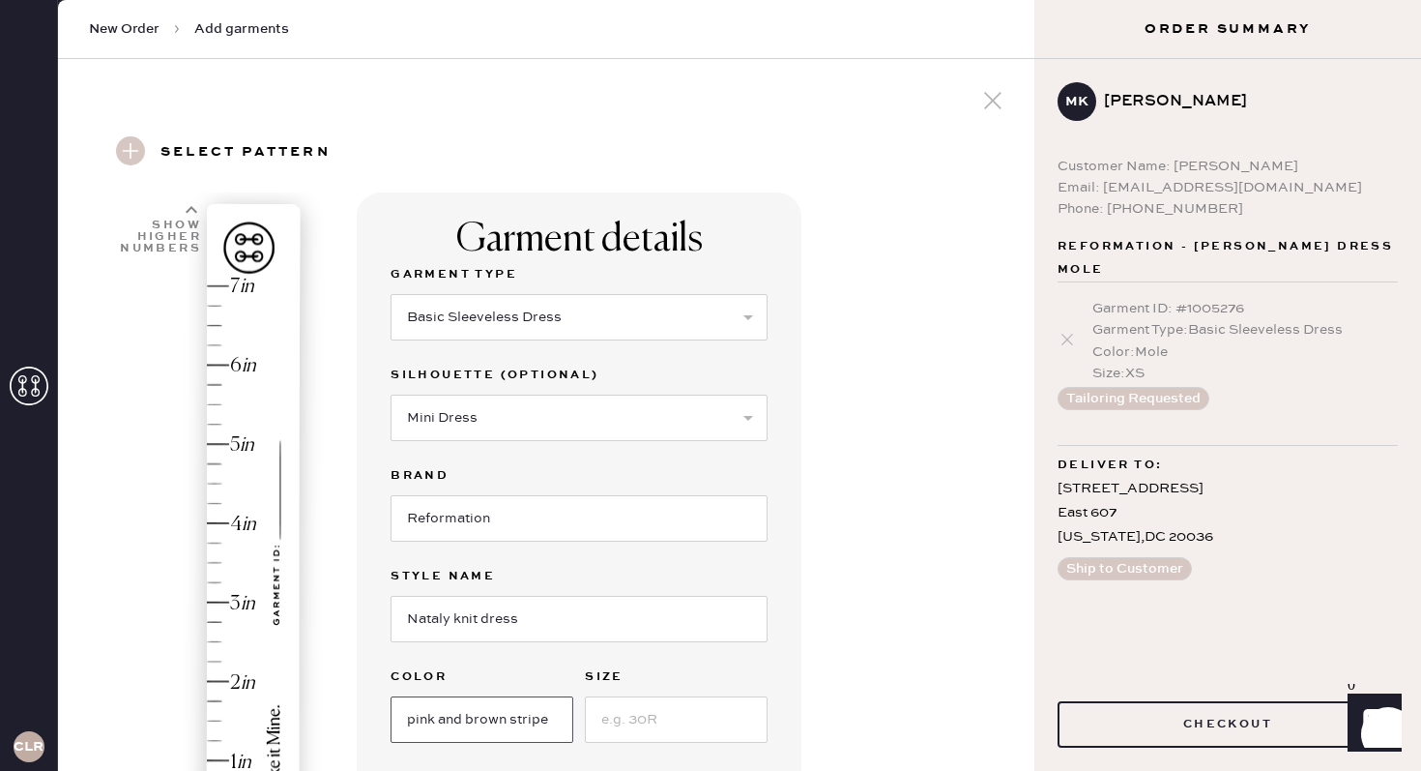
type input "pink and brown stripe"
click at [641, 718] on input at bounding box center [676, 719] width 183 height 46
type input "xs"
click at [908, 682] on div "Garment details Garment Type Select Basic Skirt Jeans Leggings Pants Shorts Bas…" at bounding box center [688, 741] width 662 height 1098
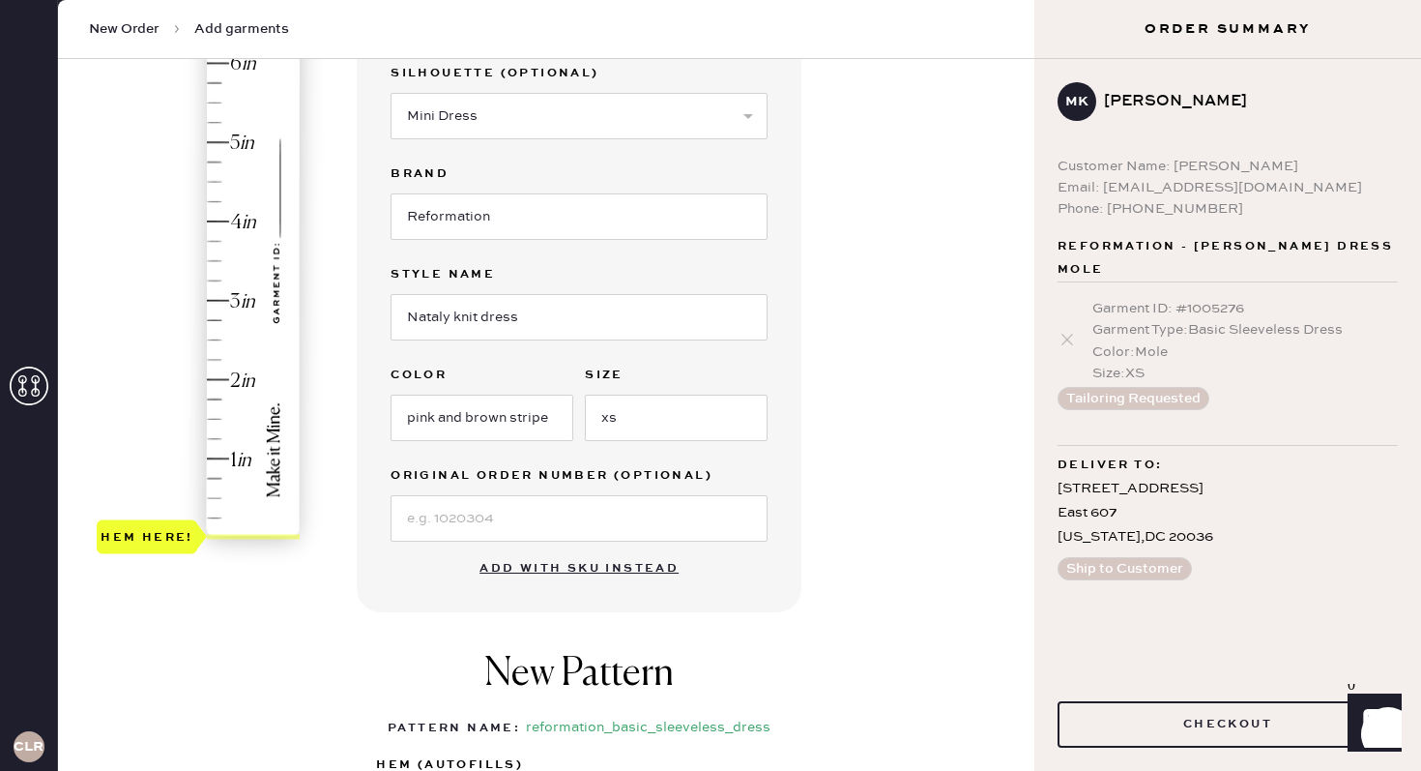
scroll to position [392, 0]
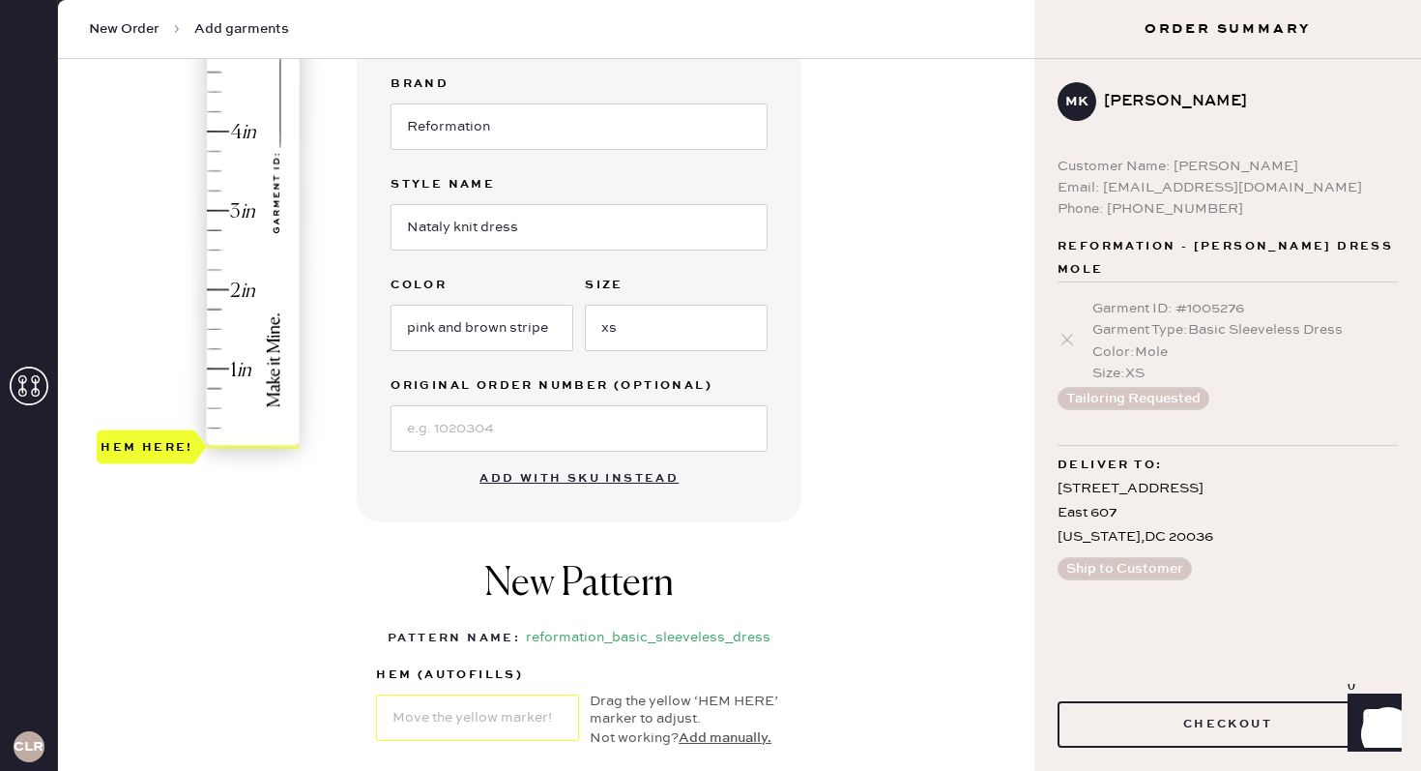
type input "2"
click at [237, 288] on div "Hem here!" at bounding box center [200, 171] width 206 height 570
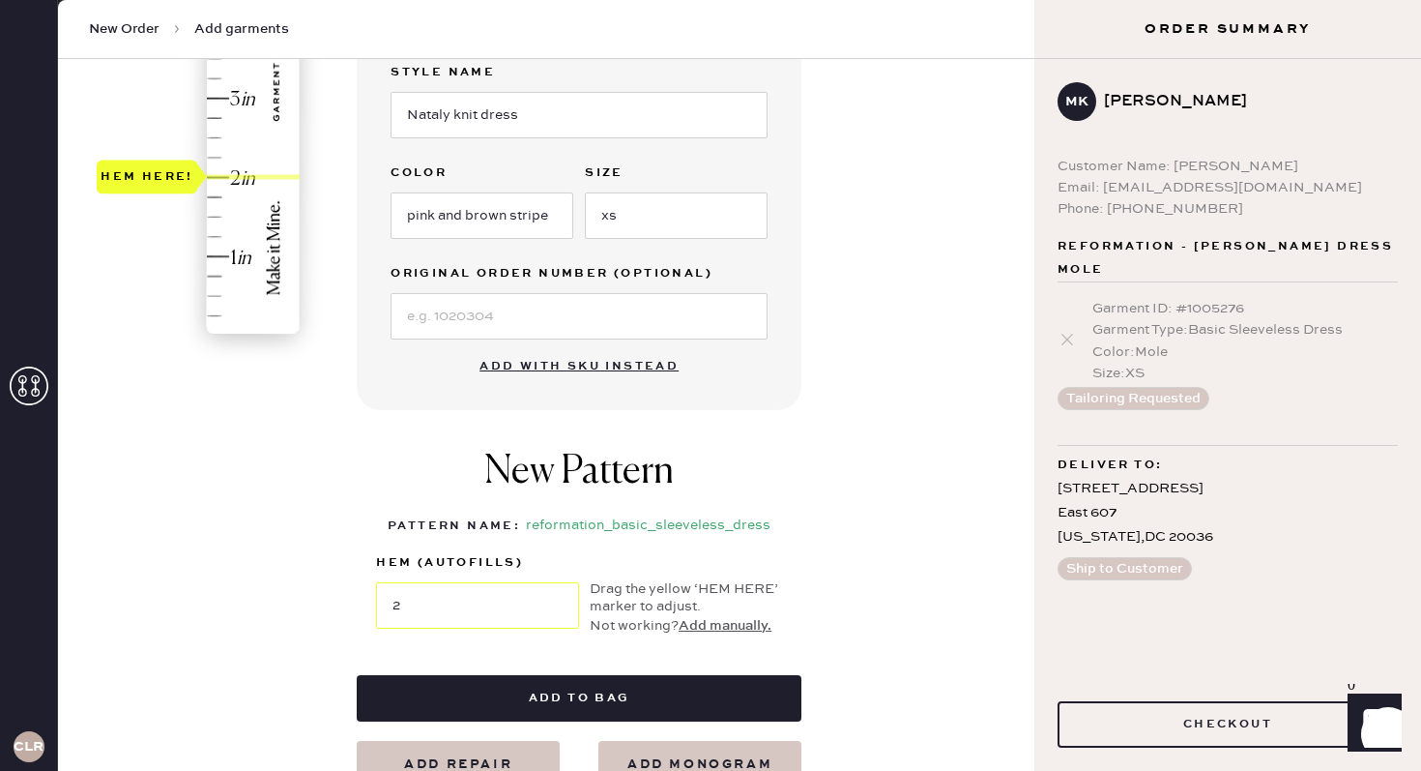
scroll to position [651, 0]
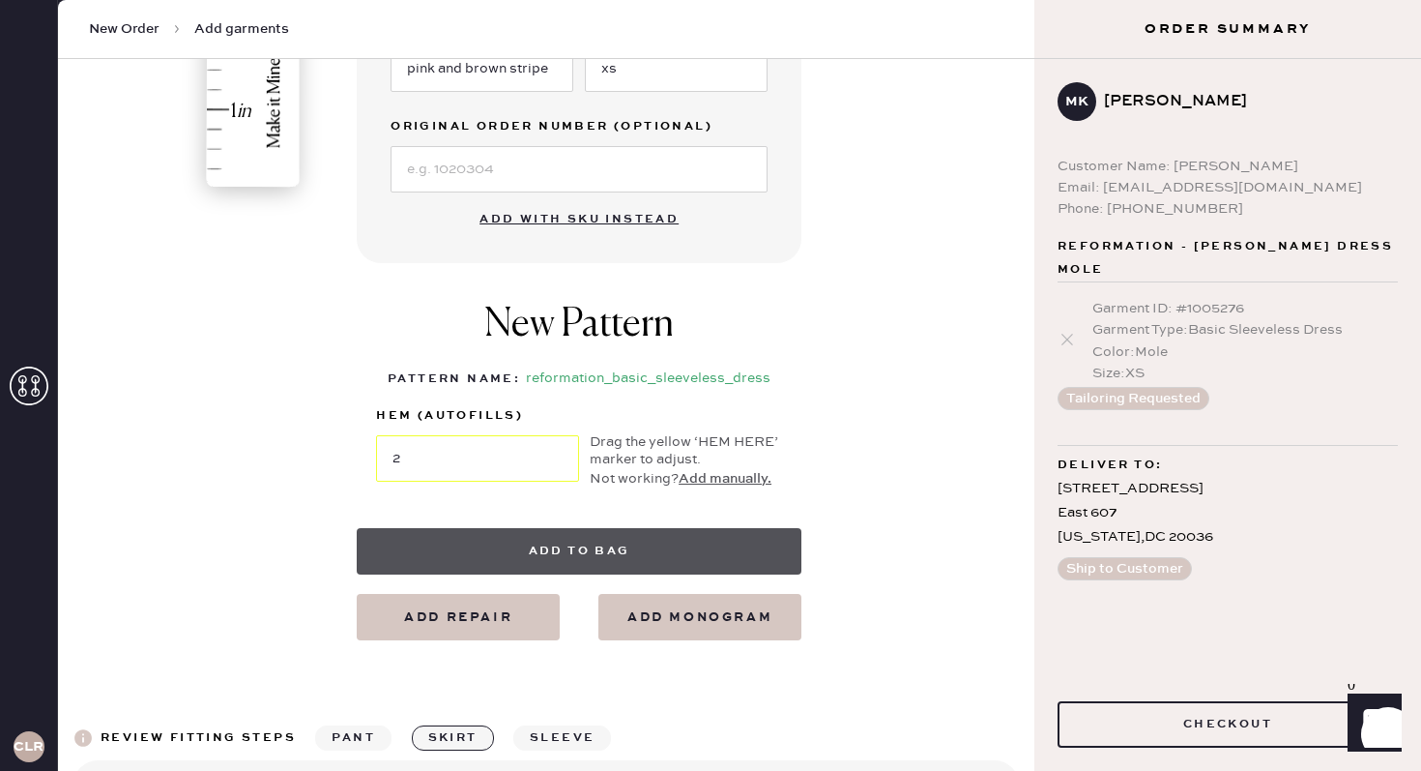
click at [663, 562] on button "Add to bag" at bounding box center [579, 551] width 445 height 46
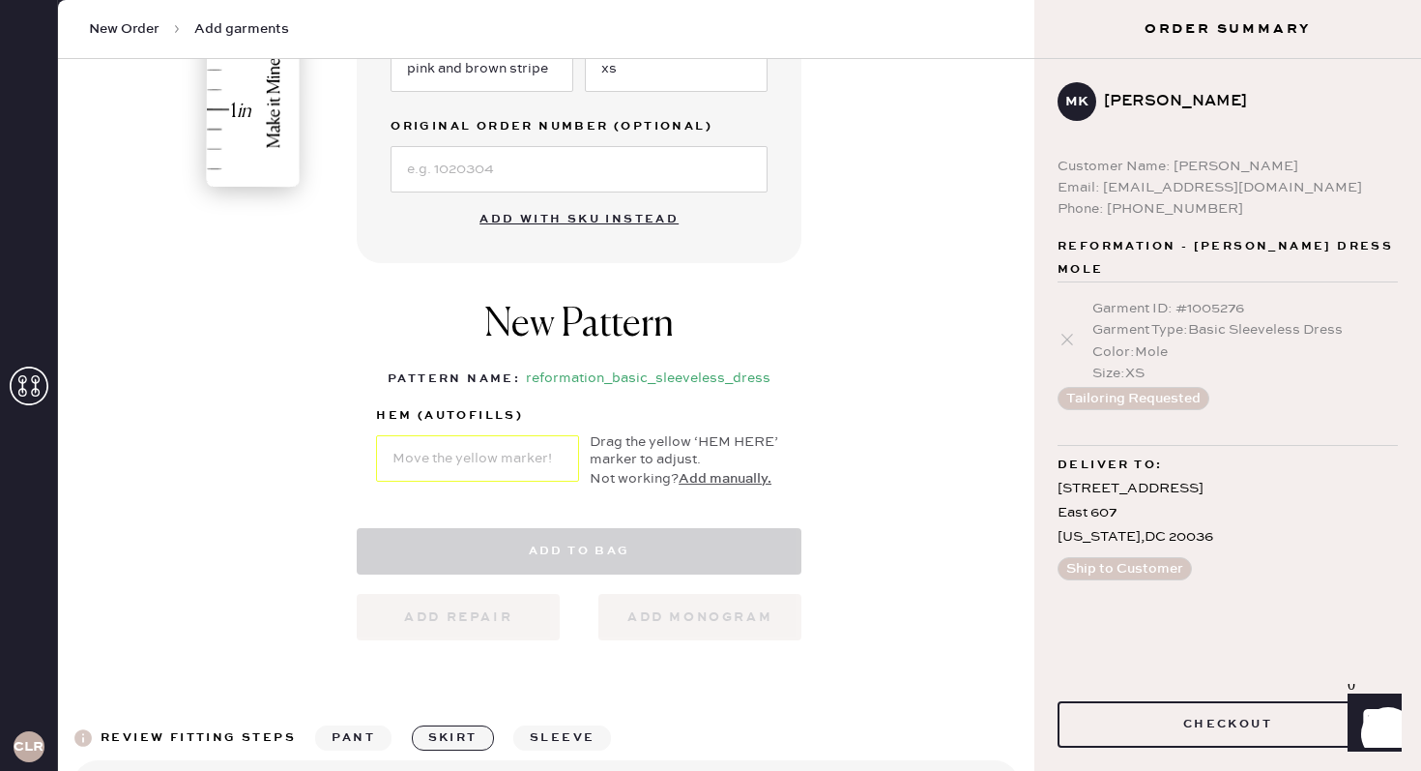
select select "7"
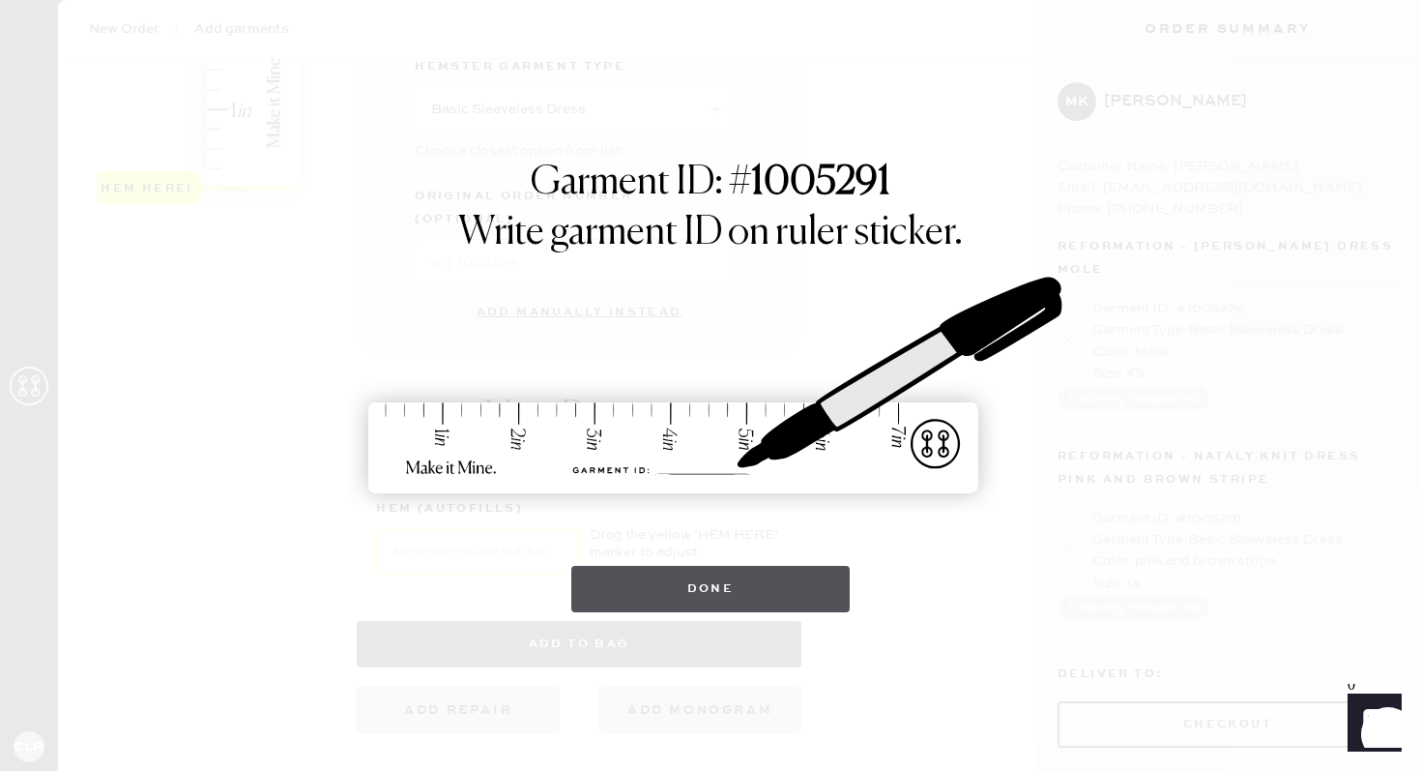
click at [681, 583] on button "Done" at bounding box center [710, 589] width 279 height 46
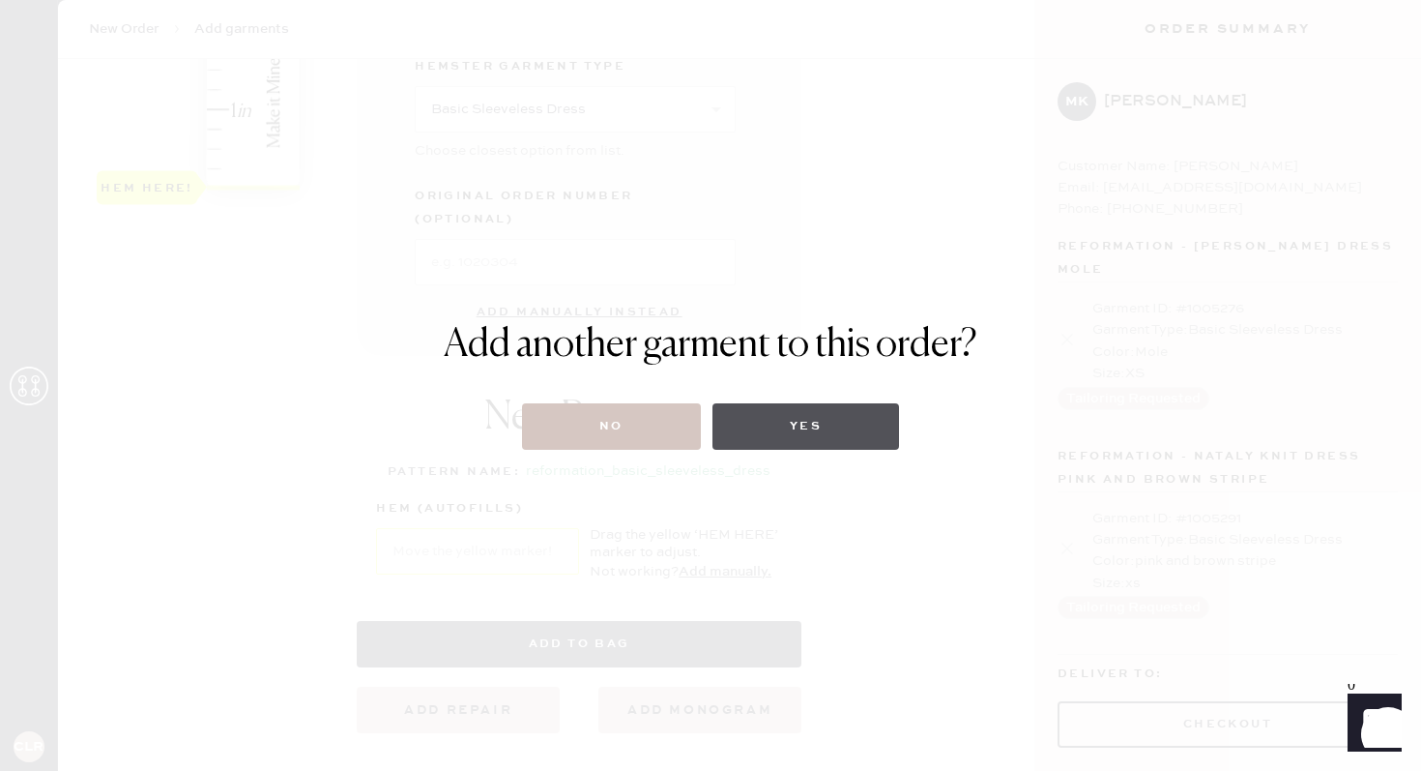
click at [806, 417] on button "Yes" at bounding box center [806, 426] width 187 height 46
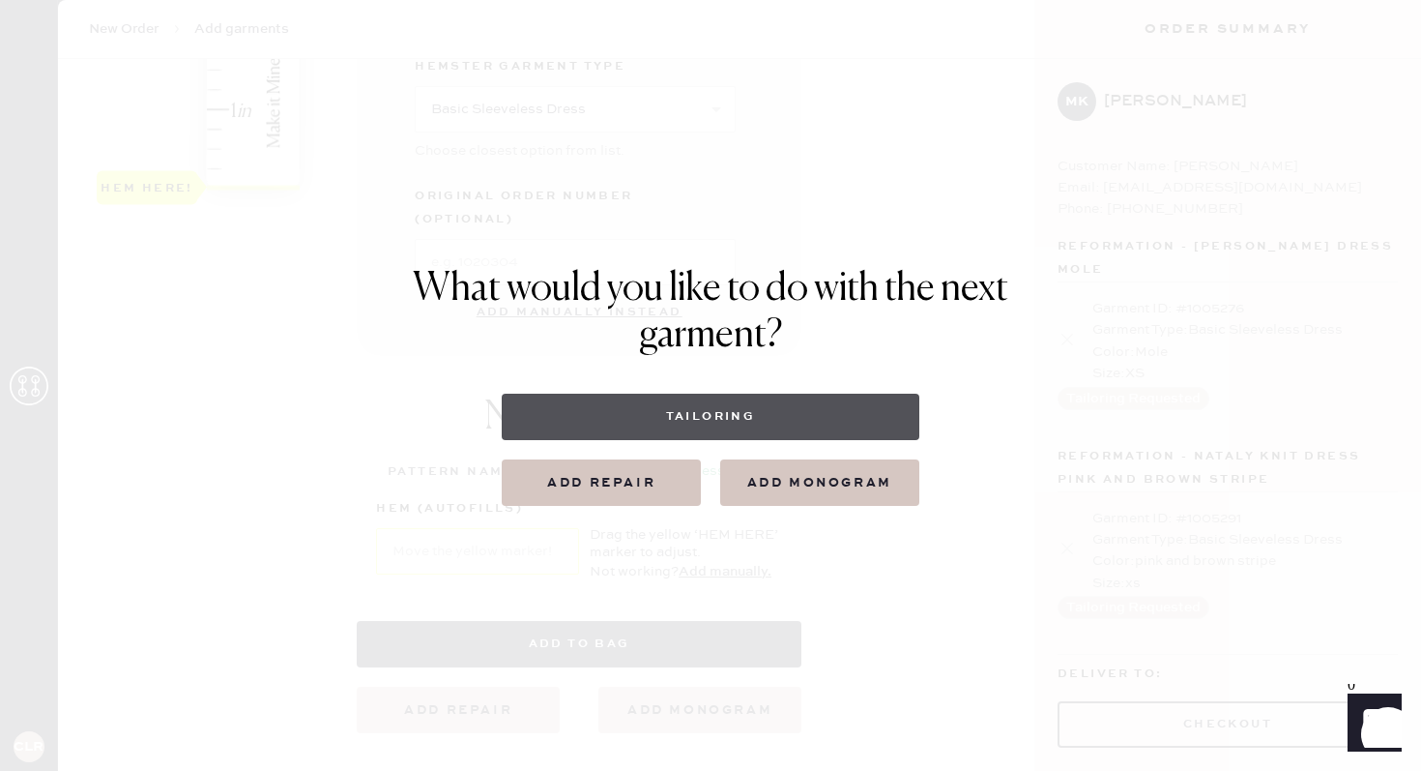
click at [712, 426] on button "Tailoring" at bounding box center [710, 416] width 417 height 46
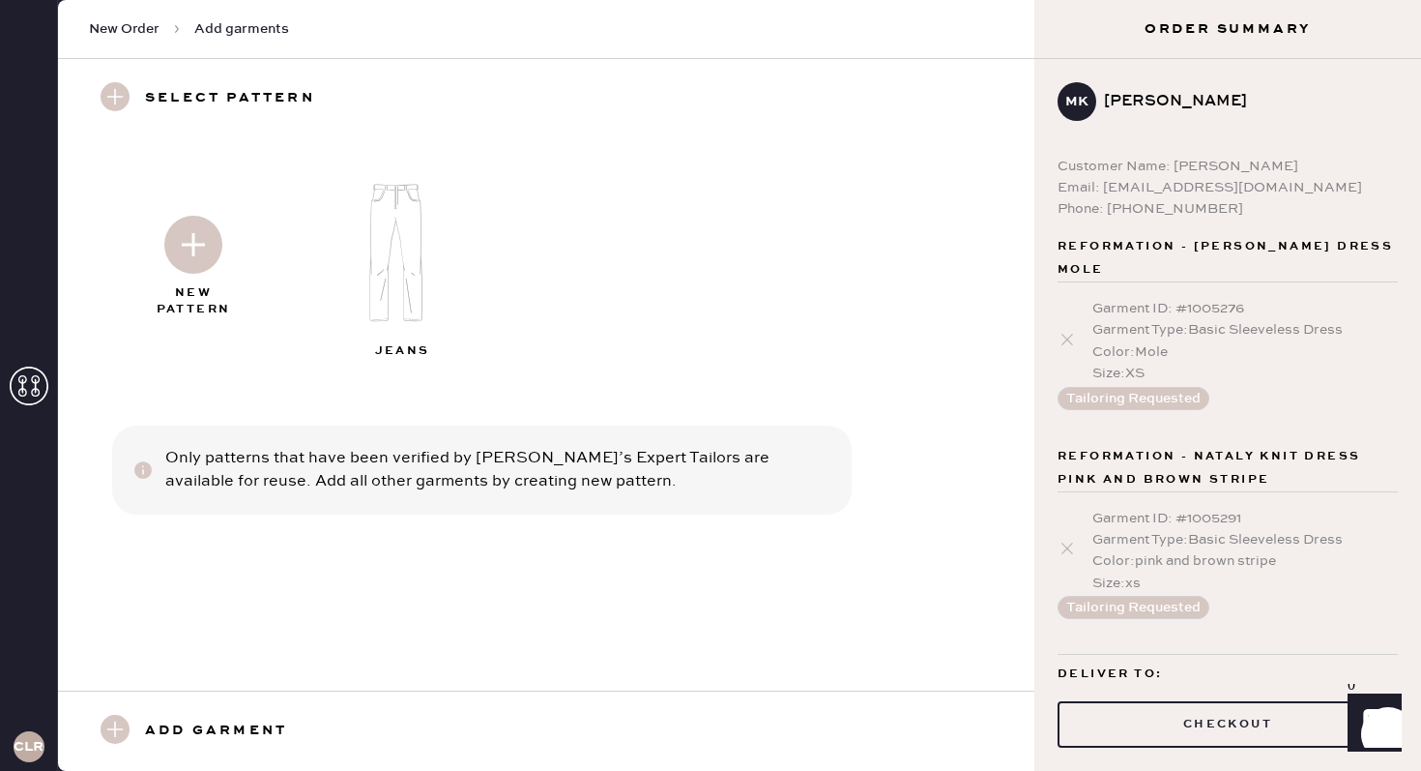
click at [220, 250] on img at bounding box center [193, 245] width 58 height 58
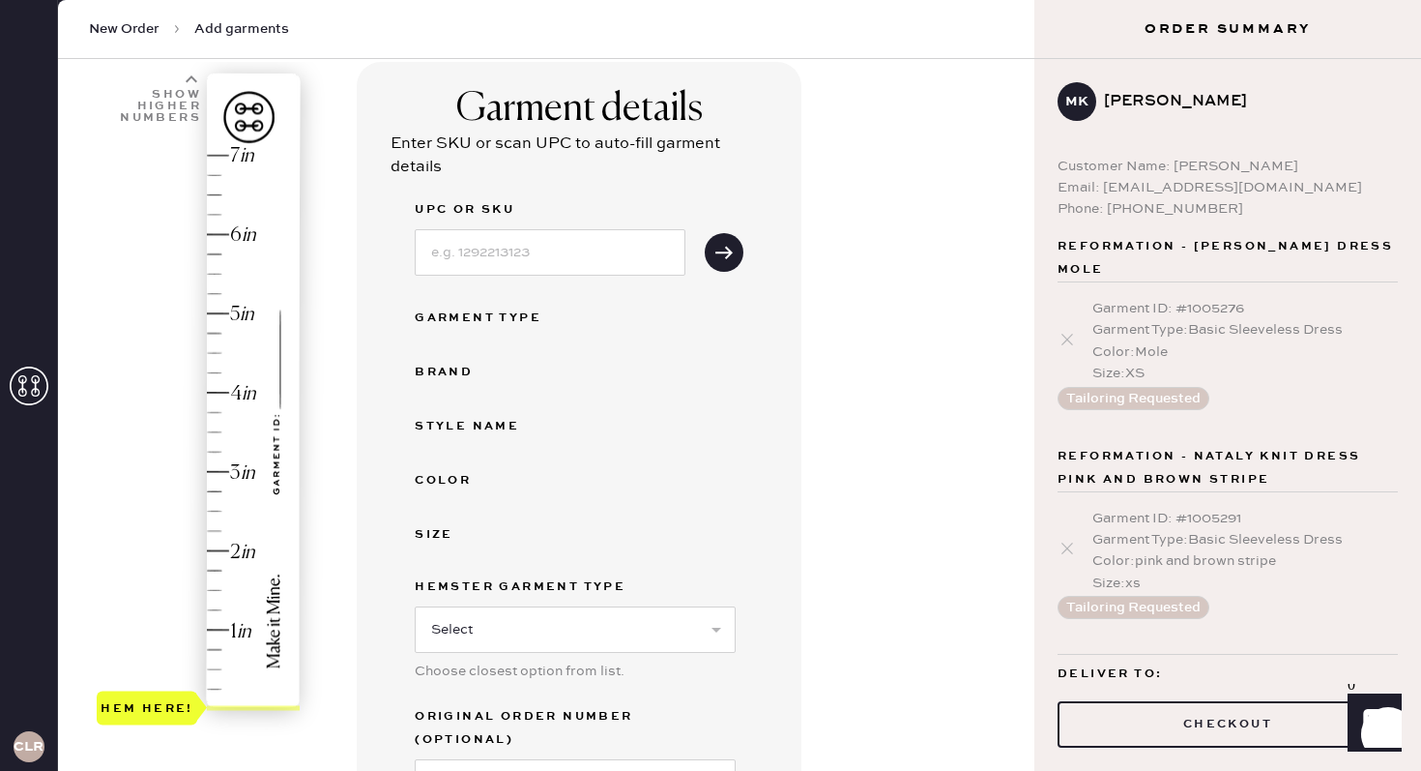
scroll to position [154, 0]
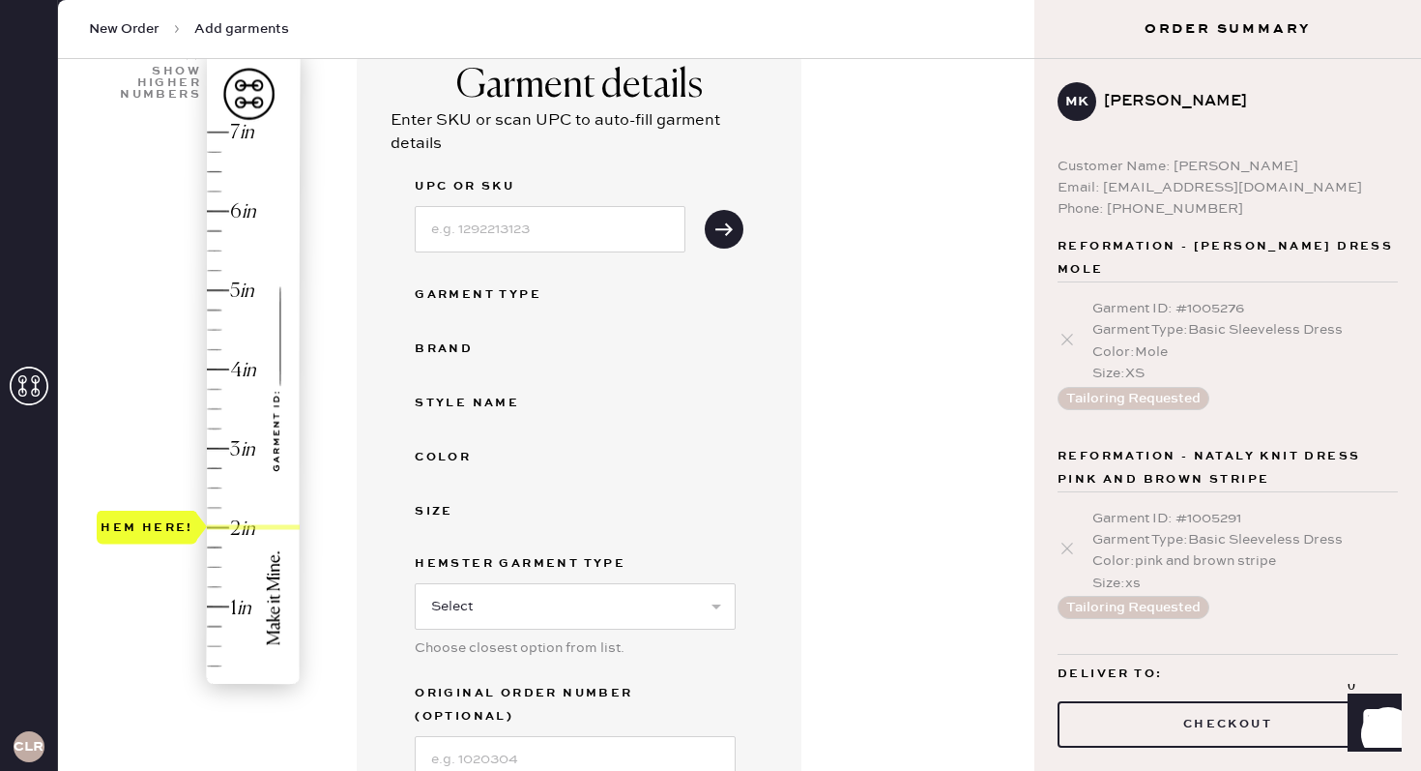
click at [234, 529] on div "Hem here!" at bounding box center [200, 409] width 206 height 570
click at [578, 236] on input at bounding box center [550, 229] width 271 height 46
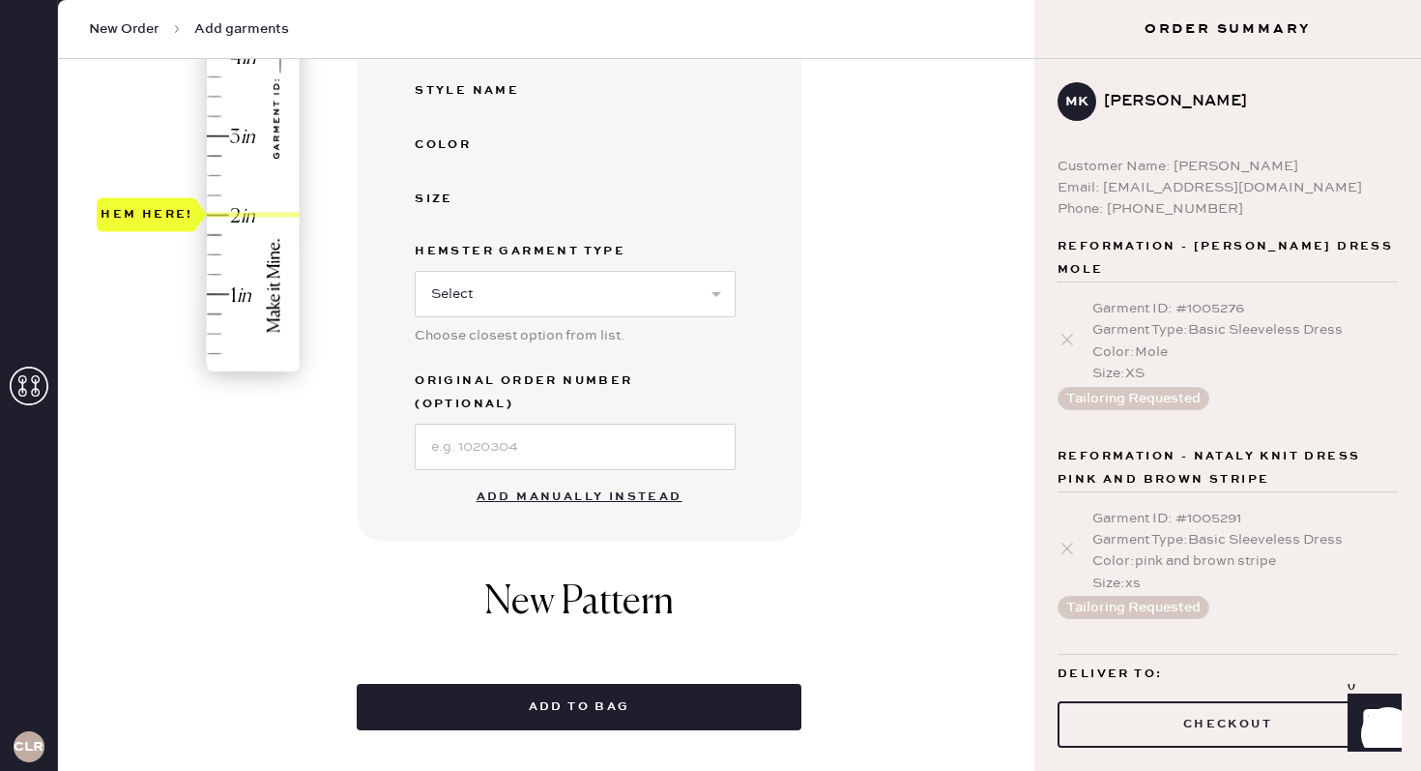
scroll to position [519, 0]
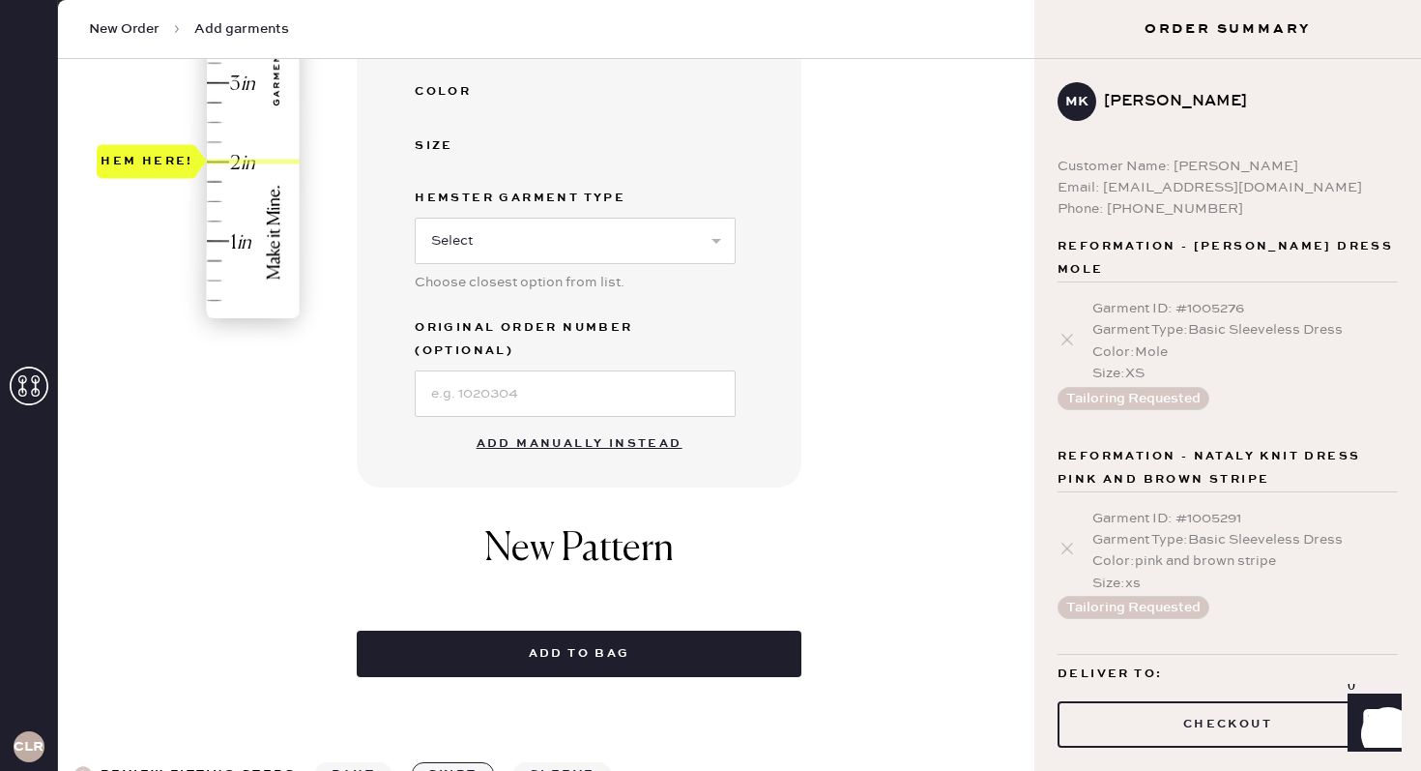
click at [492, 424] on button "Add manually instead" at bounding box center [579, 443] width 229 height 39
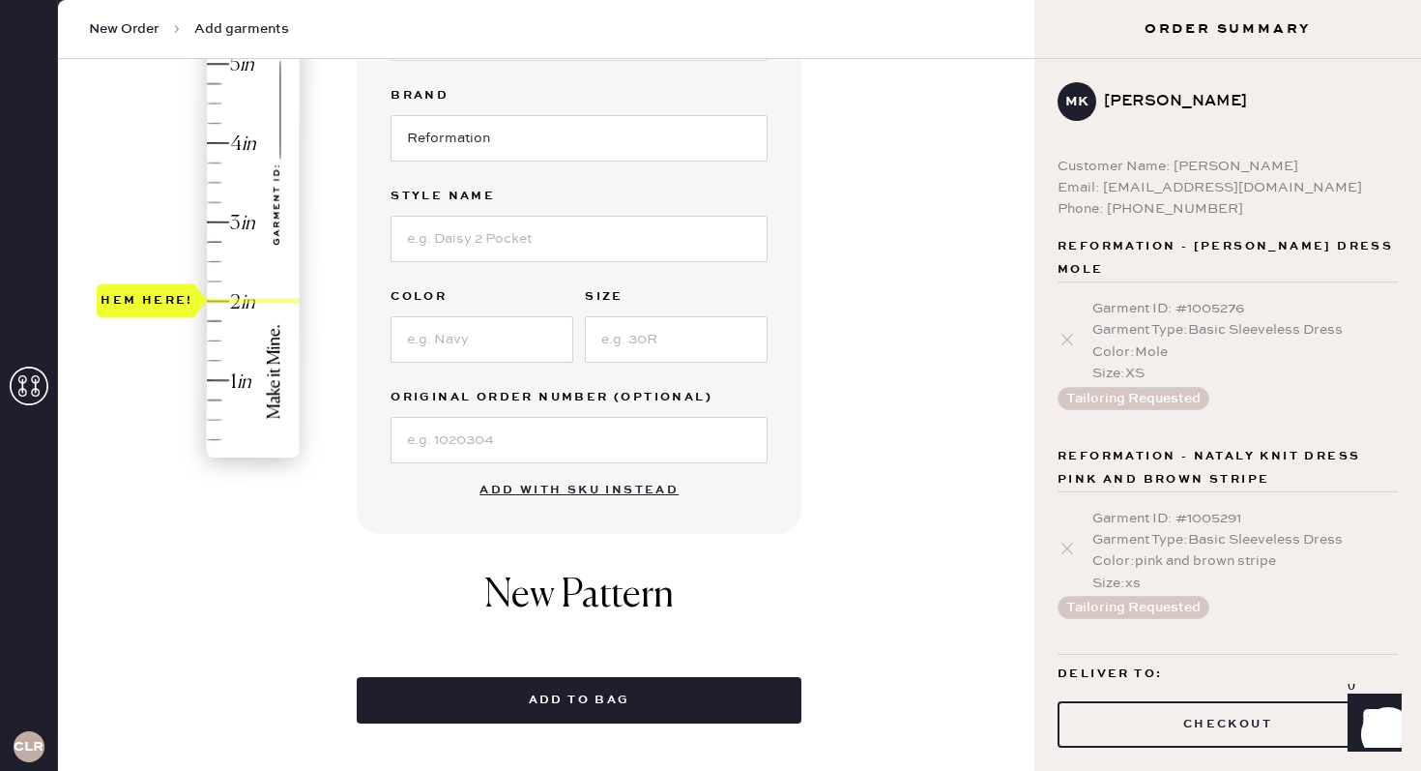
scroll to position [16, 0]
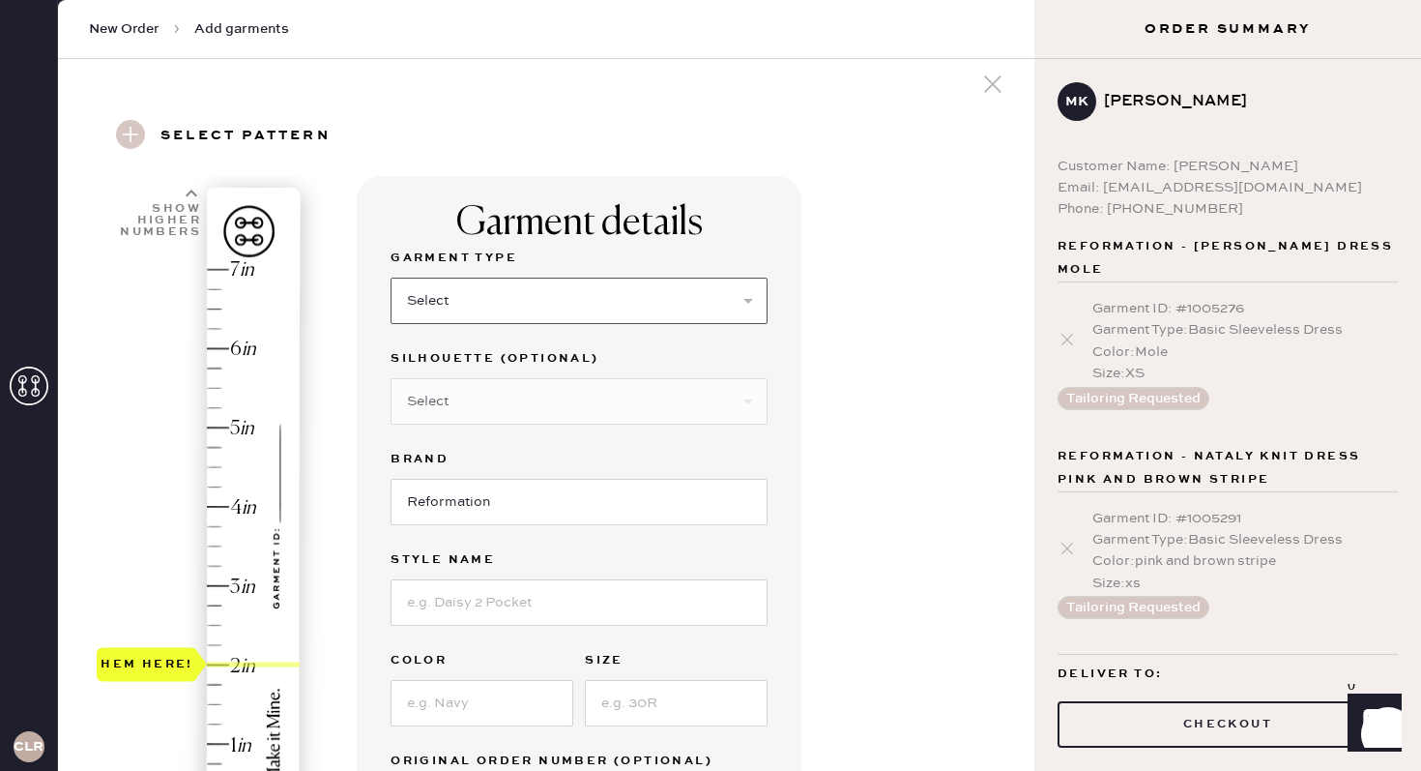
click at [516, 303] on select "Select Basic Skirt Jeans Leggings Pants Shorts Basic Sleeved Dress Basic Sleeve…" at bounding box center [579, 300] width 377 height 46
select select "7"
click at [391, 277] on select "Select Basic Skirt Jeans Leggings Pants Shorts Basic Sleeved Dress Basic Sleeve…" at bounding box center [579, 300] width 377 height 46
click at [511, 400] on select "Select Maxi Dress Midi Dress Mini Dress Other" at bounding box center [579, 401] width 377 height 46
select select "31"
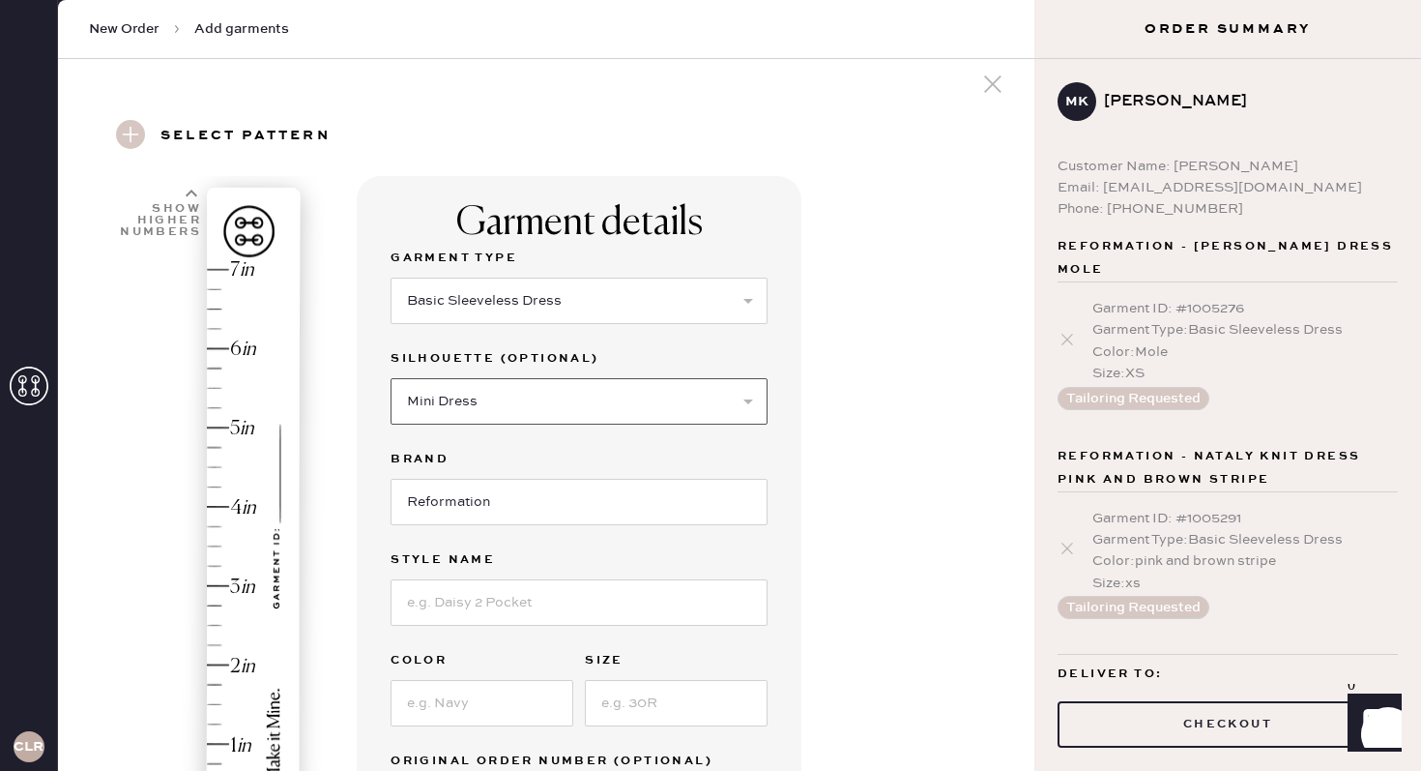
click at [391, 378] on select "Select Maxi Dress Midi Dress Mini Dress Other" at bounding box center [579, 401] width 377 height 46
click at [504, 506] on input "Reformation" at bounding box center [579, 502] width 377 height 46
click at [491, 606] on input at bounding box center [579, 602] width 377 height 46
type input "Arella linen dress"
click at [470, 703] on input at bounding box center [482, 703] width 183 height 46
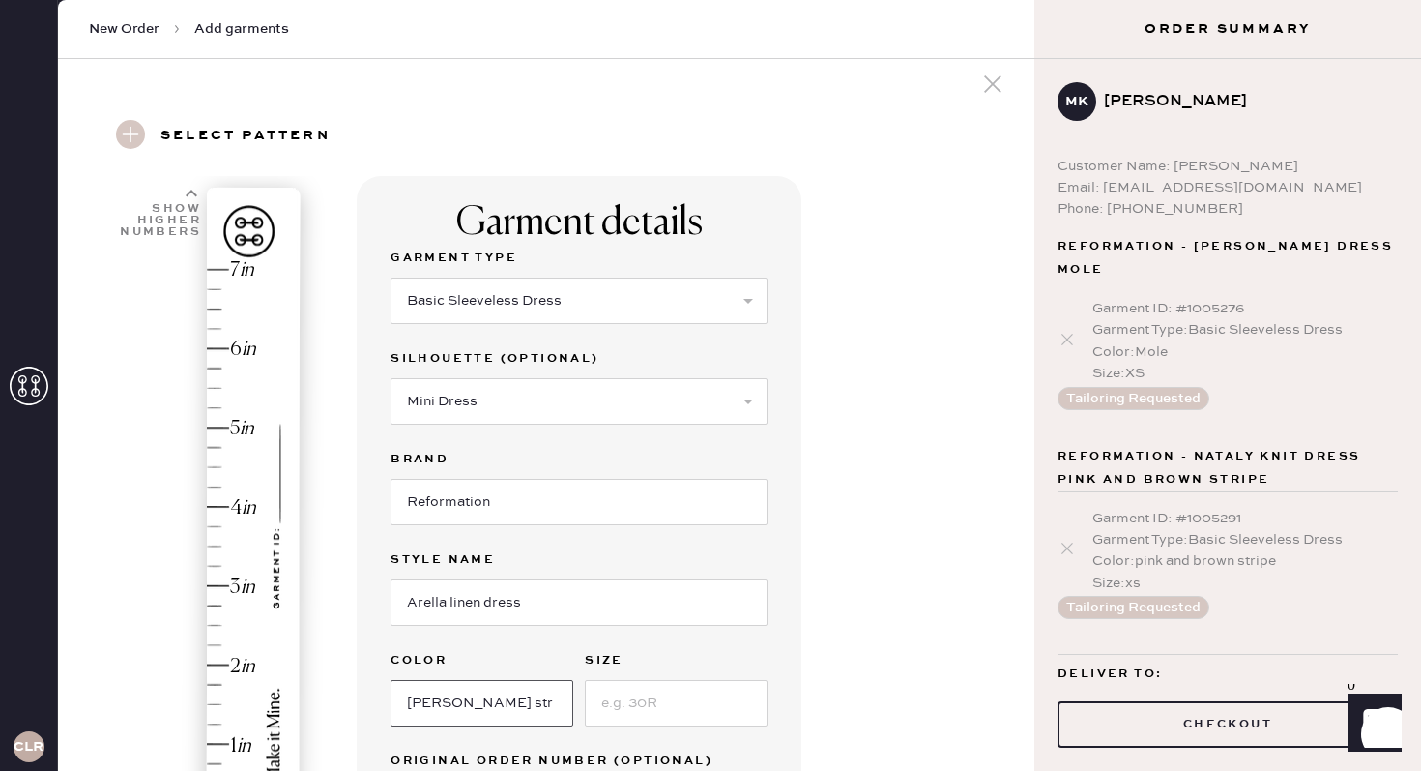
type input "elsie stripe"
click at [709, 711] on input at bounding box center [676, 703] width 183 height 46
type input "2"
click at [846, 719] on div "Garment details Garment Type Select Basic Skirt Jeans Leggings Pants Shorts Bas…" at bounding box center [688, 725] width 662 height 1098
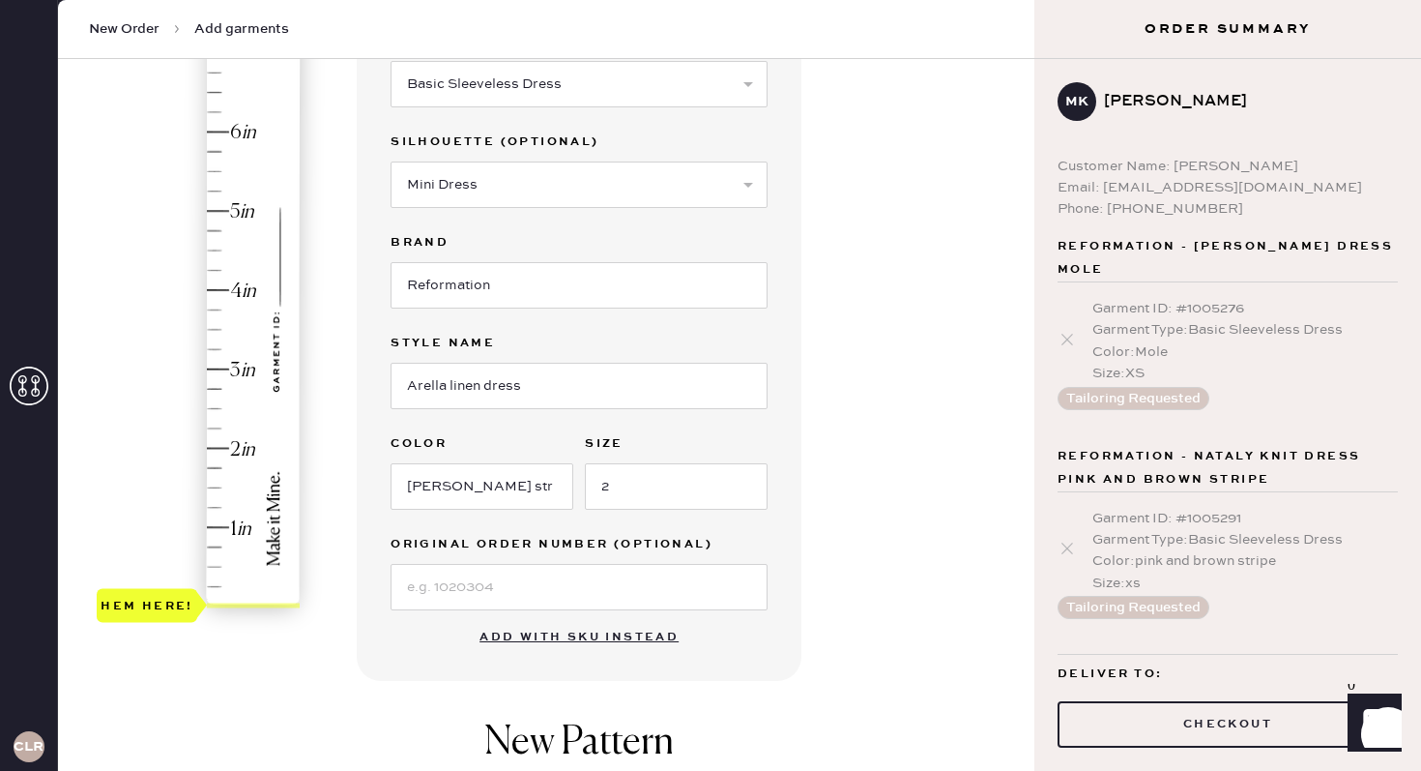
scroll to position [332, 0]
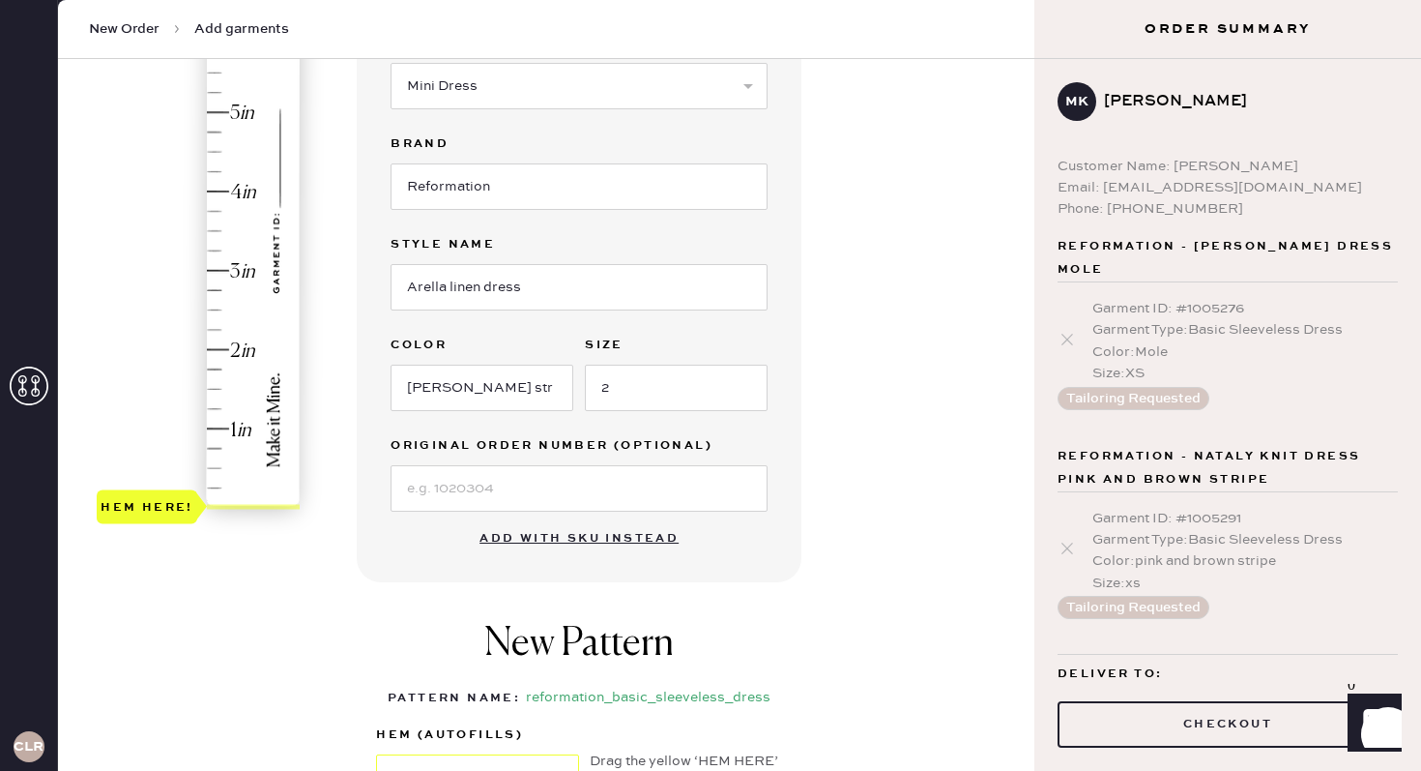
type input "2"
click at [225, 352] on div "Hem here!" at bounding box center [200, 231] width 206 height 570
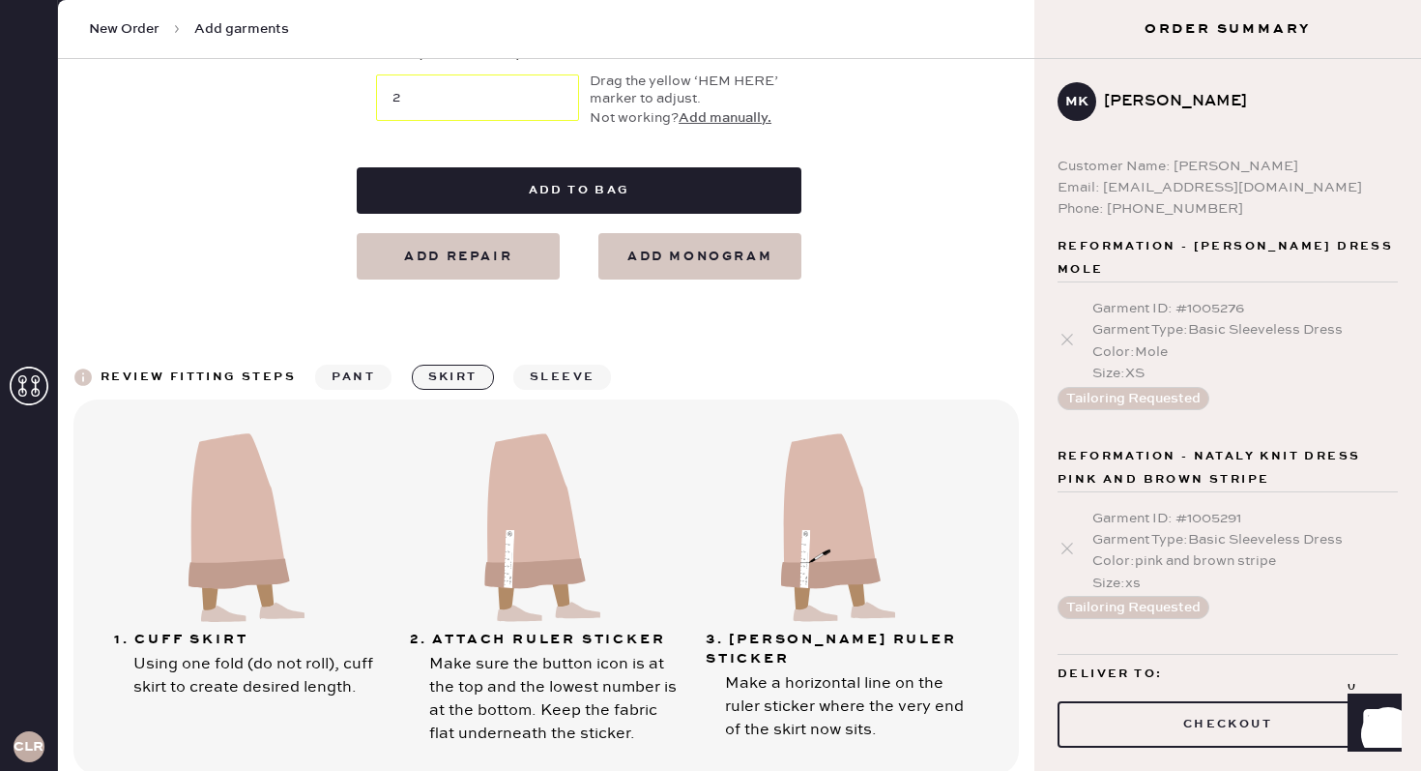
scroll to position [1037, 0]
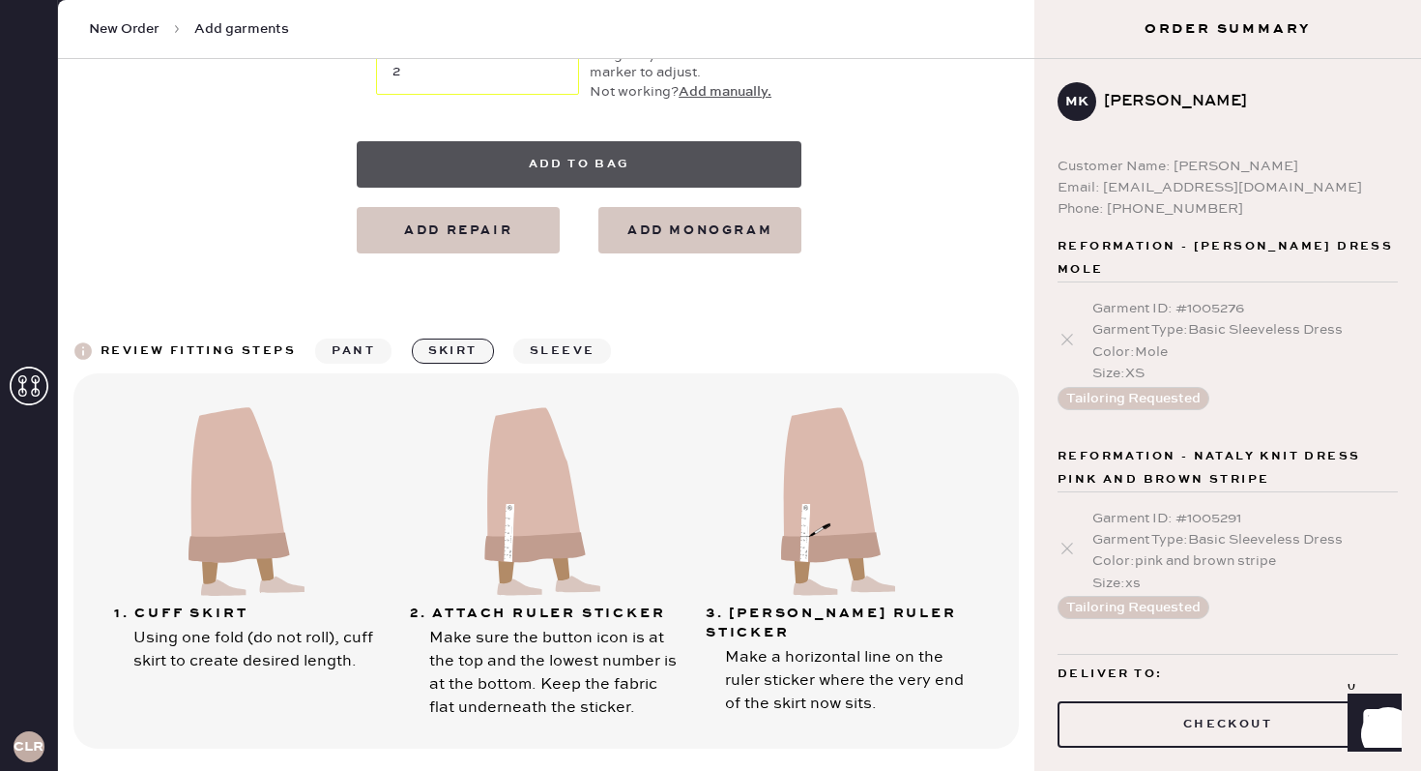
click at [615, 165] on button "Add to bag" at bounding box center [579, 164] width 445 height 46
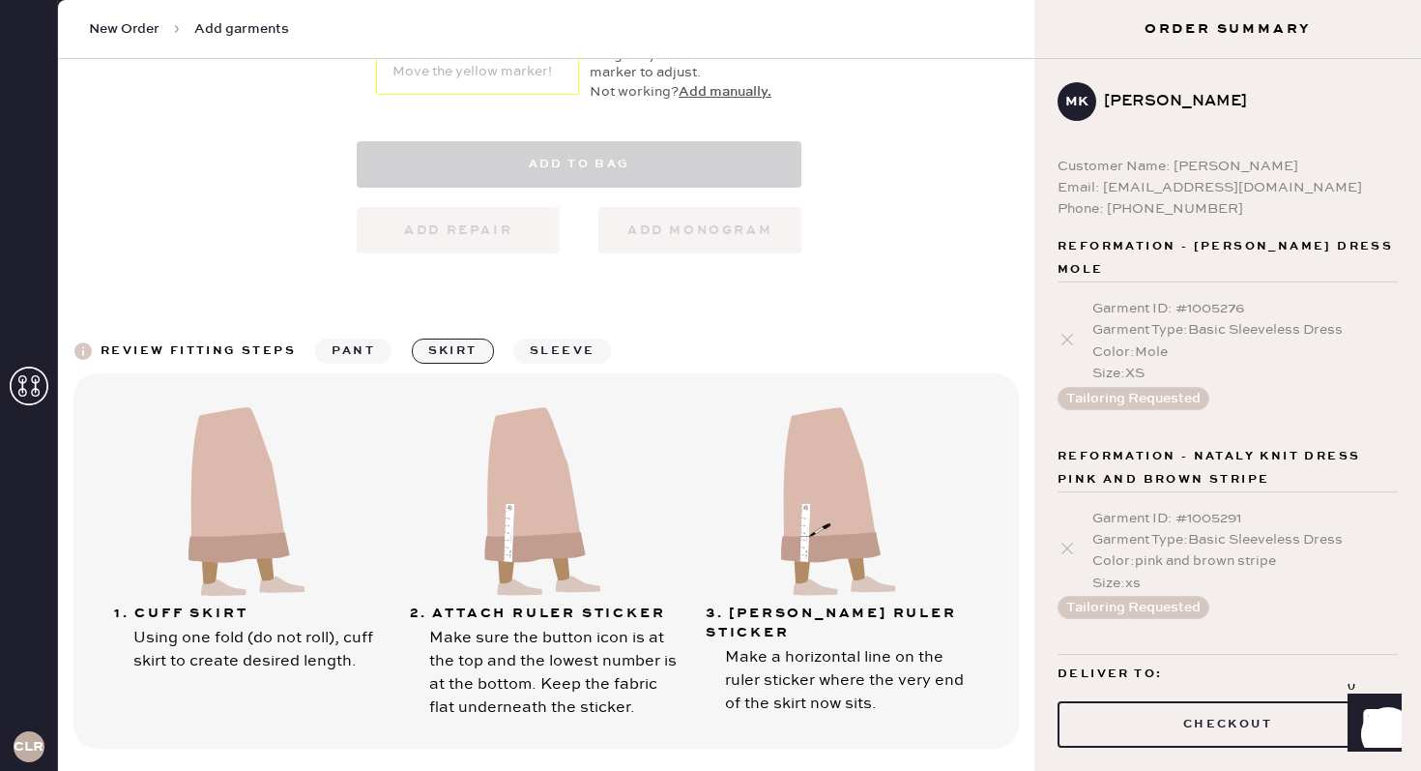
select select "7"
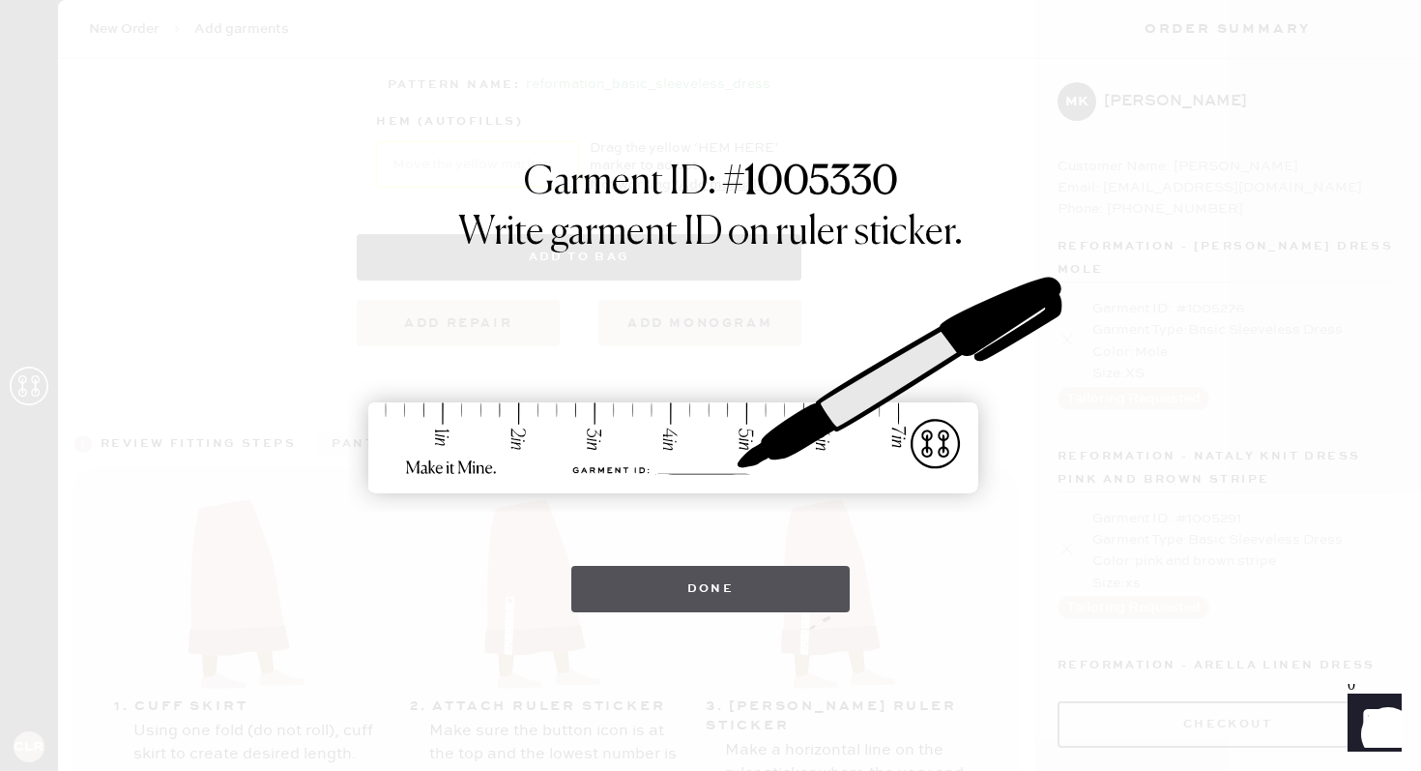
click at [775, 593] on button "Done" at bounding box center [710, 589] width 279 height 46
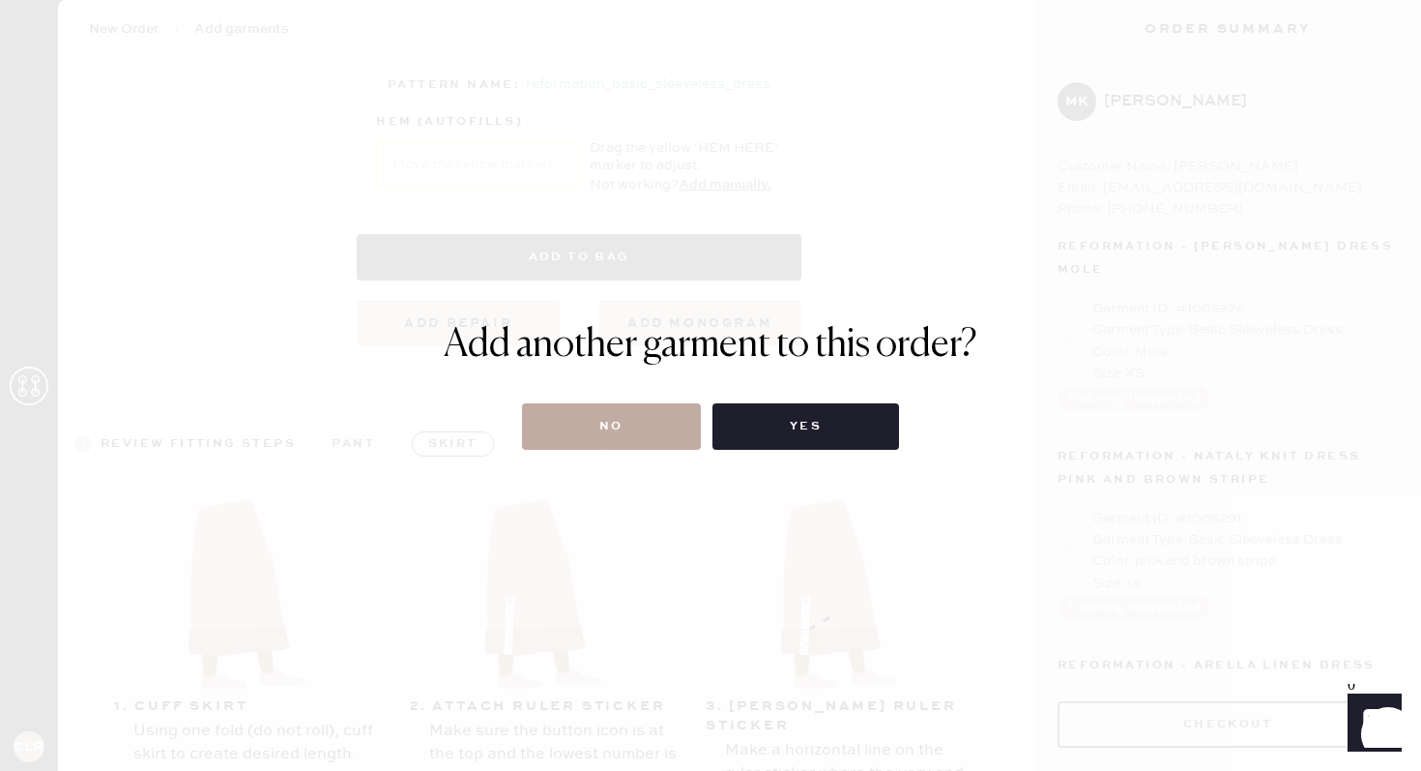
click at [685, 421] on button "No" at bounding box center [611, 426] width 179 height 46
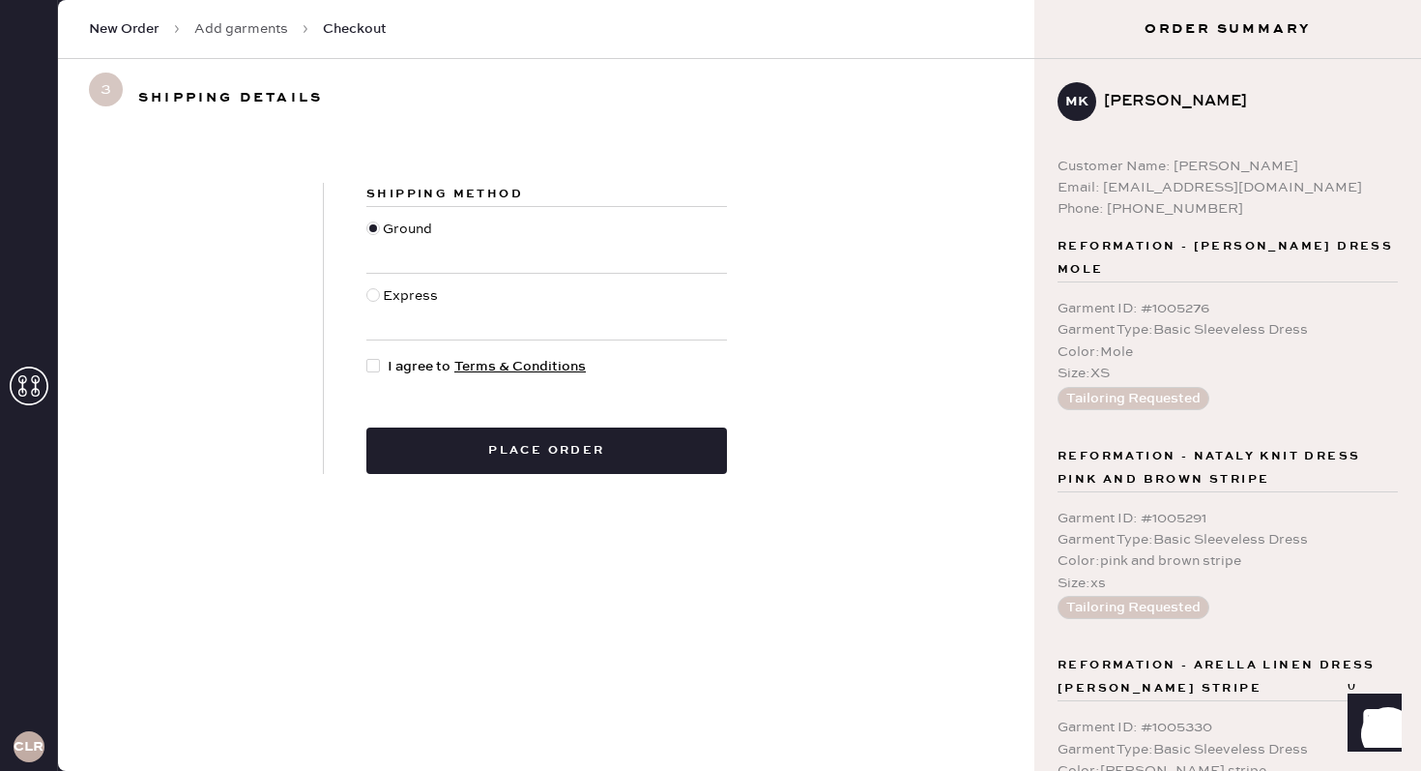
click at [385, 295] on div "Express" at bounding box center [413, 306] width 60 height 43
click at [367, 286] on input "Express" at bounding box center [366, 285] width 1 height 1
radio input "true"
click at [387, 226] on div "Ground" at bounding box center [410, 239] width 54 height 43
click at [367, 219] on input "Ground" at bounding box center [366, 218] width 1 height 1
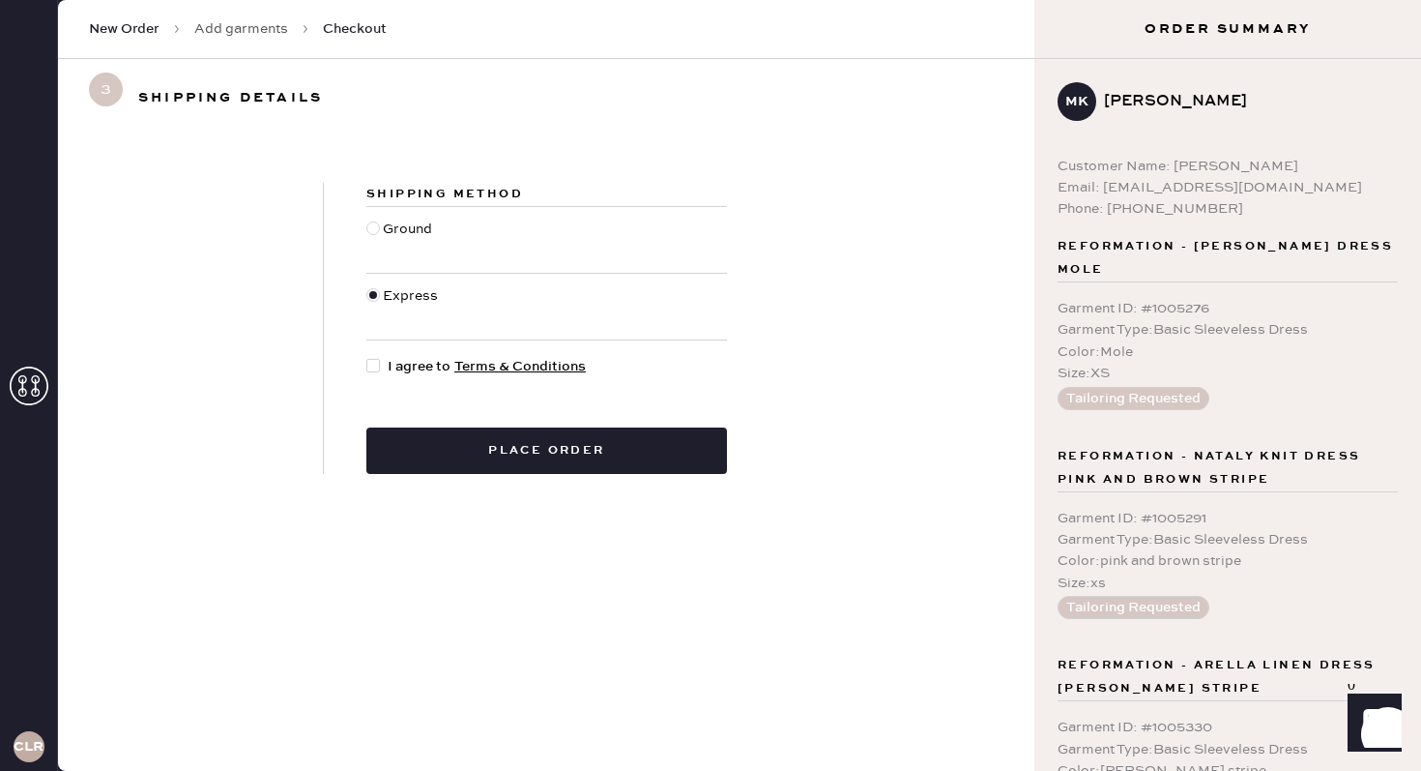
radio input "true"
click at [378, 361] on div at bounding box center [373, 366] width 14 height 14
click at [367, 357] on input "I agree to Terms & Conditions" at bounding box center [366, 356] width 1 height 1
checkbox input "true"
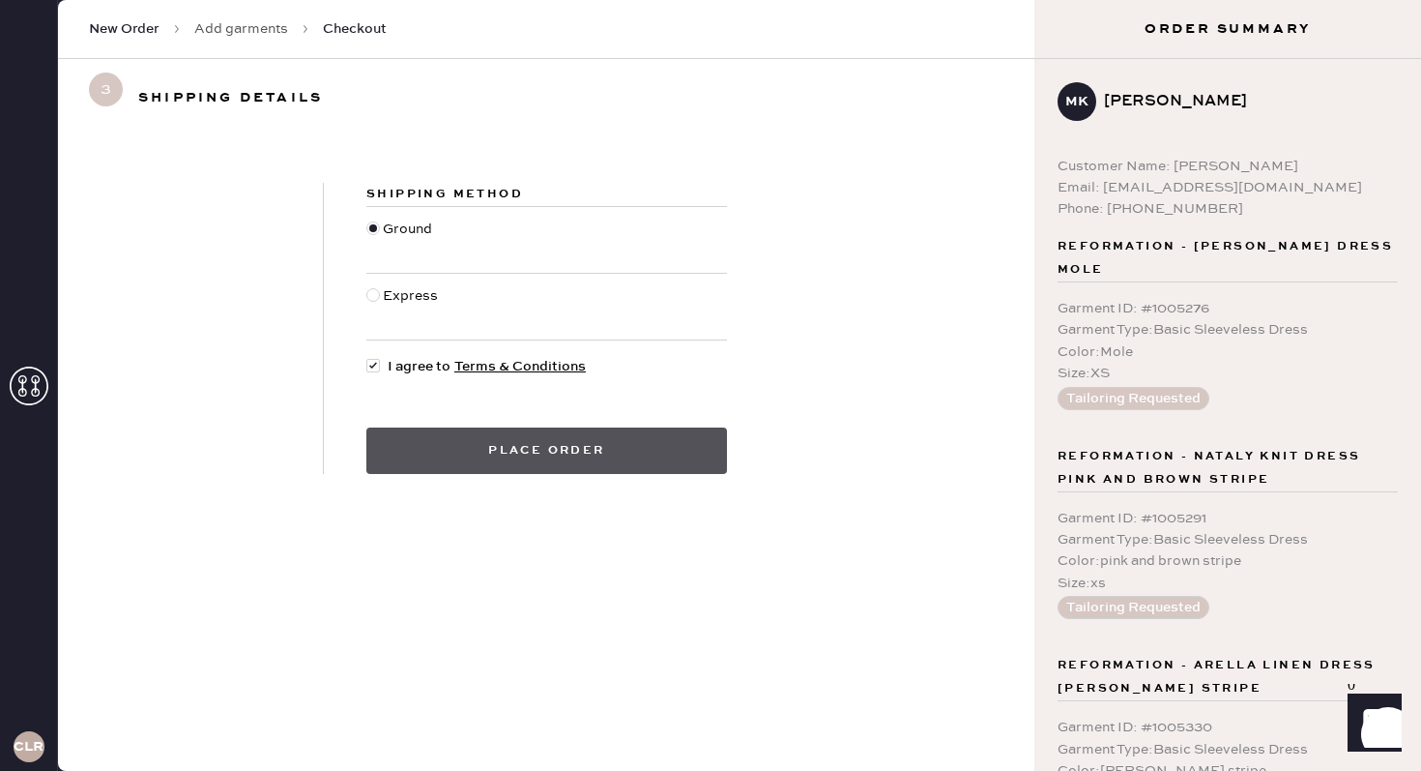
click at [414, 460] on button "Place order" at bounding box center [546, 450] width 361 height 46
